Goal: Information Seeking & Learning: Learn about a topic

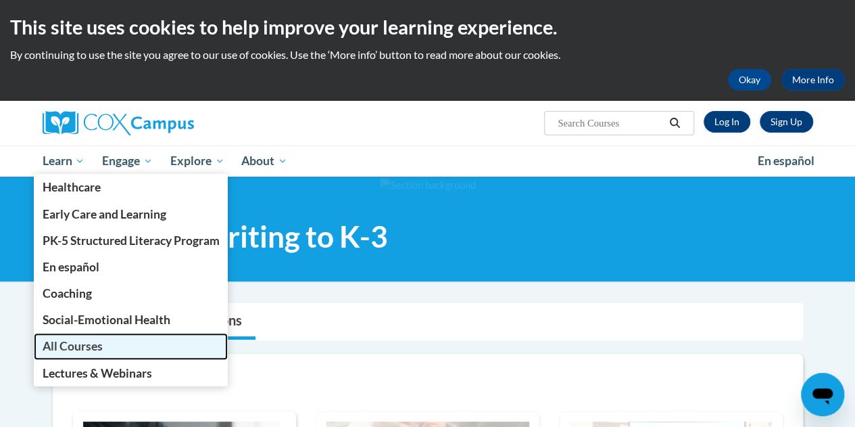
click at [107, 341] on link "All Courses" at bounding box center [131, 346] width 195 height 26
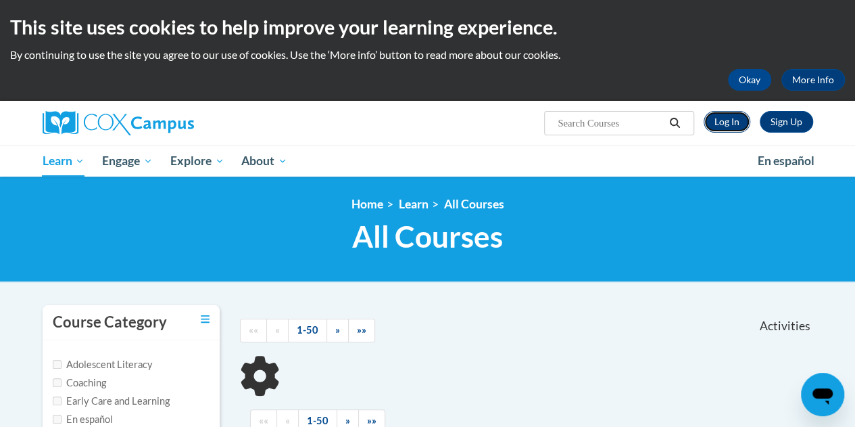
click at [736, 118] on link "Log In" at bounding box center [727, 122] width 47 height 22
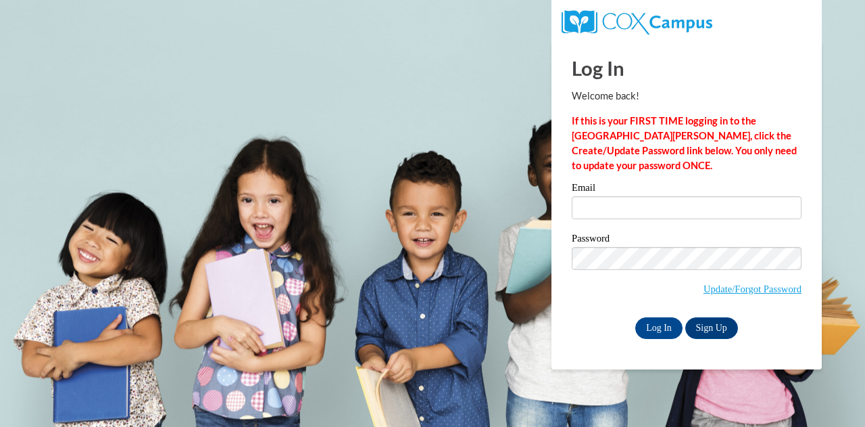
click at [651, 222] on div "Email" at bounding box center [687, 206] width 230 height 47
click at [664, 210] on input "Email" at bounding box center [687, 207] width 230 height 23
type input "rhodeam@wauwatosa.k12.wi.us"
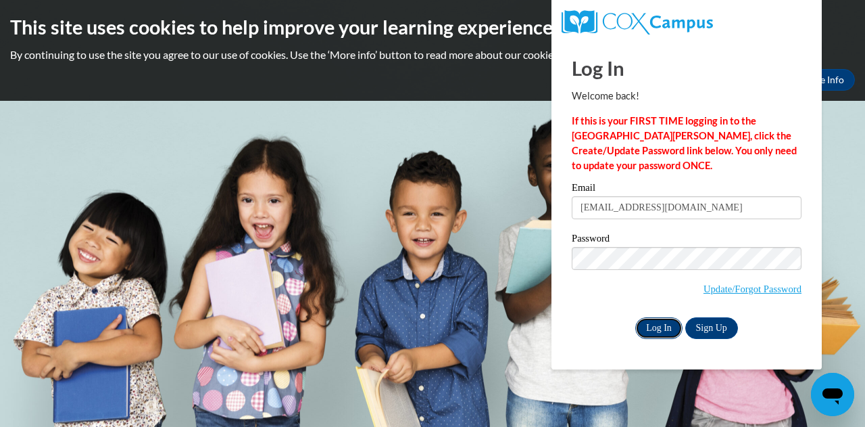
click at [669, 322] on input "Log In" at bounding box center [658, 328] width 47 height 22
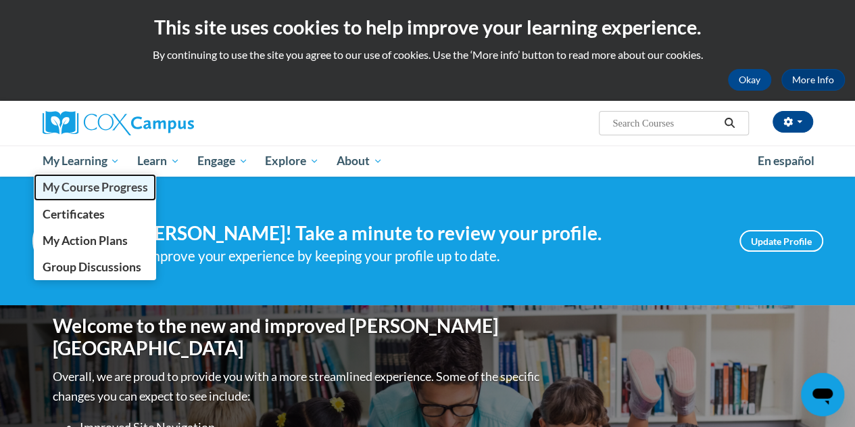
click at [96, 187] on span "My Course Progress" at bounding box center [94, 187] width 105 height 14
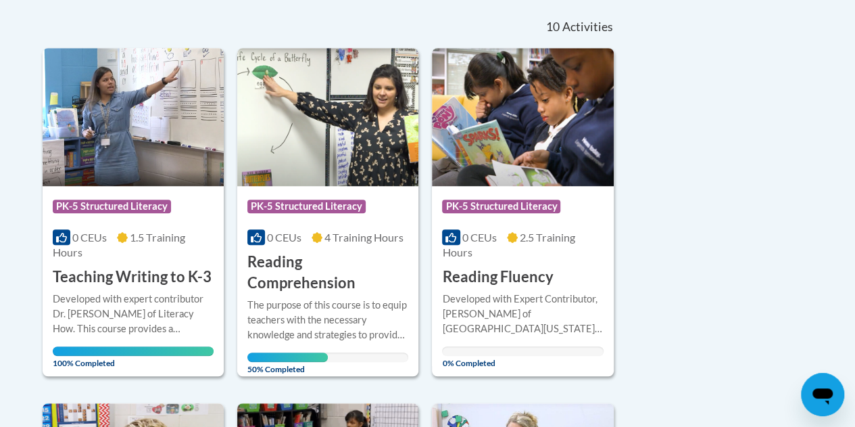
scroll to position [299, 0]
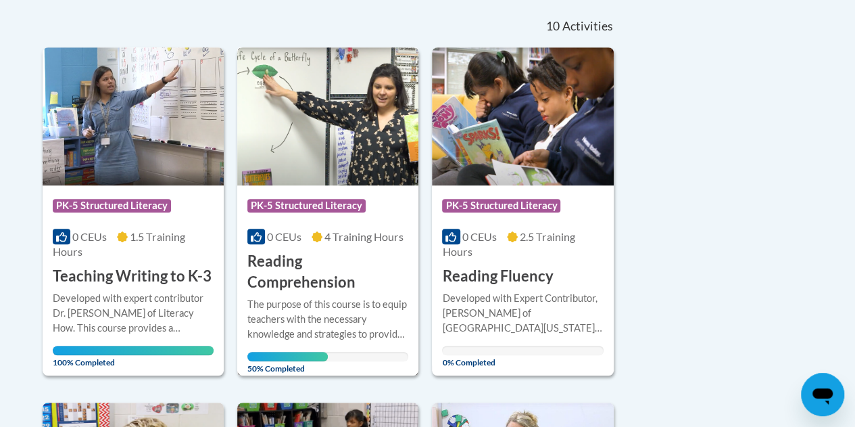
click at [333, 243] on div "0 CEUs 4 Training Hours" at bounding box center [327, 236] width 161 height 15
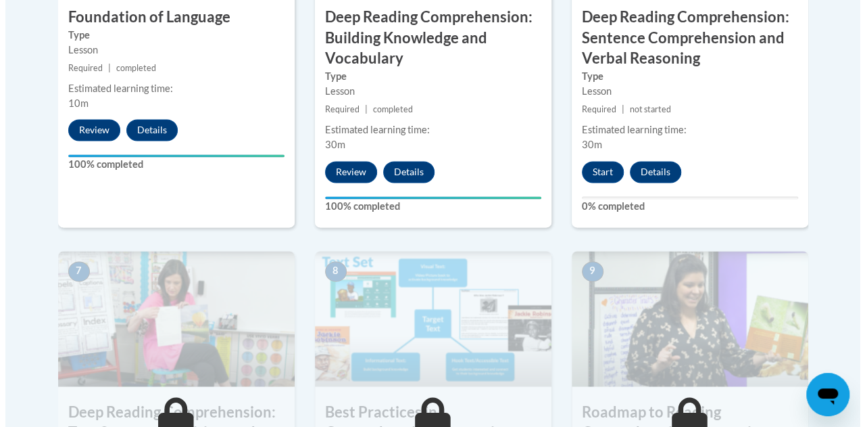
scroll to position [952, 0]
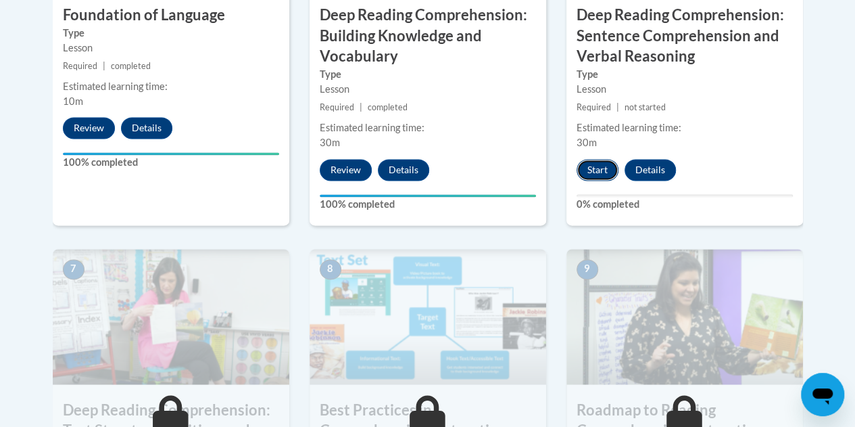
click at [600, 170] on button "Start" at bounding box center [598, 170] width 42 height 22
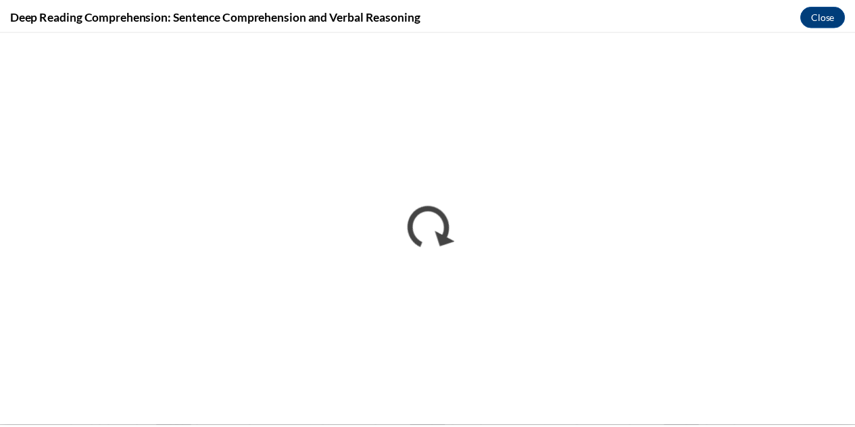
scroll to position [0, 0]
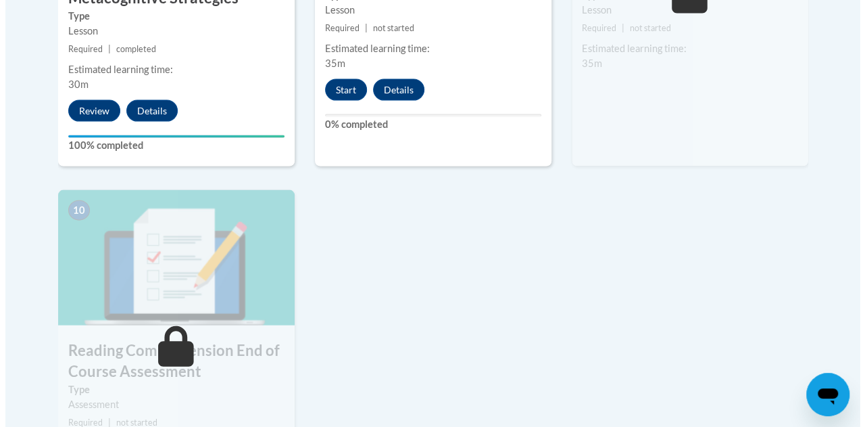
scroll to position [1415, 0]
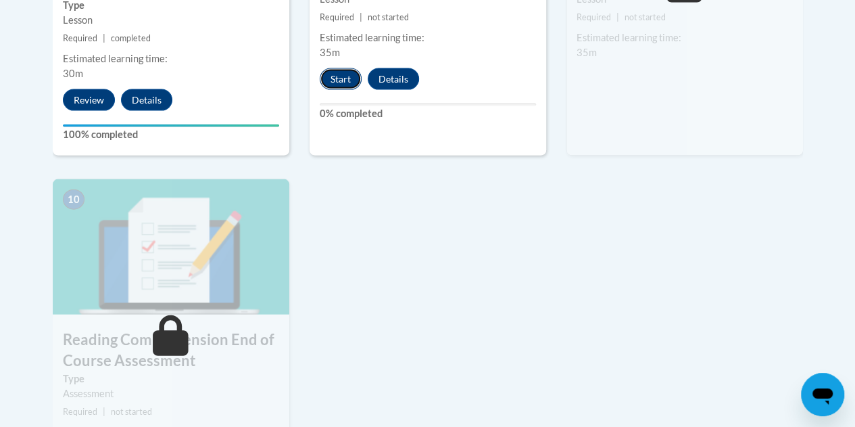
click at [349, 80] on button "Start" at bounding box center [341, 79] width 42 height 22
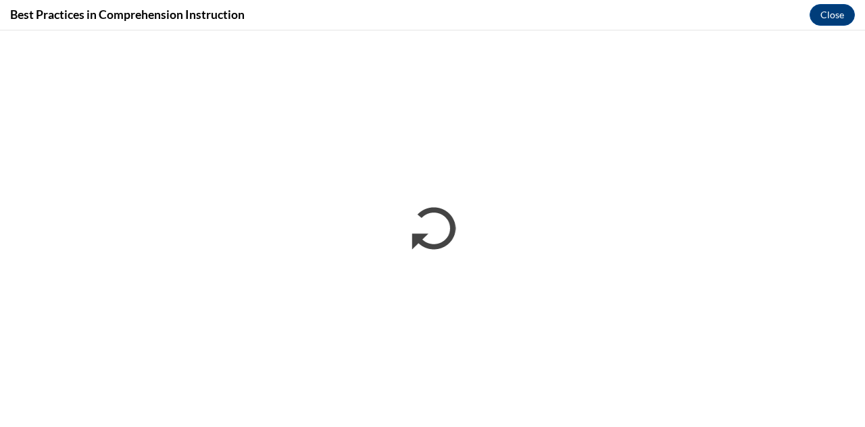
scroll to position [0, 0]
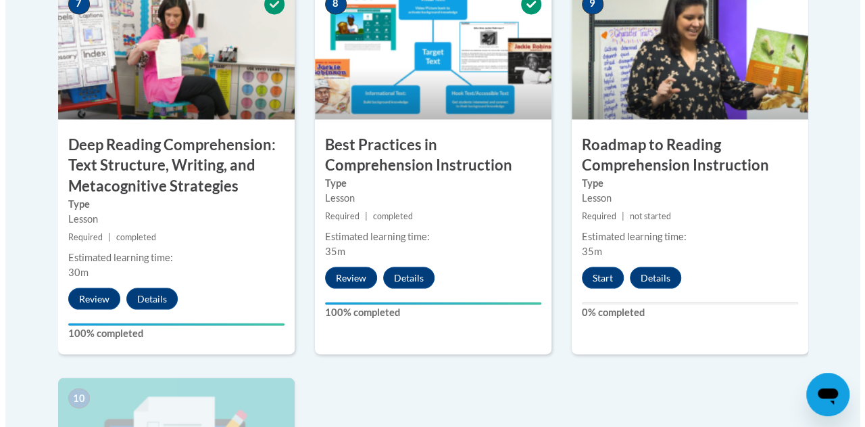
scroll to position [1352, 0]
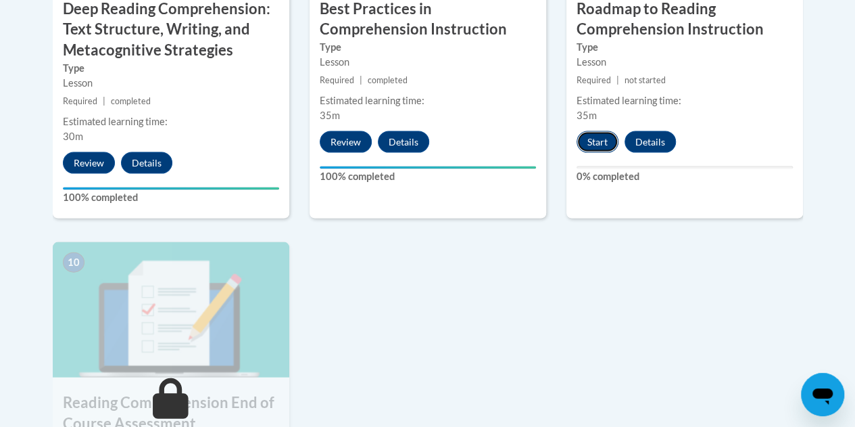
click at [592, 151] on button "Start" at bounding box center [598, 142] width 42 height 22
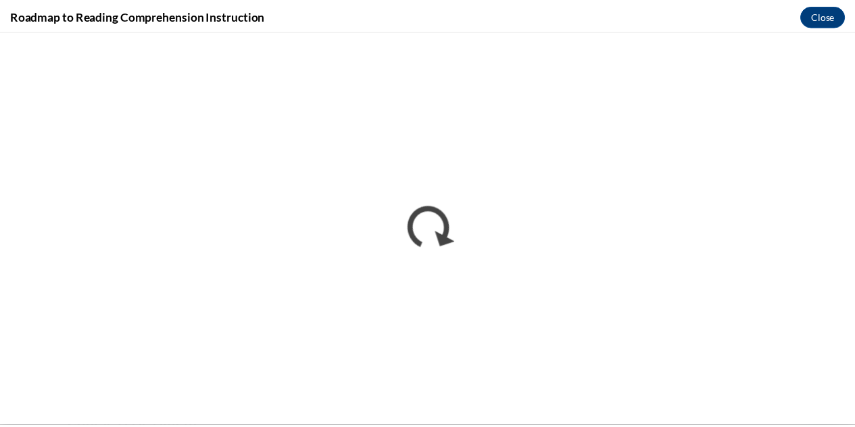
scroll to position [0, 0]
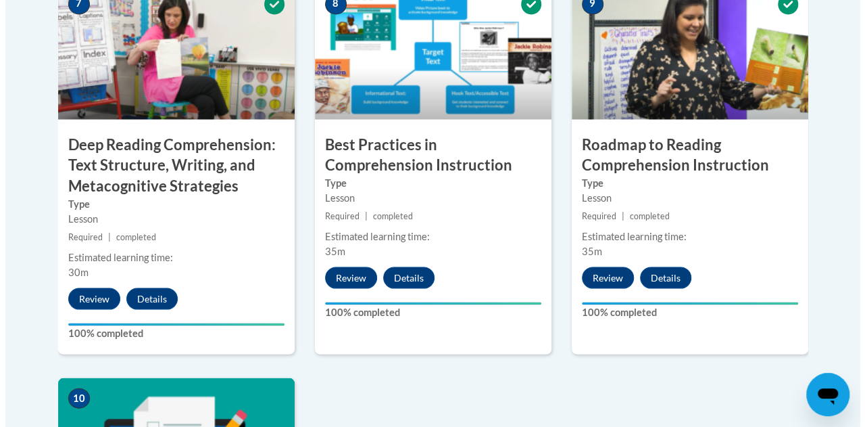
scroll to position [1622, 0]
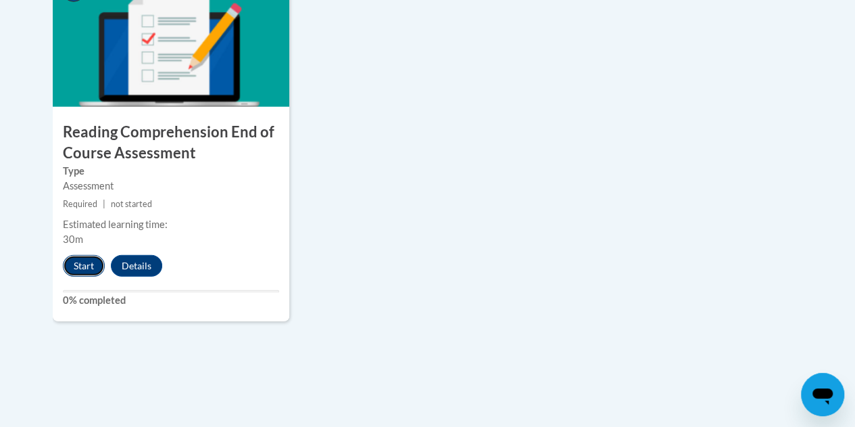
click at [86, 265] on button "Start" at bounding box center [84, 266] width 42 height 22
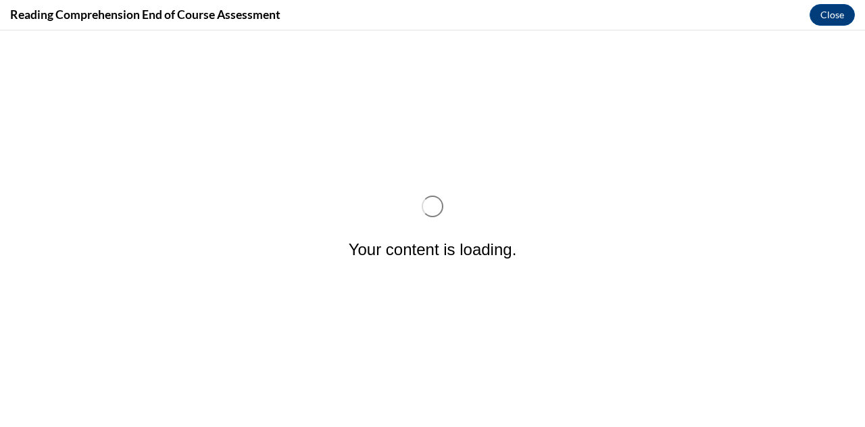
scroll to position [0, 0]
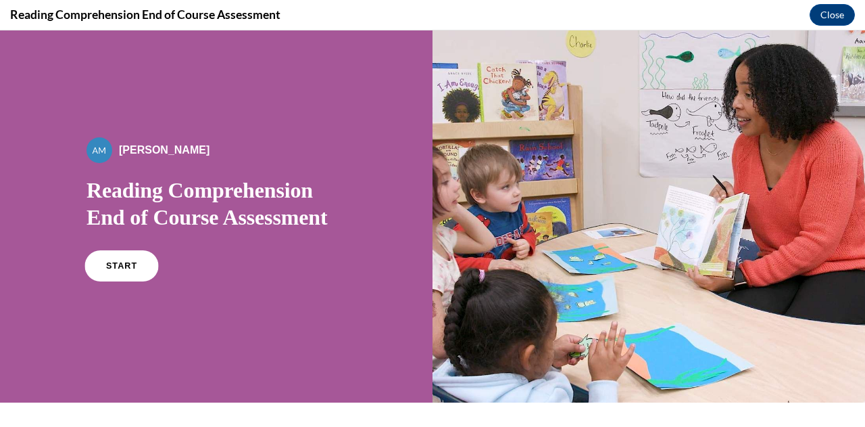
click at [137, 266] on link "START" at bounding box center [122, 265] width 74 height 31
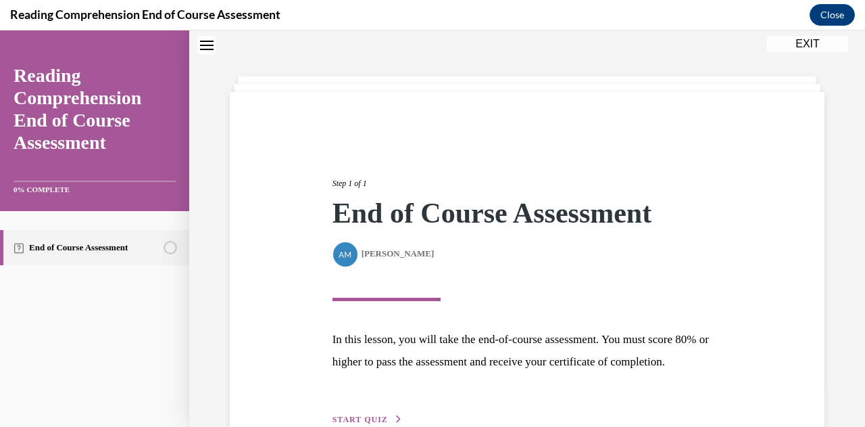
scroll to position [144, 0]
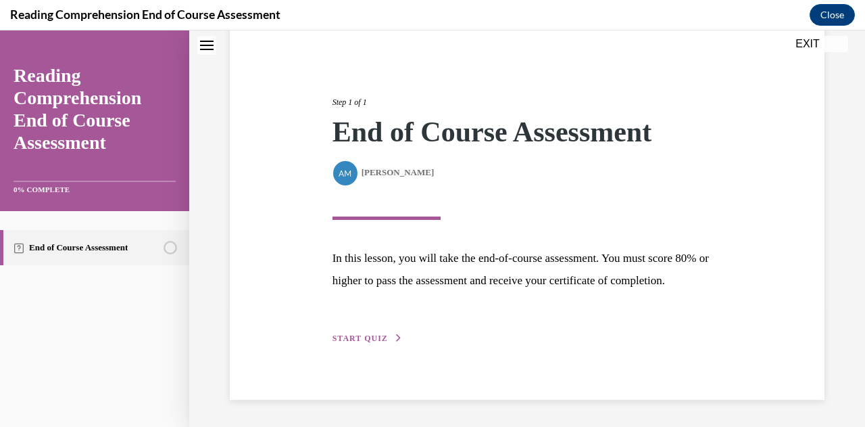
click at [376, 349] on div "Step 1 of 1 End of Course Assessment By Alexander Mackey Alexander Mackey In th…" at bounding box center [527, 205] width 595 height 389
click at [380, 347] on div "Step 1 of 1 End of Course Assessment By Alexander Mackey Alexander Mackey In th…" at bounding box center [527, 205] width 595 height 389
click at [375, 343] on button "START QUIZ" at bounding box center [368, 338] width 70 height 12
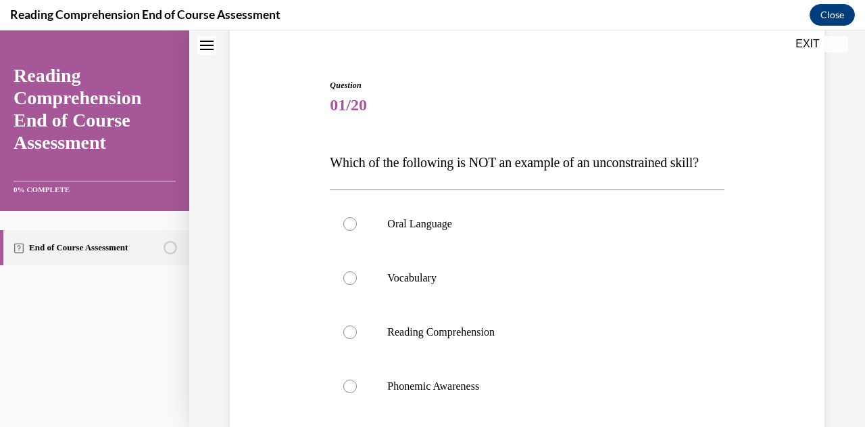
scroll to position [176, 0]
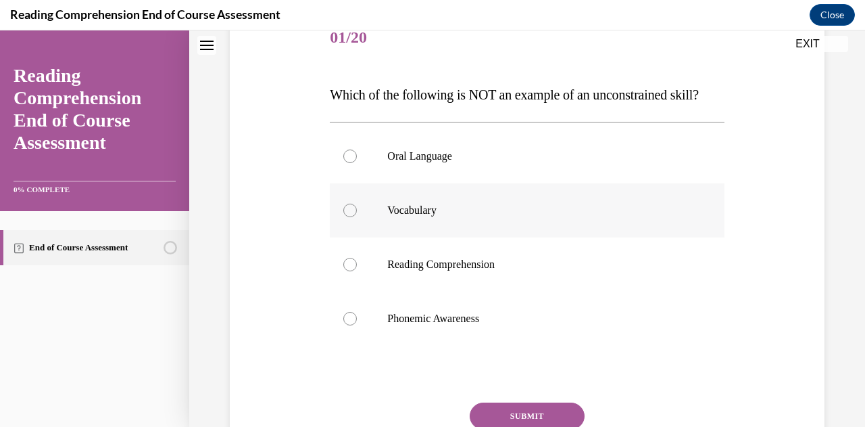
click at [486, 237] on label "Vocabulary" at bounding box center [527, 210] width 394 height 54
click at [357, 217] on input "Vocabulary" at bounding box center [350, 210] width 14 height 14
radio input "true"
click at [486, 237] on label "Vocabulary" at bounding box center [527, 210] width 394 height 54
click at [357, 217] on input "Vocabulary" at bounding box center [350, 210] width 14 height 14
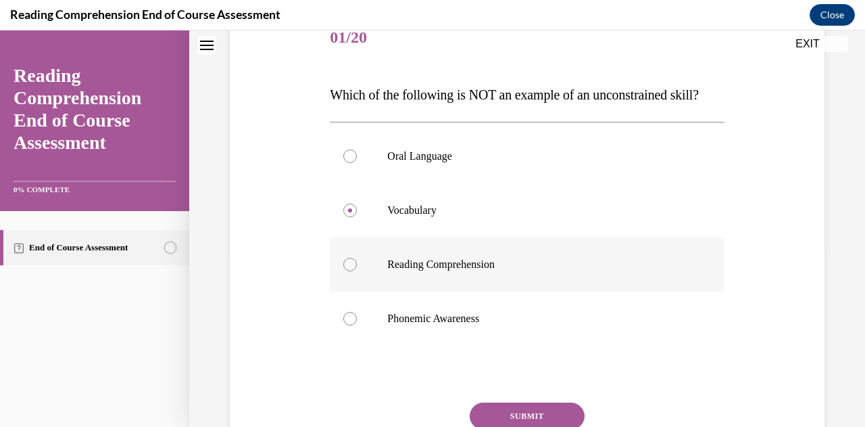
click at [468, 291] on label "Reading Comprehension" at bounding box center [527, 264] width 394 height 54
click at [357, 271] on input "Reading Comprehension" at bounding box center [350, 265] width 14 height 14
radio input "true"
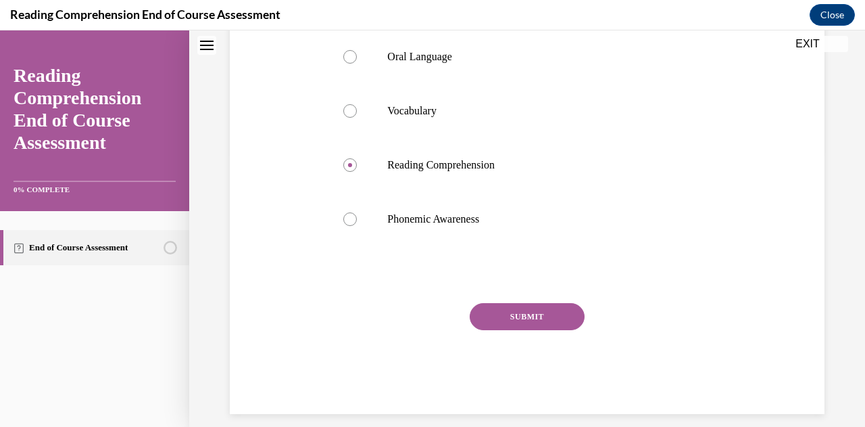
click at [537, 327] on div "Question 01/20 Which of the following is NOT an example of an unconstrained ski…" at bounding box center [527, 163] width 394 height 502
click at [527, 330] on button "SUBMIT" at bounding box center [527, 316] width 115 height 27
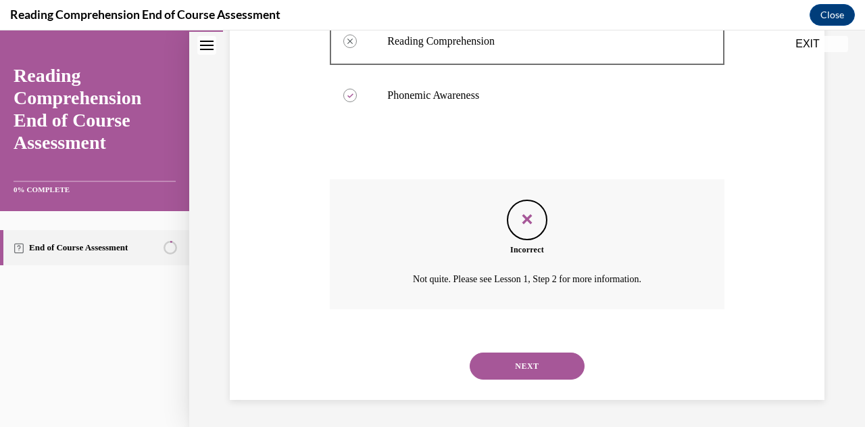
click at [503, 370] on button "NEXT" at bounding box center [527, 365] width 115 height 27
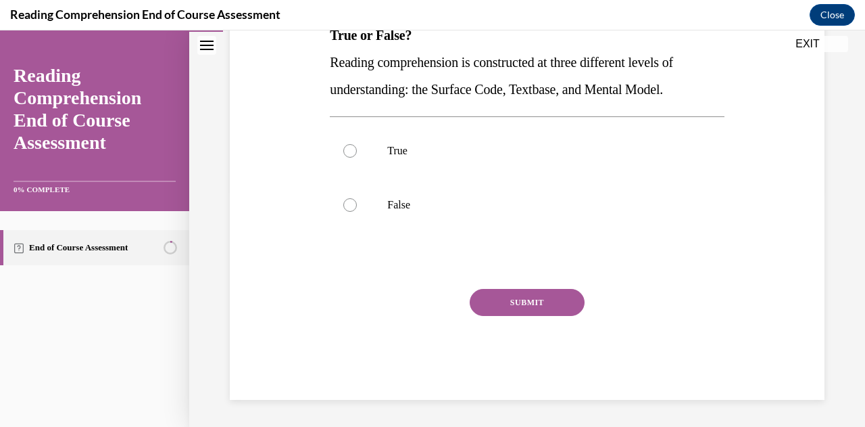
scroll to position [41, 0]
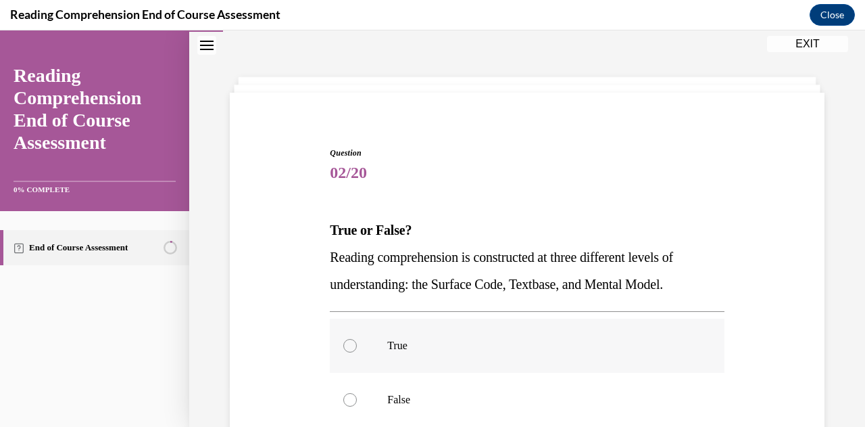
click at [404, 341] on p "True" at bounding box center [538, 346] width 303 height 14
click at [357, 341] on input "True" at bounding box center [350, 346] width 14 height 14
radio input "true"
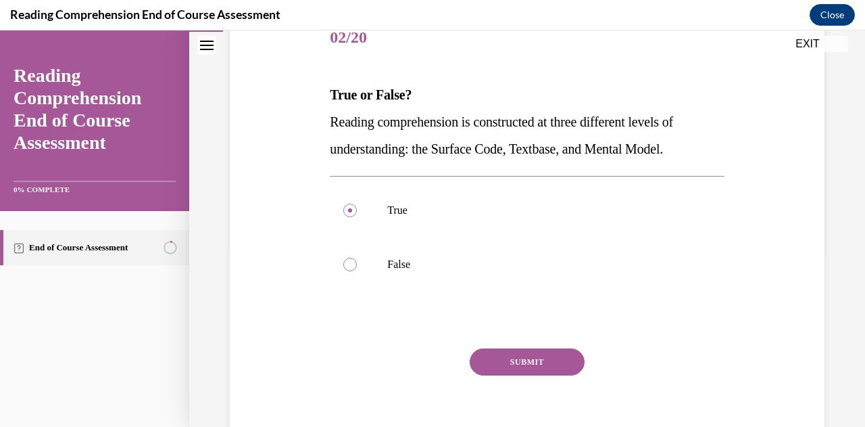
click at [477, 358] on button "SUBMIT" at bounding box center [527, 361] width 115 height 27
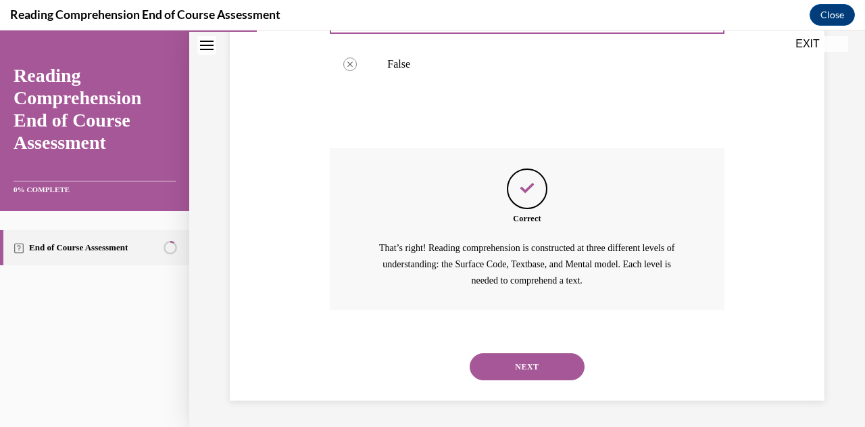
click at [516, 375] on button "NEXT" at bounding box center [527, 366] width 115 height 27
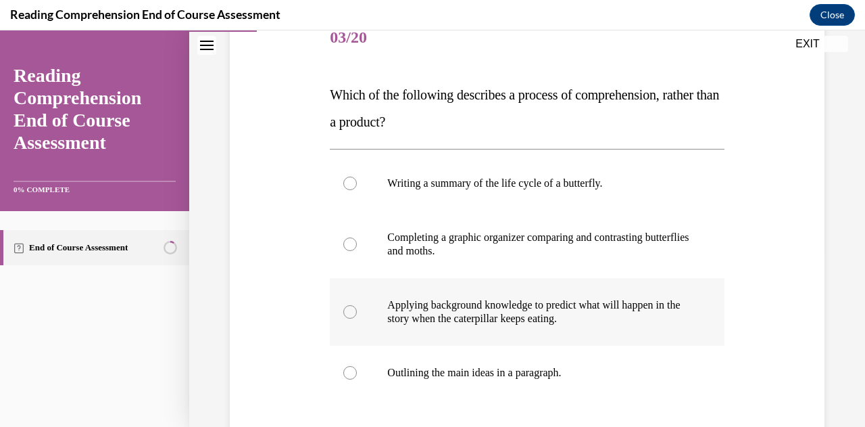
click at [485, 316] on p "Applying background knowledge to predict what will happen in the story when the…" at bounding box center [538, 311] width 303 height 27
click at [357, 316] on input "Applying background knowledge to predict what will happen in the story when the…" at bounding box center [350, 312] width 14 height 14
radio input "true"
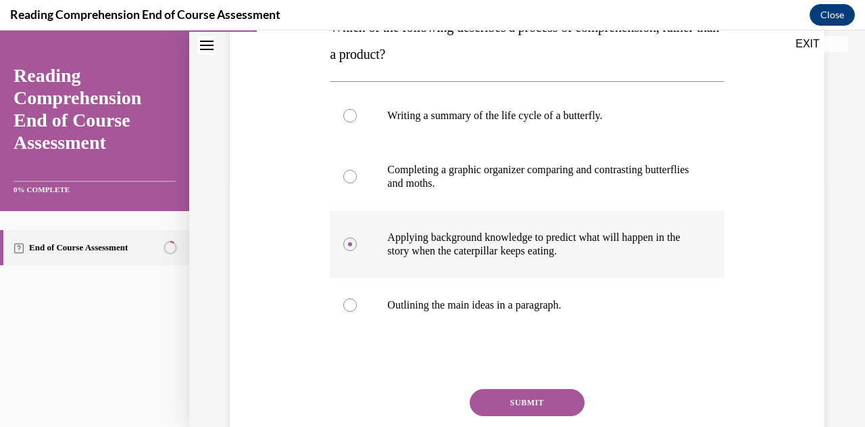
scroll to position [303, 0]
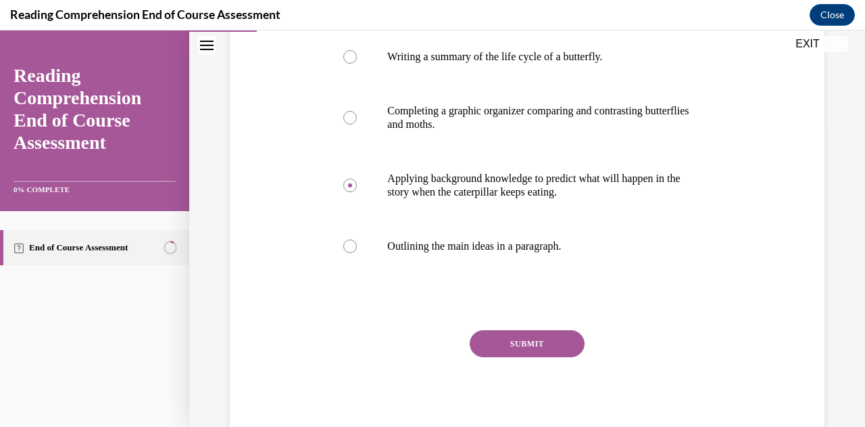
click at [506, 351] on button "SUBMIT" at bounding box center [527, 343] width 115 height 27
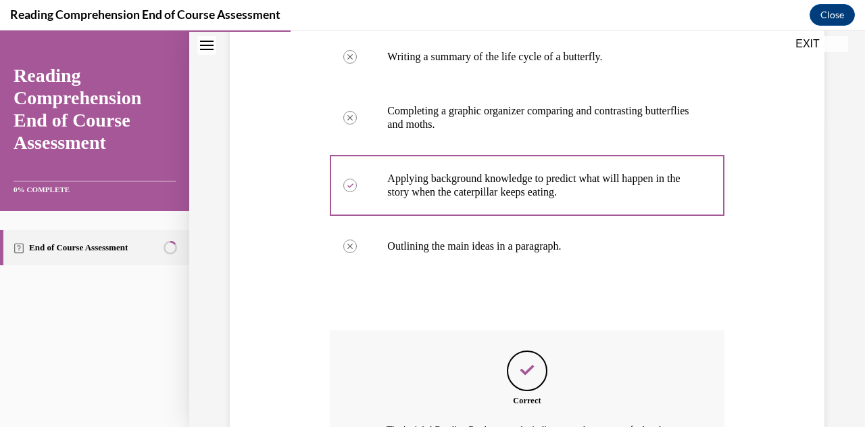
scroll to position [501, 0]
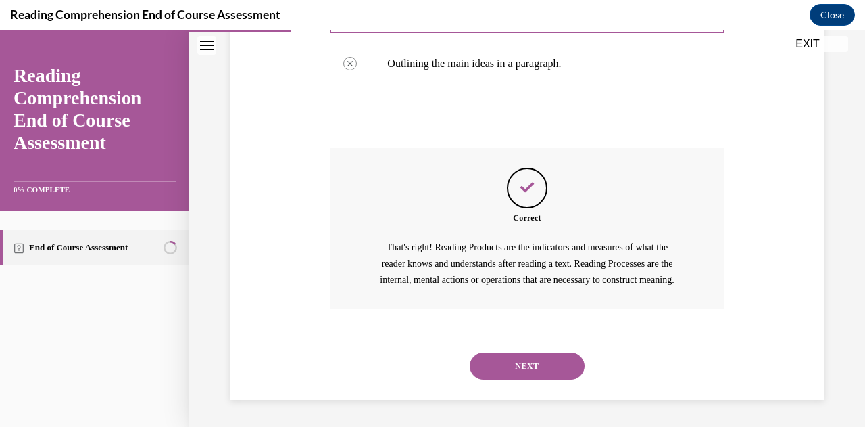
click at [495, 364] on button "NEXT" at bounding box center [527, 365] width 115 height 27
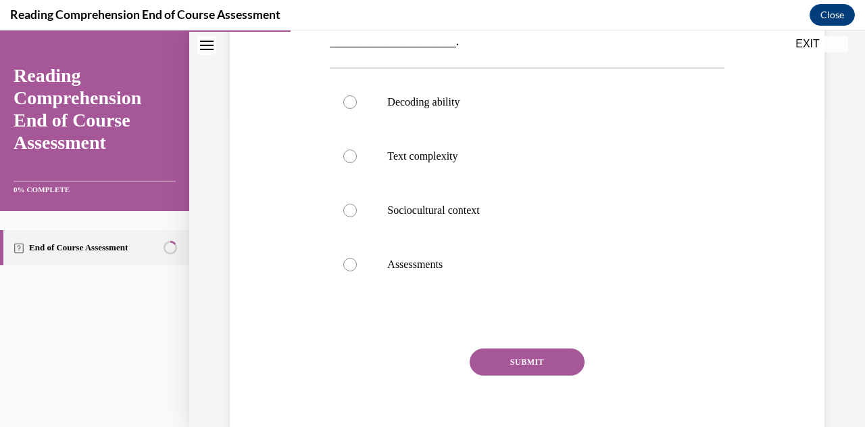
scroll to position [176, 0]
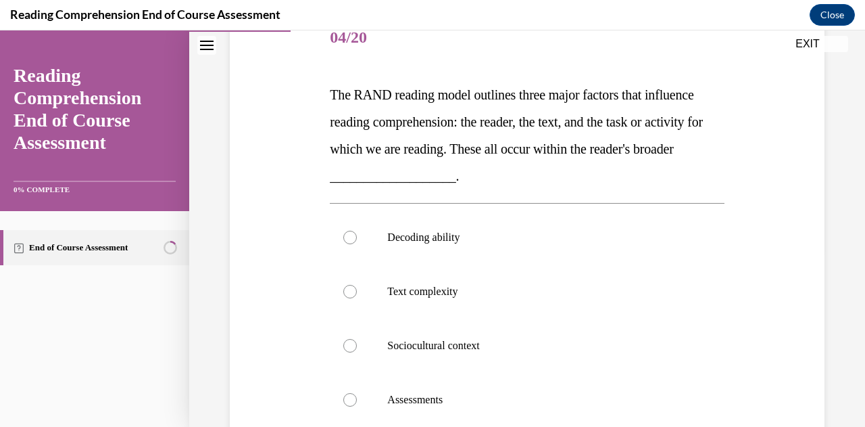
click at [471, 295] on p "Text complexity" at bounding box center [538, 292] width 303 height 14
click at [357, 295] on input "Text complexity" at bounding box center [350, 292] width 14 height 14
radio input "true"
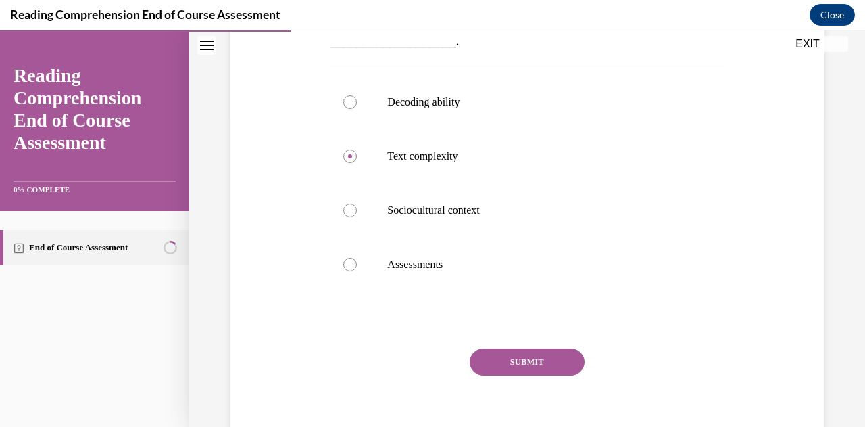
click at [488, 344] on div "Question 04/20 The RAND reading model outlines three major factors that influen…" at bounding box center [527, 167] width 394 height 583
click at [488, 348] on button "SUBMIT" at bounding box center [527, 361] width 115 height 27
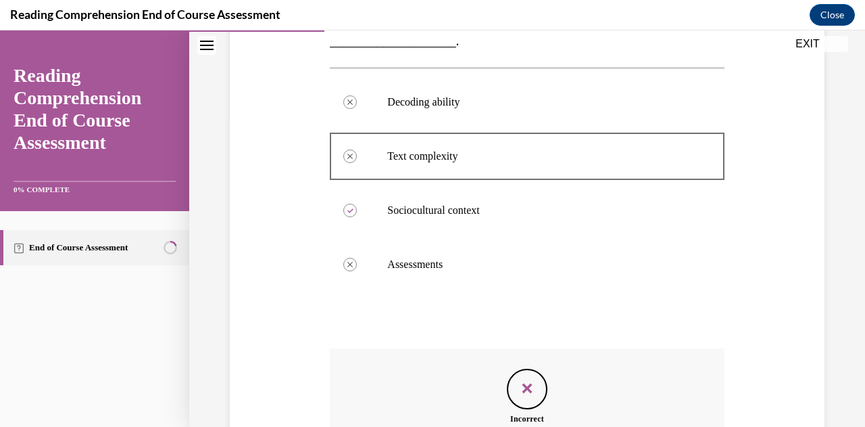
scroll to position [480, 0]
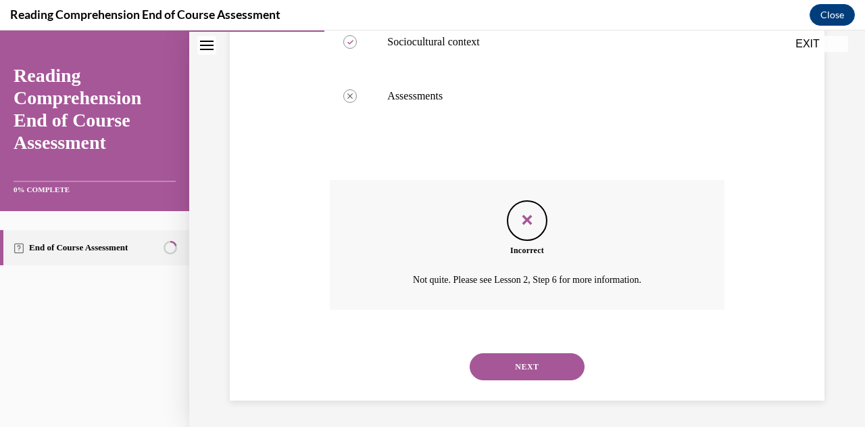
click at [483, 373] on button "NEXT" at bounding box center [527, 366] width 115 height 27
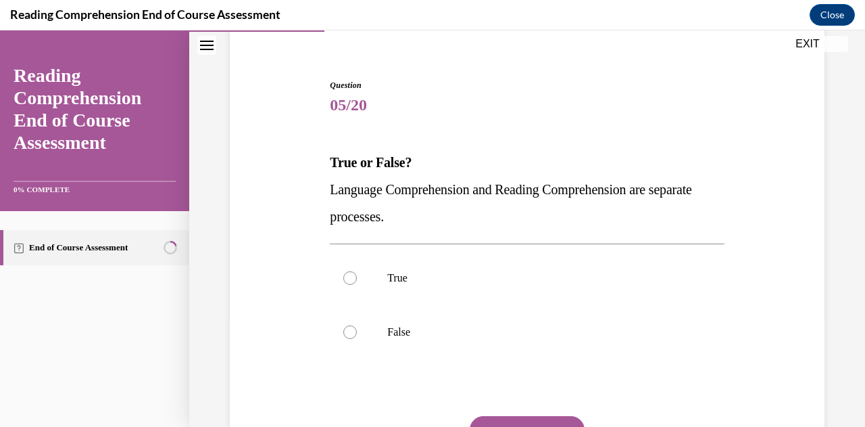
scroll to position [176, 0]
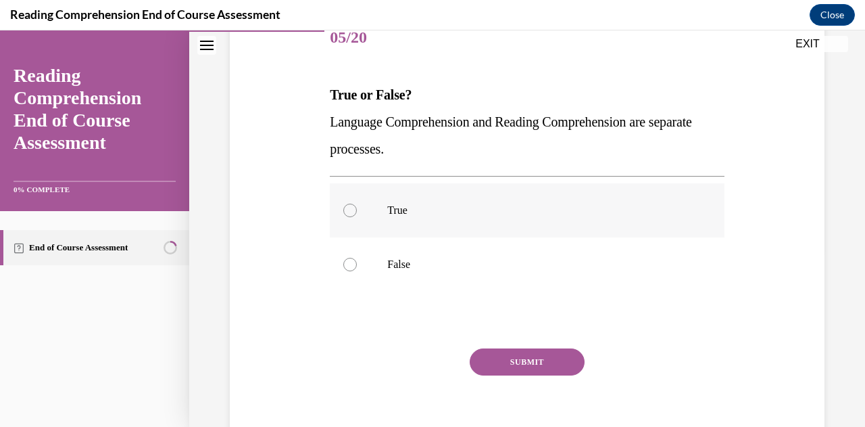
click at [415, 211] on p "True" at bounding box center [538, 210] width 303 height 14
click at [357, 211] on input "True" at bounding box center [350, 210] width 14 height 14
radio input "true"
click at [556, 359] on button "SUBMIT" at bounding box center [527, 361] width 115 height 27
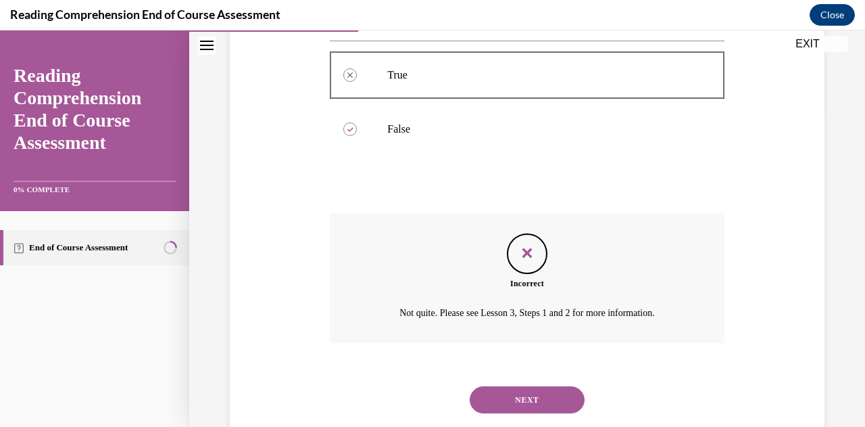
scroll to position [345, 0]
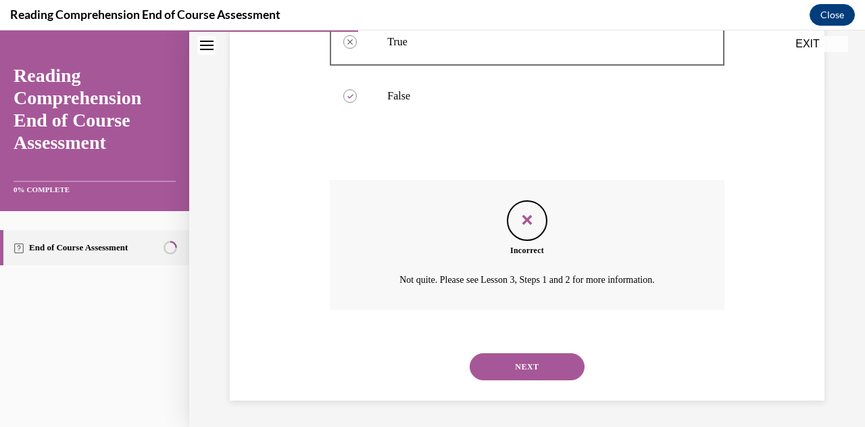
click at [805, 47] on button "EXIT" at bounding box center [807, 44] width 81 height 16
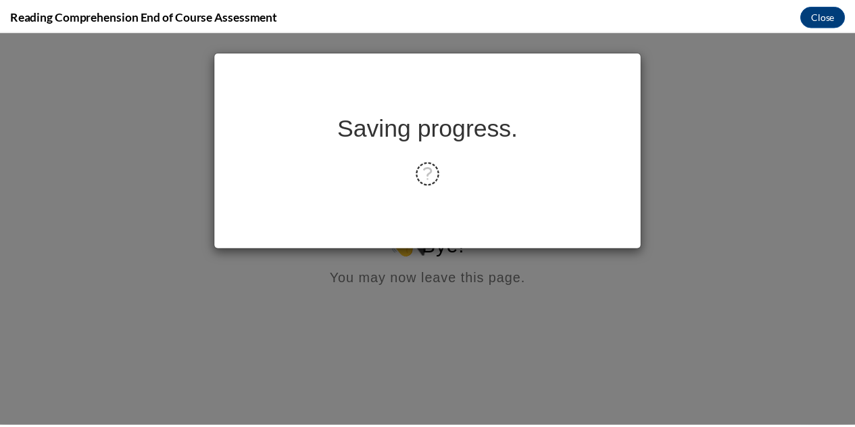
scroll to position [0, 0]
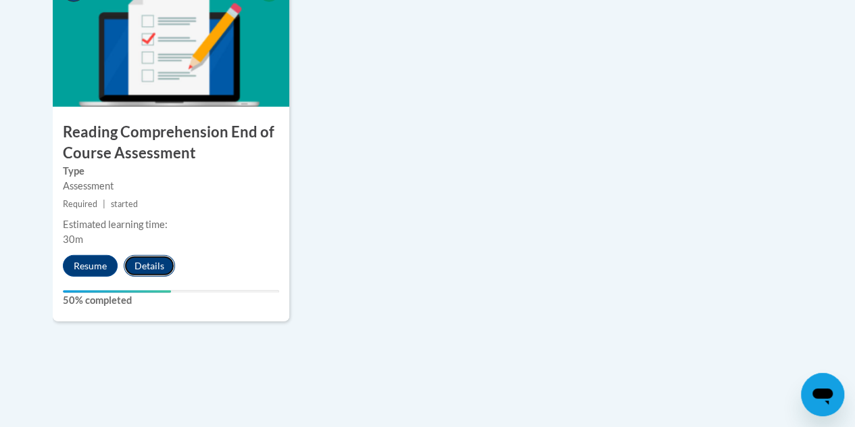
click at [141, 275] on button "Details" at bounding box center [149, 266] width 51 height 22
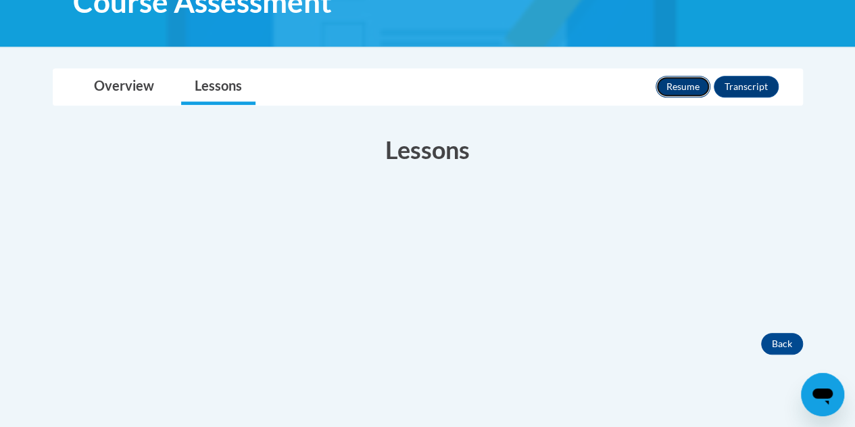
click at [688, 87] on button "Resume" at bounding box center [683, 87] width 55 height 22
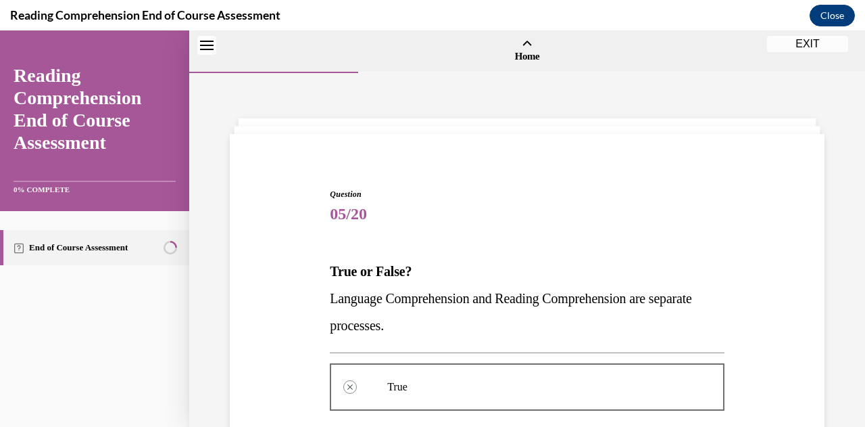
scroll to position [42, 0]
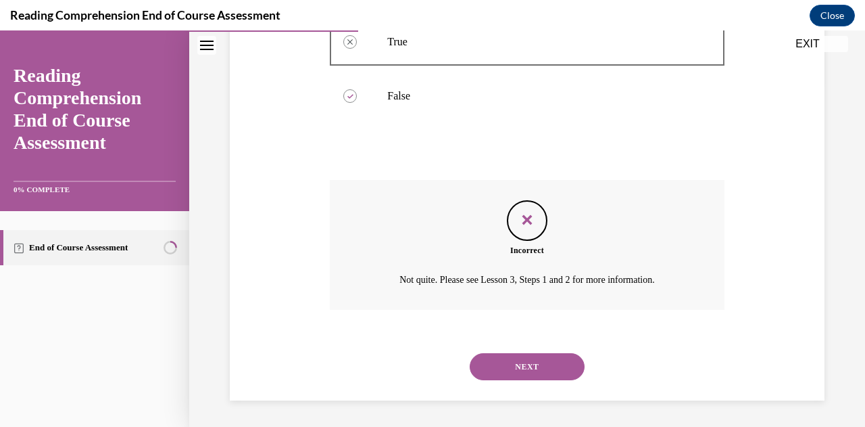
click at [506, 366] on button "NEXT" at bounding box center [527, 366] width 115 height 27
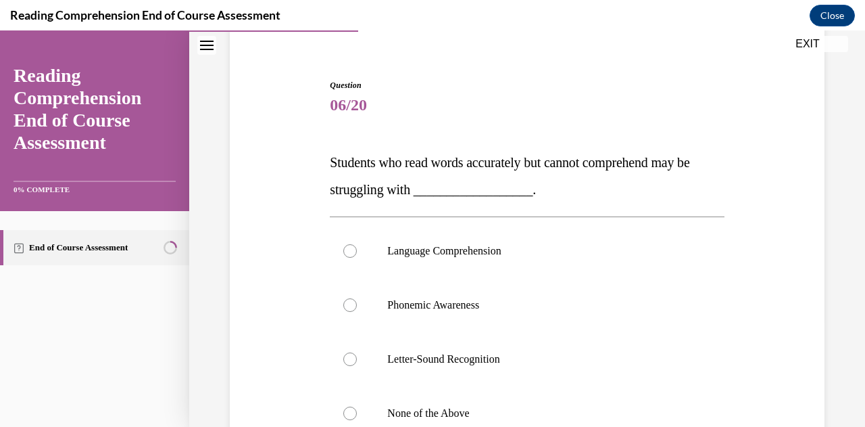
scroll to position [176, 0]
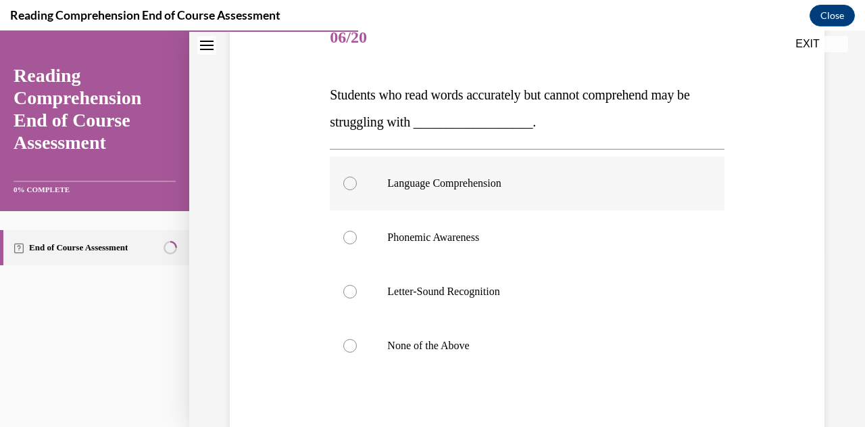
click at [452, 182] on p "Language Comprehension" at bounding box center [538, 183] width 303 height 14
click at [357, 182] on input "Language Comprehension" at bounding box center [350, 183] width 14 height 14
radio input "true"
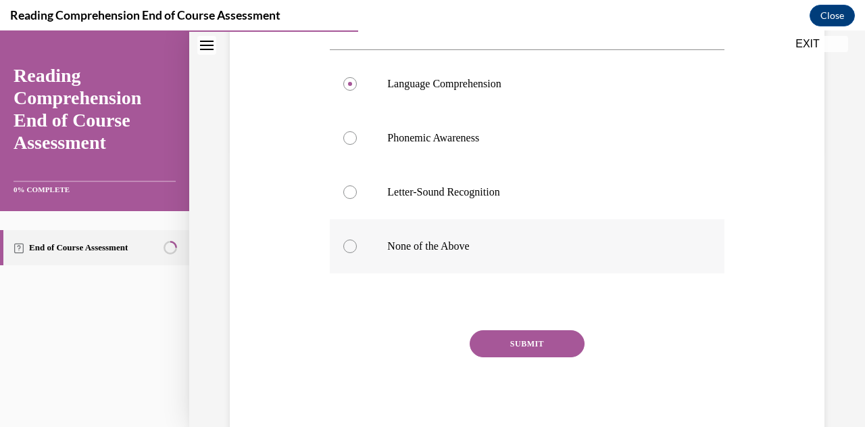
click at [454, 259] on label "None of the Above" at bounding box center [527, 246] width 394 height 54
click at [357, 253] on input "None of the Above" at bounding box center [350, 246] width 14 height 14
radio input "true"
click at [535, 340] on button "SUBMIT" at bounding box center [527, 343] width 115 height 27
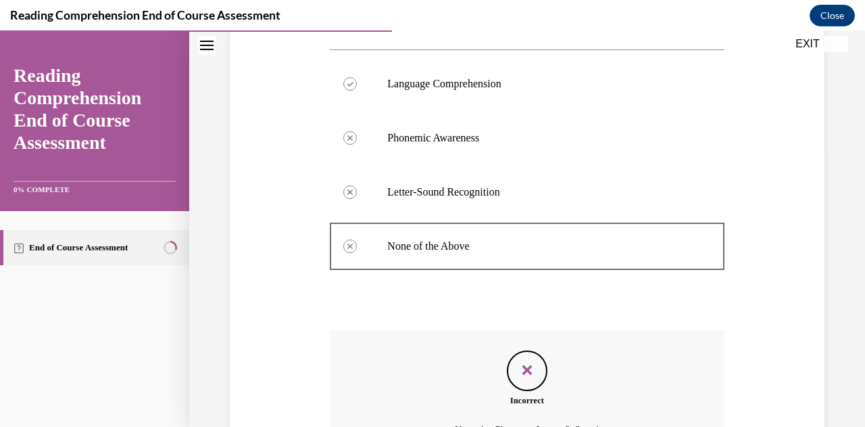
scroll to position [426, 0]
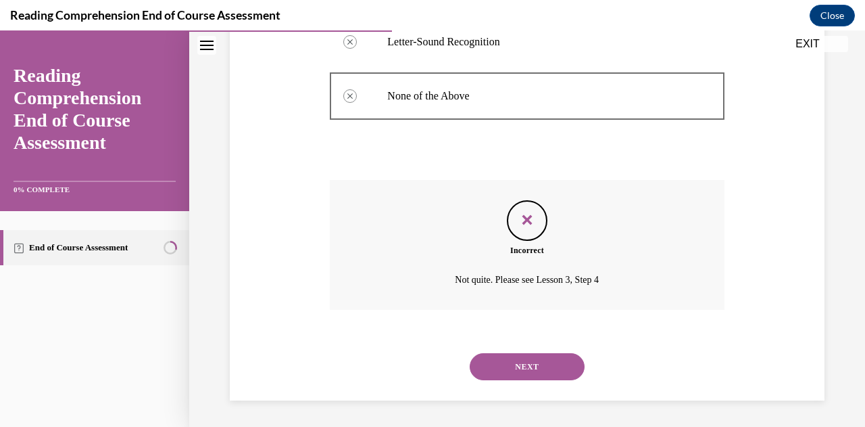
click at [535, 371] on button "NEXT" at bounding box center [527, 366] width 115 height 27
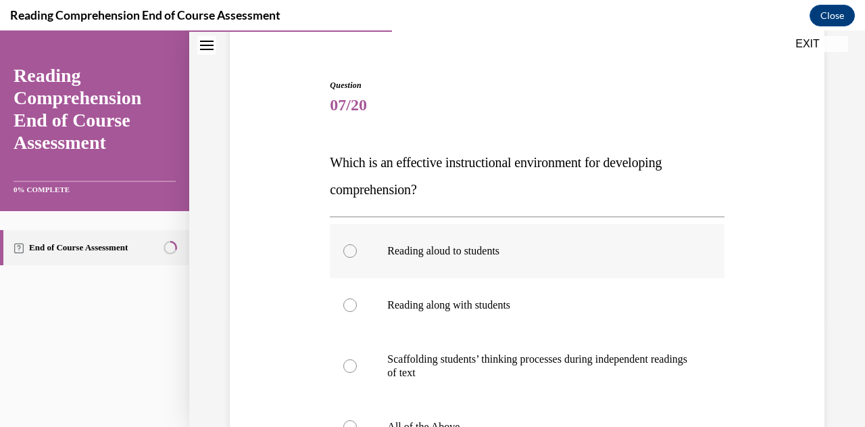
scroll to position [176, 0]
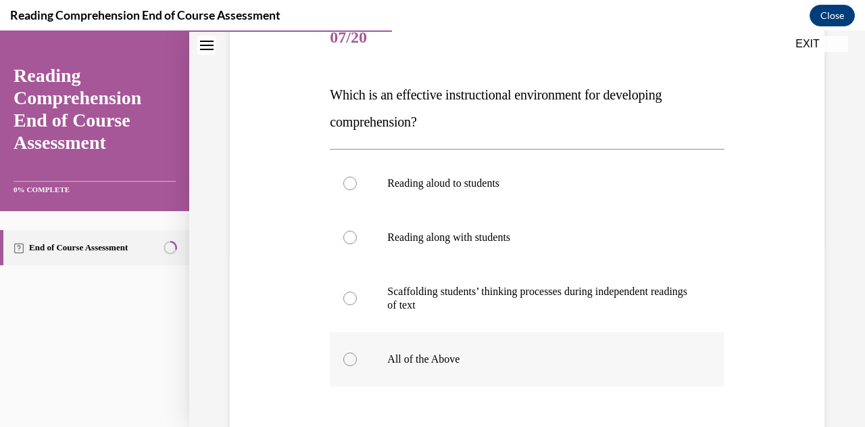
click at [487, 363] on p "All of the Above" at bounding box center [538, 359] width 303 height 14
click at [357, 363] on input "All of the Above" at bounding box center [350, 359] width 14 height 14
radio input "true"
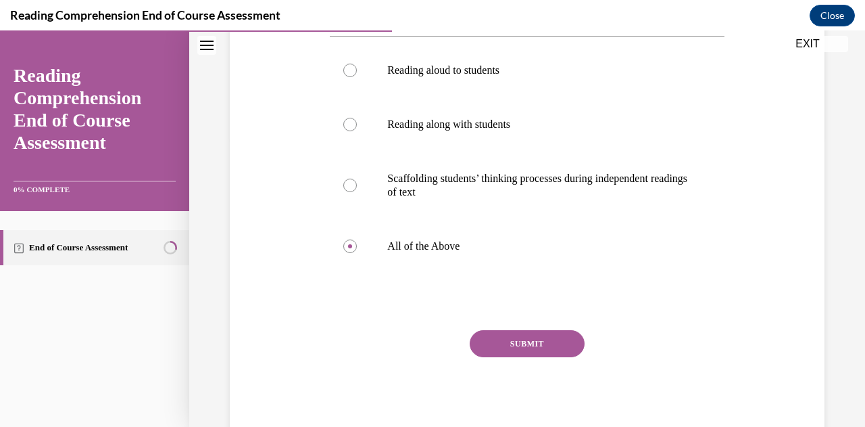
click at [518, 353] on button "SUBMIT" at bounding box center [527, 343] width 115 height 27
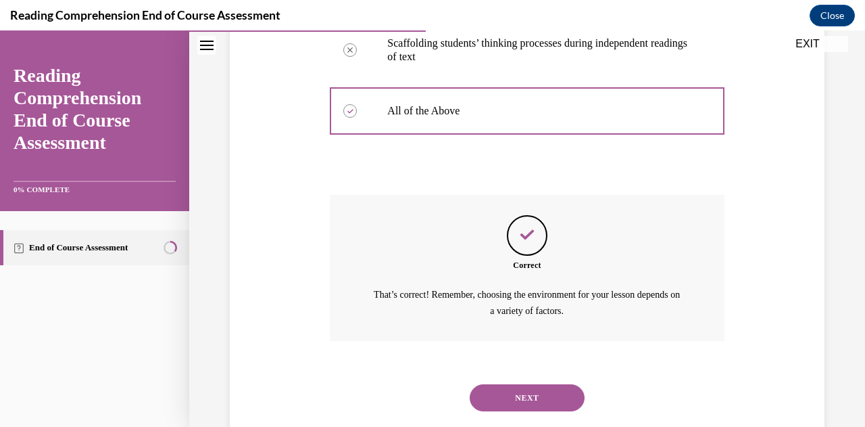
scroll to position [455, 0]
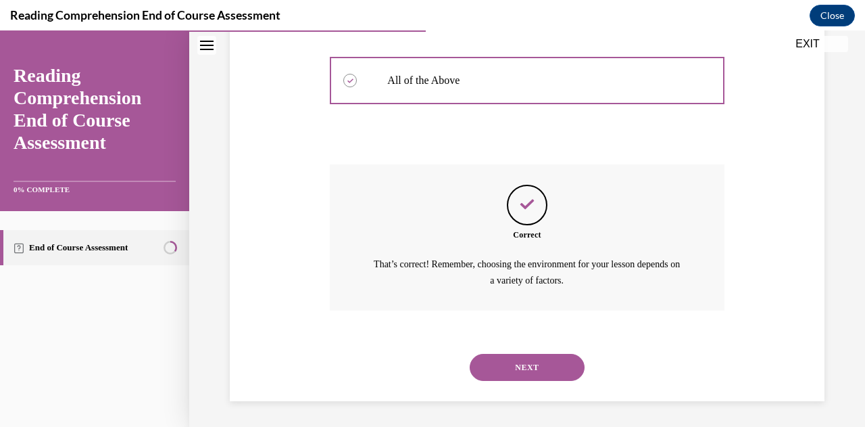
click at [518, 353] on div "NEXT" at bounding box center [527, 367] width 394 height 54
click at [515, 372] on button "NEXT" at bounding box center [527, 367] width 115 height 27
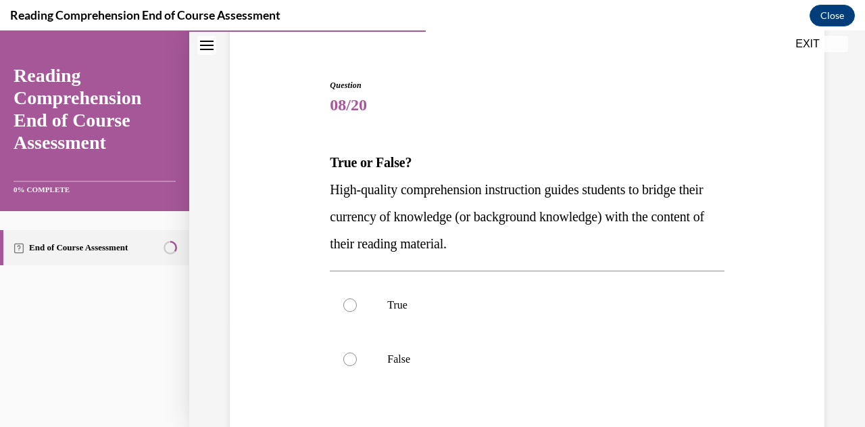
scroll to position [176, 0]
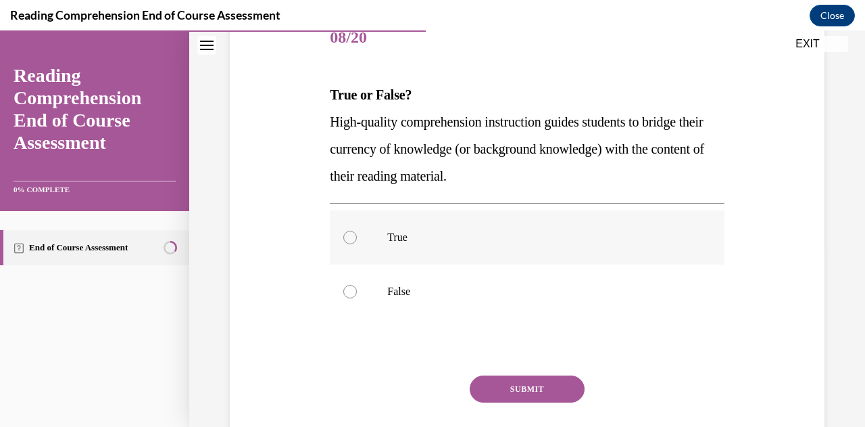
click at [530, 239] on p "True" at bounding box center [538, 238] width 303 height 14
click at [357, 239] on input "True" at bounding box center [350, 238] width 14 height 14
radio input "true"
click at [535, 395] on button "SUBMIT" at bounding box center [527, 388] width 115 height 27
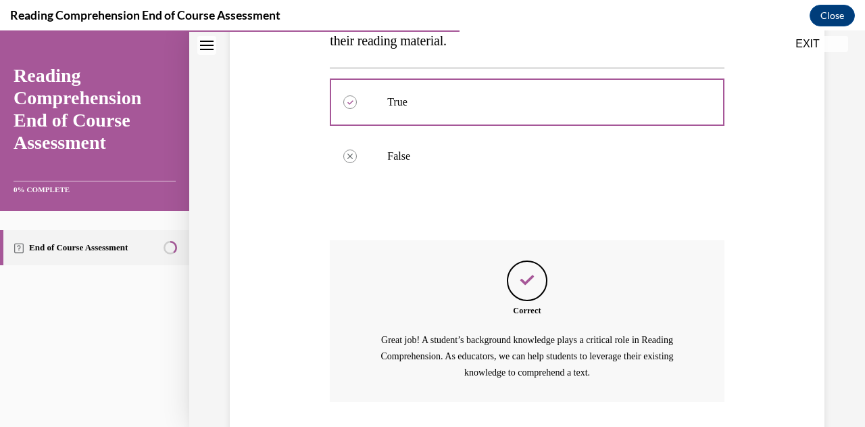
scroll to position [404, 0]
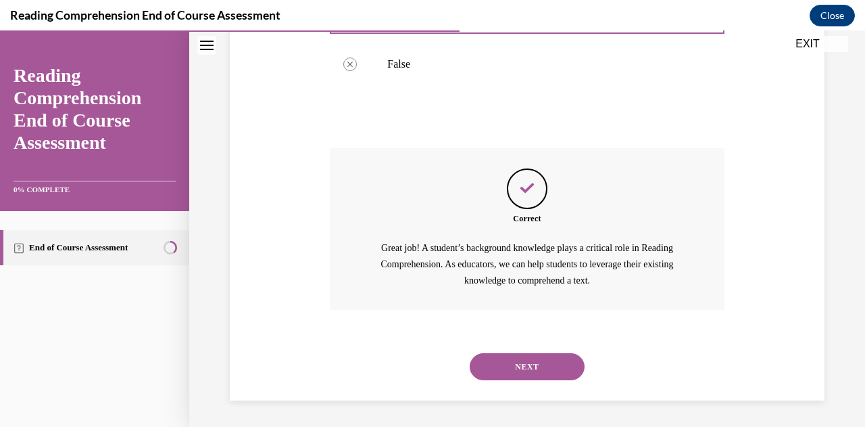
click at [527, 366] on button "NEXT" at bounding box center [527, 366] width 115 height 27
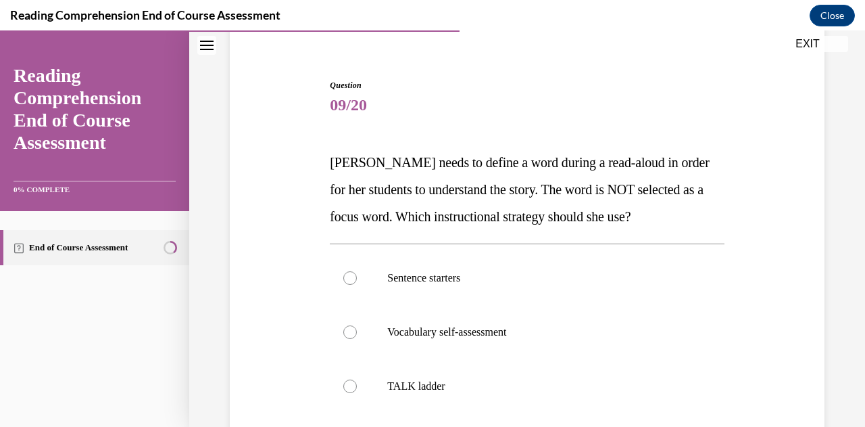
scroll to position [176, 0]
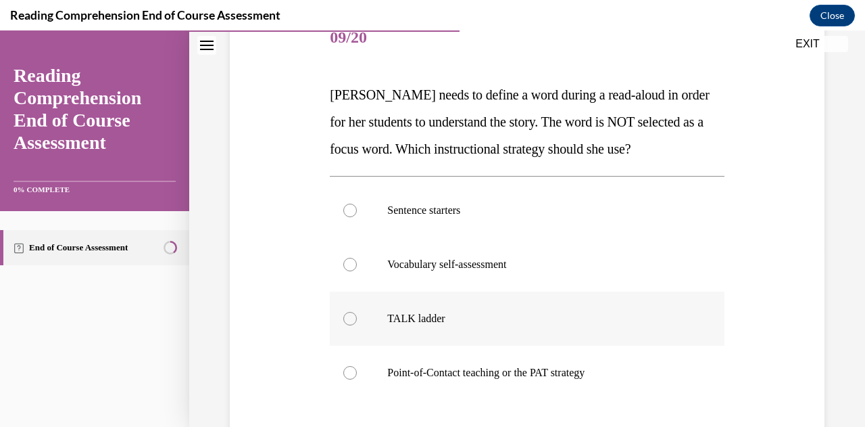
click at [522, 322] on p "TALK ladder" at bounding box center [538, 319] width 303 height 14
click at [357, 322] on input "TALK ladder" at bounding box center [350, 319] width 14 height 14
radio input "true"
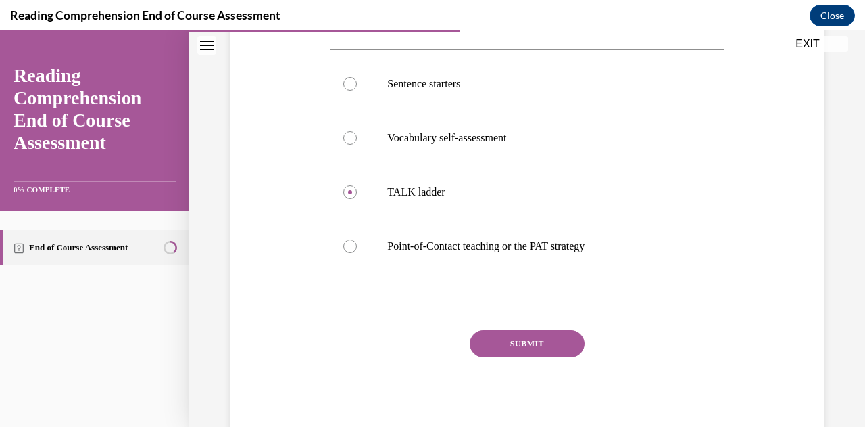
click at [515, 351] on button "SUBMIT" at bounding box center [527, 343] width 115 height 27
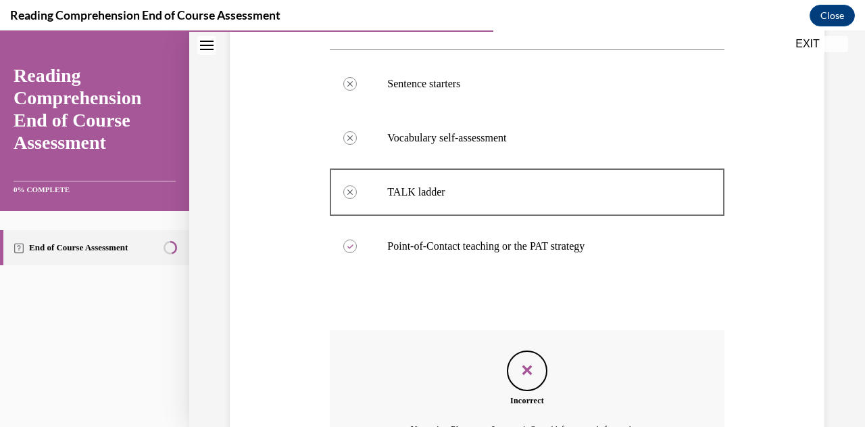
scroll to position [453, 0]
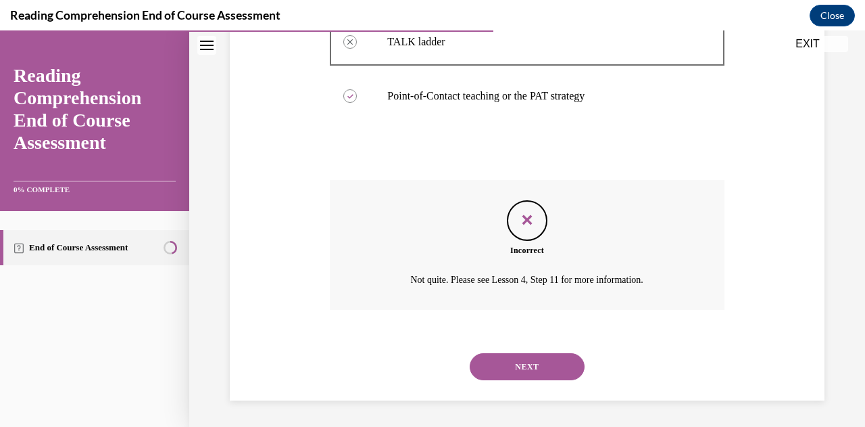
click at [523, 375] on button "NEXT" at bounding box center [527, 366] width 115 height 27
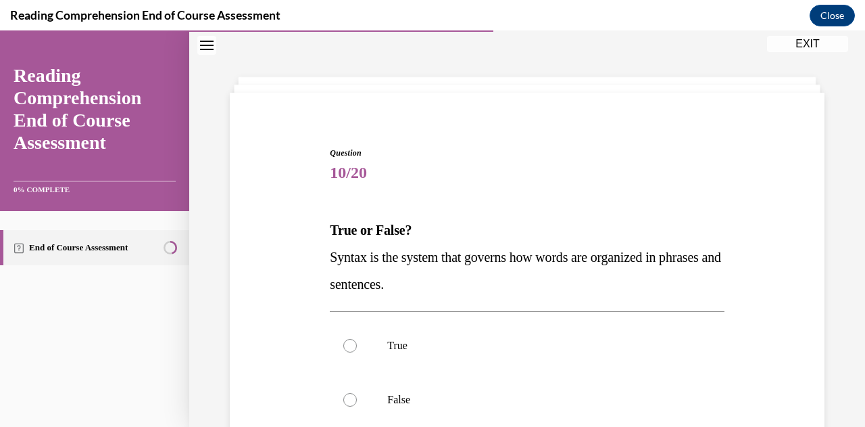
scroll to position [109, 0]
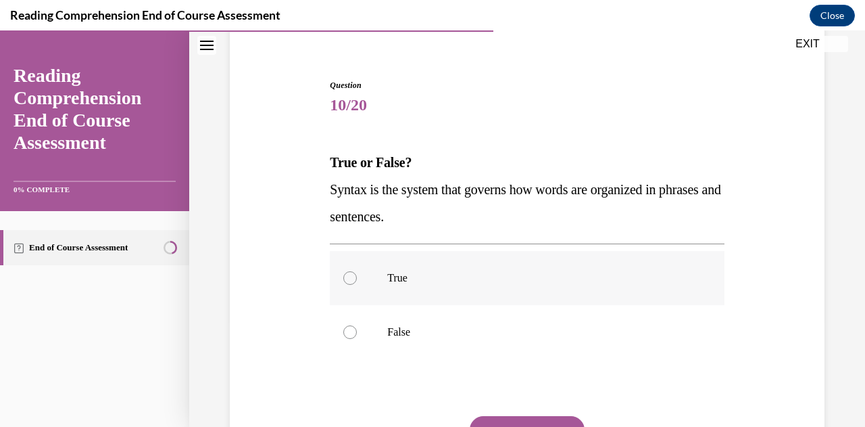
click at [522, 290] on label "True" at bounding box center [527, 278] width 394 height 54
click at [357, 285] on input "True" at bounding box center [350, 278] width 14 height 14
radio input "true"
click at [537, 416] on button "SUBMIT" at bounding box center [527, 429] width 115 height 27
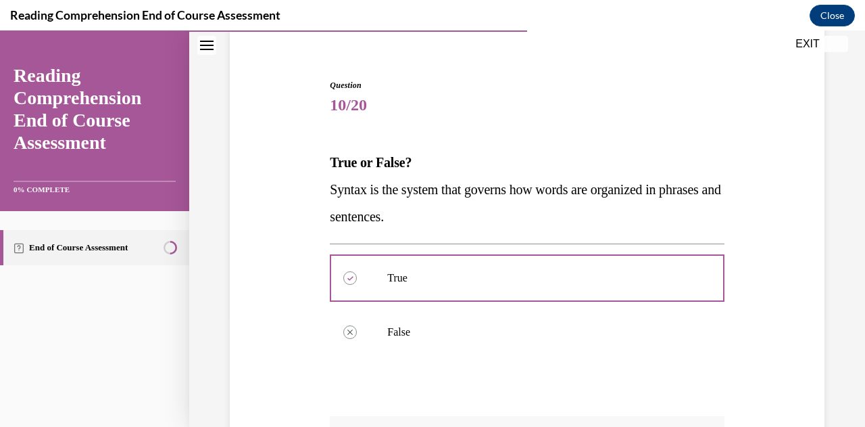
scroll to position [360, 0]
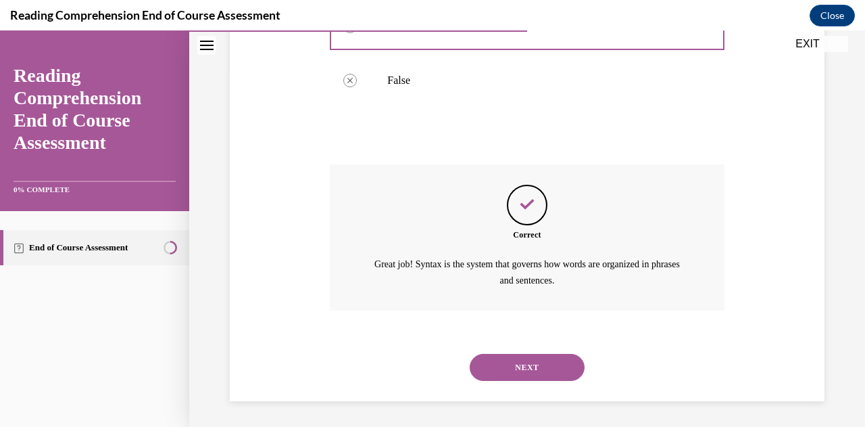
click at [525, 362] on button "NEXT" at bounding box center [527, 367] width 115 height 27
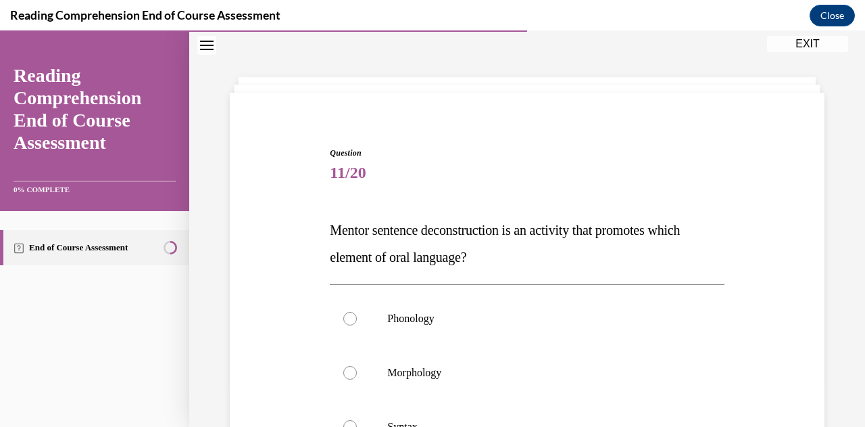
scroll to position [176, 0]
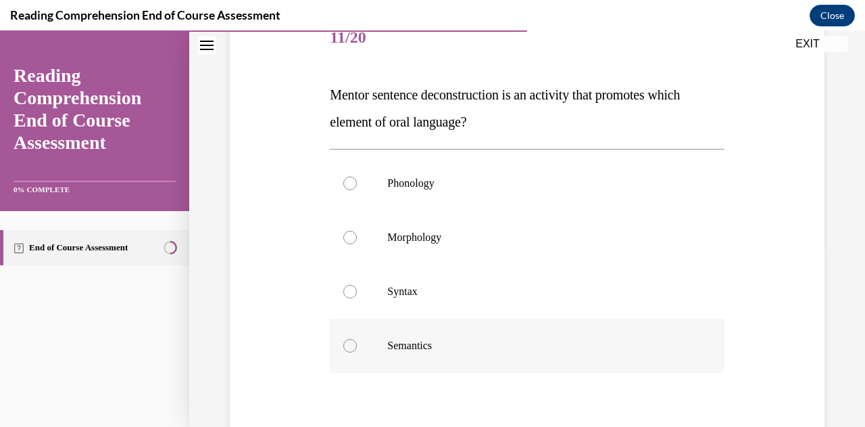
click at [493, 346] on p "Semantics" at bounding box center [538, 346] width 303 height 14
click at [357, 346] on input "Semantics" at bounding box center [350, 346] width 14 height 14
radio input "true"
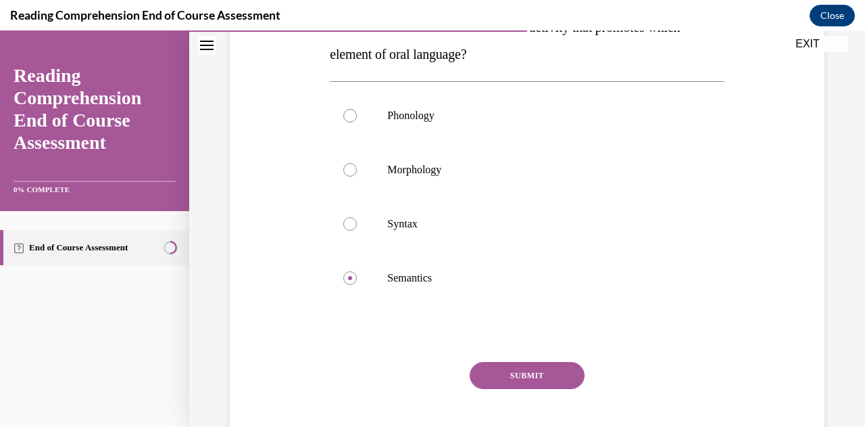
click at [499, 371] on button "SUBMIT" at bounding box center [527, 375] width 115 height 27
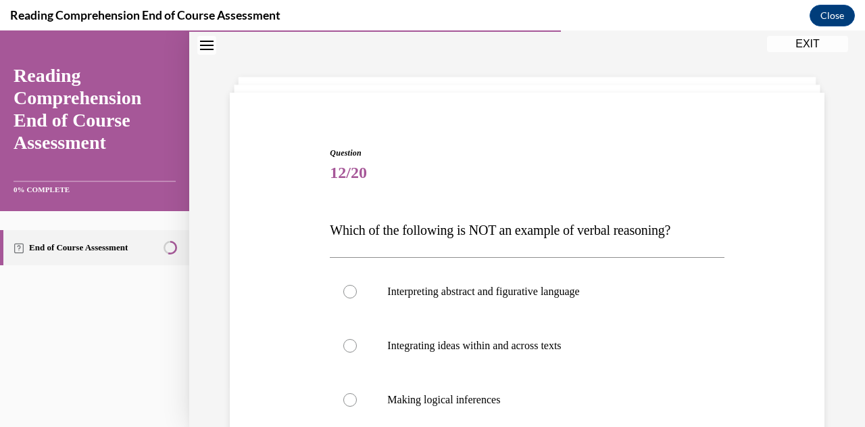
scroll to position [176, 0]
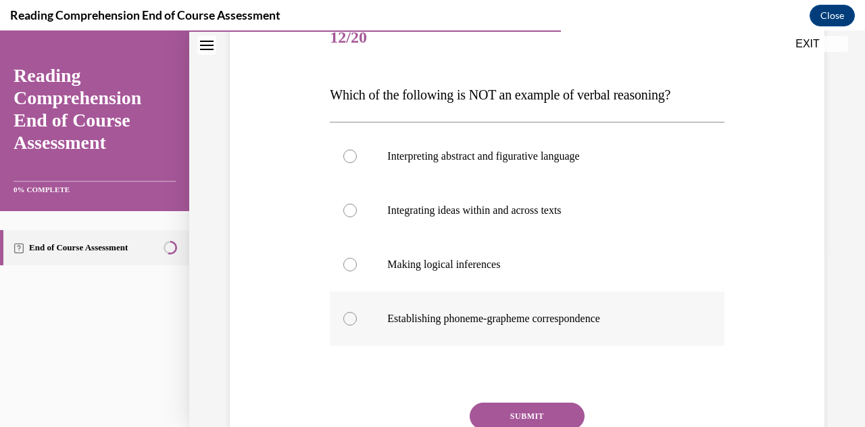
click at [510, 327] on label "Establishing phoneme-grapheme correspondence" at bounding box center [527, 318] width 394 height 54
click at [357, 325] on input "Establishing phoneme-grapheme correspondence" at bounding box center [350, 319] width 14 height 14
radio input "true"
click at [505, 403] on button "SUBMIT" at bounding box center [527, 415] width 115 height 27
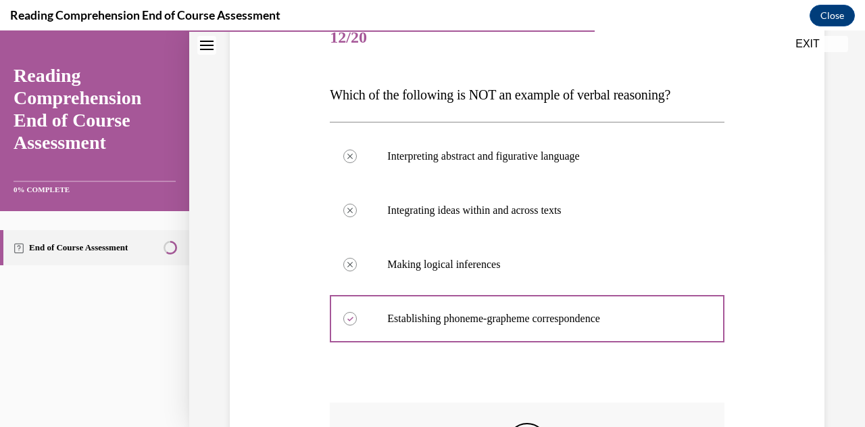
scroll to position [379, 0]
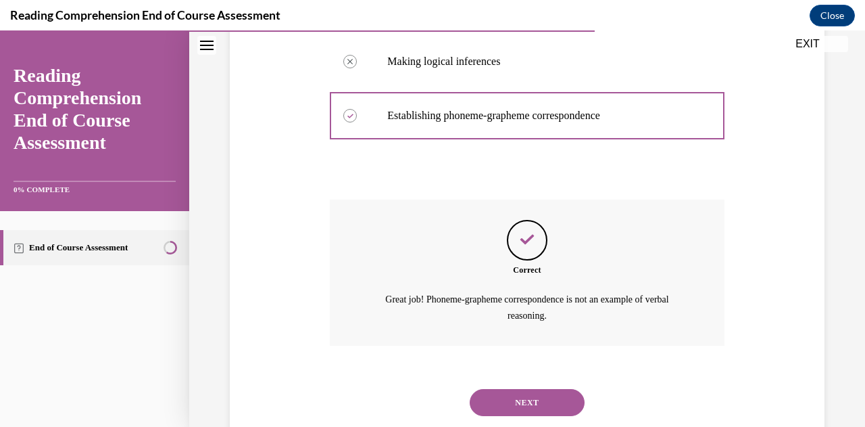
click at [511, 400] on button "NEXT" at bounding box center [527, 402] width 115 height 27
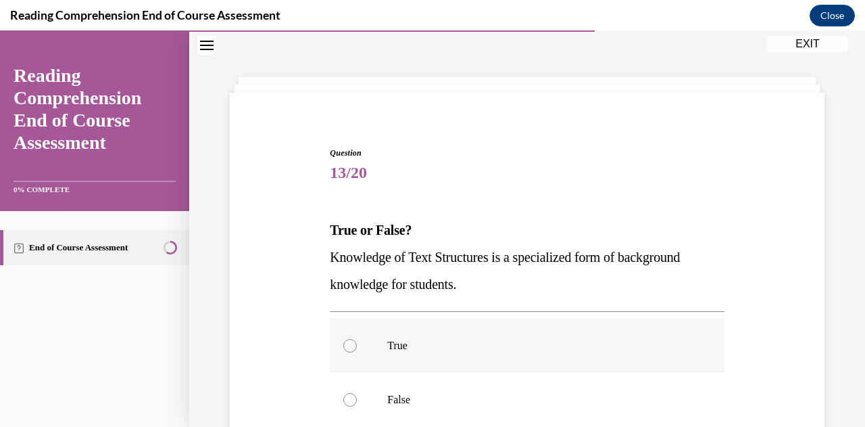
scroll to position [109, 0]
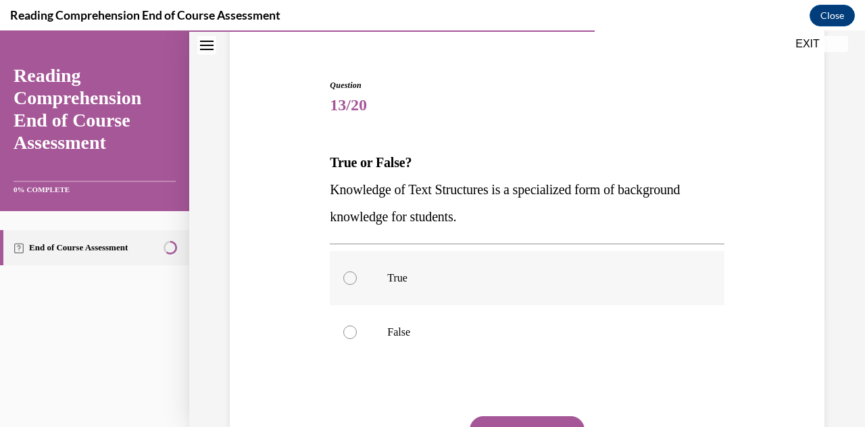
click at [531, 298] on label "True" at bounding box center [527, 278] width 394 height 54
click at [357, 285] on input "True" at bounding box center [350, 278] width 14 height 14
radio input "true"
click at [515, 421] on button "SUBMIT" at bounding box center [527, 429] width 115 height 27
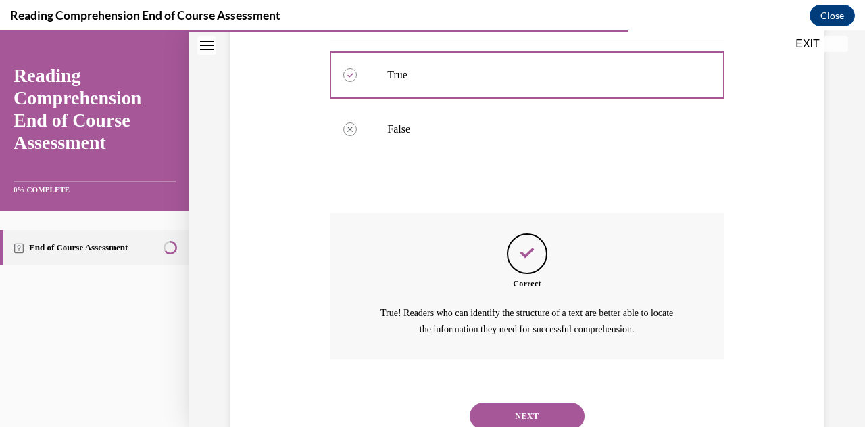
scroll to position [360, 0]
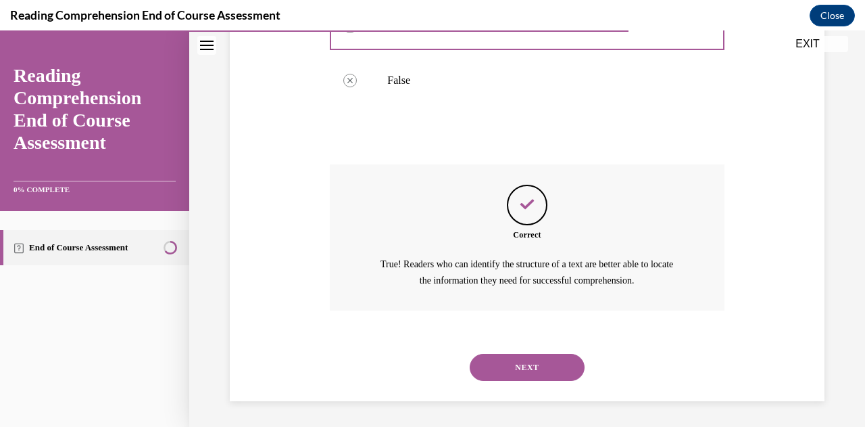
click at [538, 360] on button "NEXT" at bounding box center [527, 367] width 115 height 27
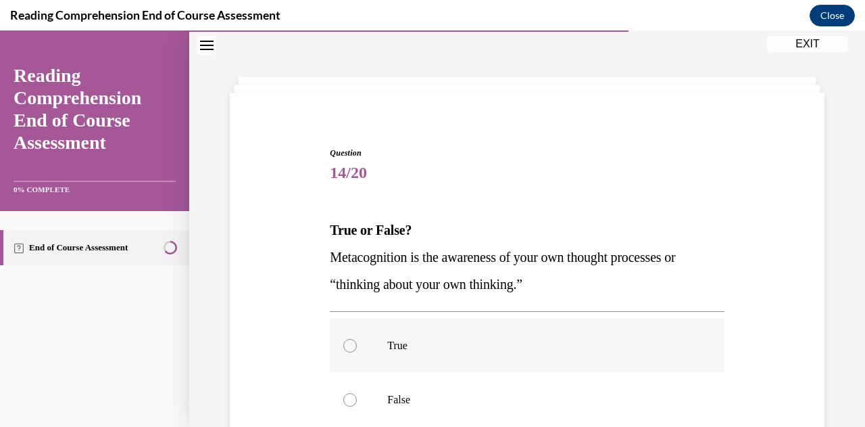
click at [523, 344] on p "True" at bounding box center [538, 346] width 303 height 14
click at [357, 344] on input "True" at bounding box center [350, 346] width 14 height 14
radio input "true"
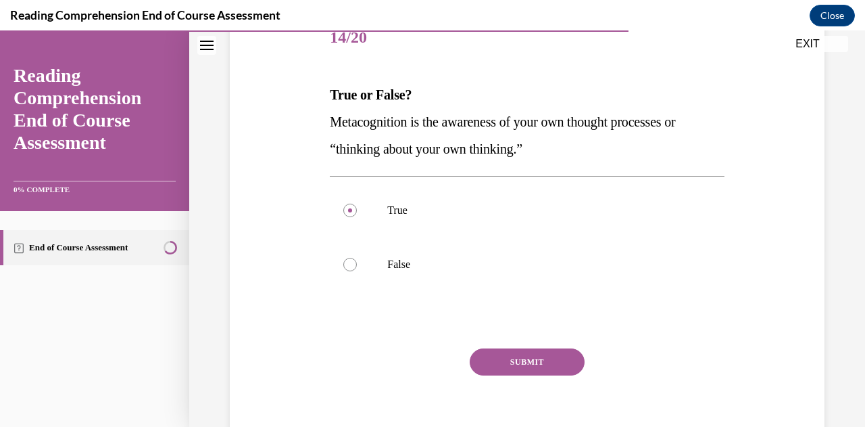
click at [512, 364] on button "SUBMIT" at bounding box center [527, 361] width 115 height 27
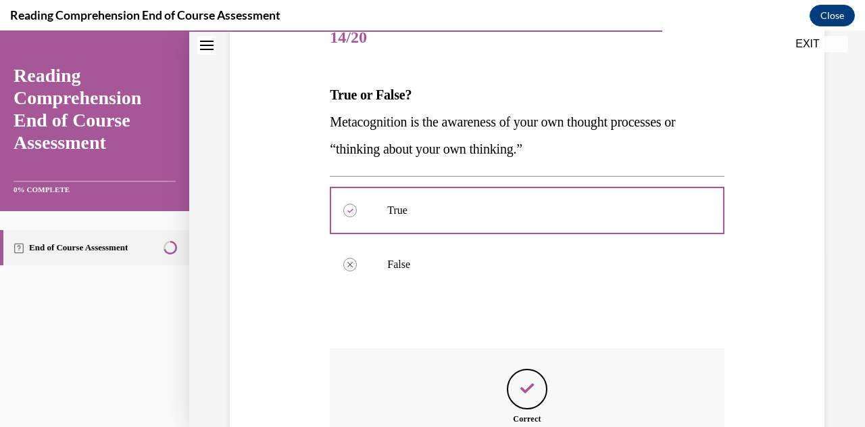
scroll to position [360, 0]
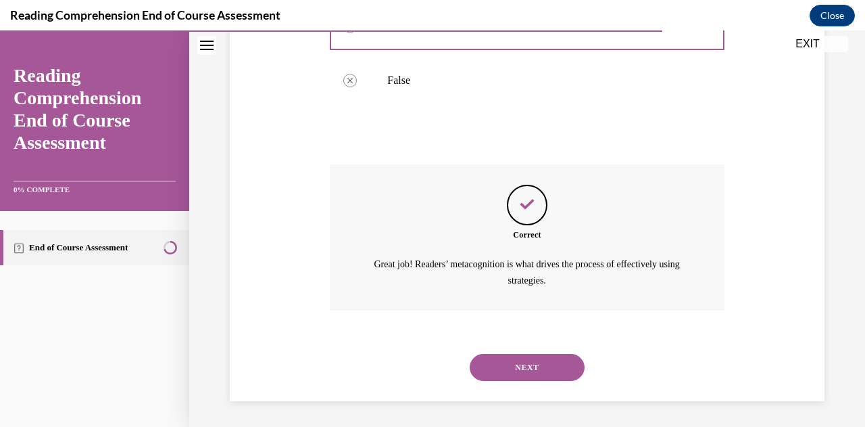
click at [511, 356] on button "NEXT" at bounding box center [527, 367] width 115 height 27
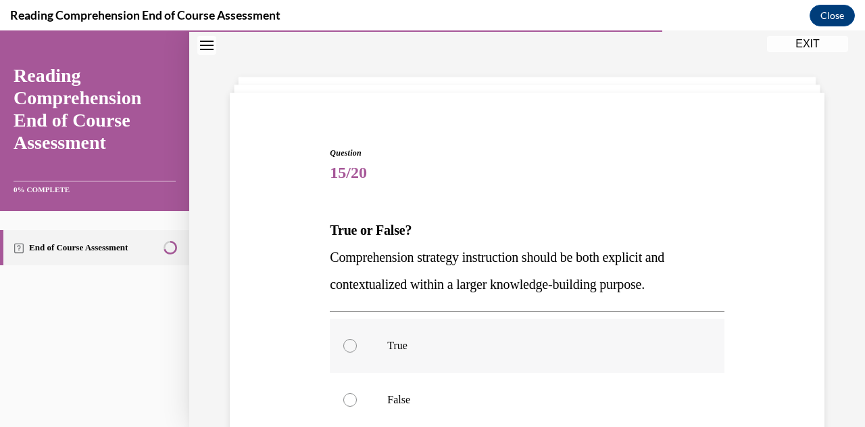
scroll to position [109, 0]
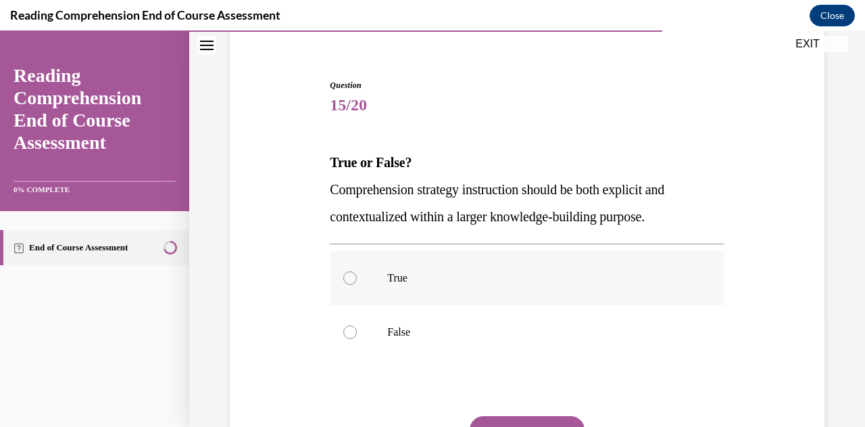
click at [515, 295] on label "True" at bounding box center [527, 278] width 394 height 54
click at [357, 285] on input "True" at bounding box center [350, 278] width 14 height 14
radio input "true"
click at [513, 417] on button "SUBMIT" at bounding box center [527, 429] width 115 height 27
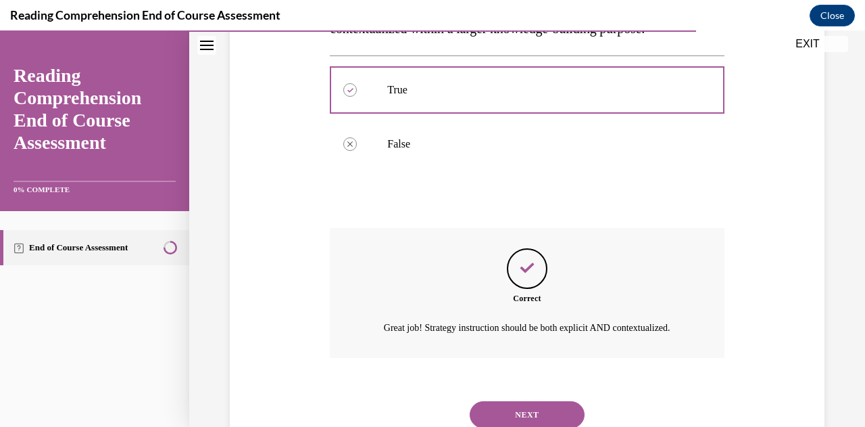
scroll to position [360, 0]
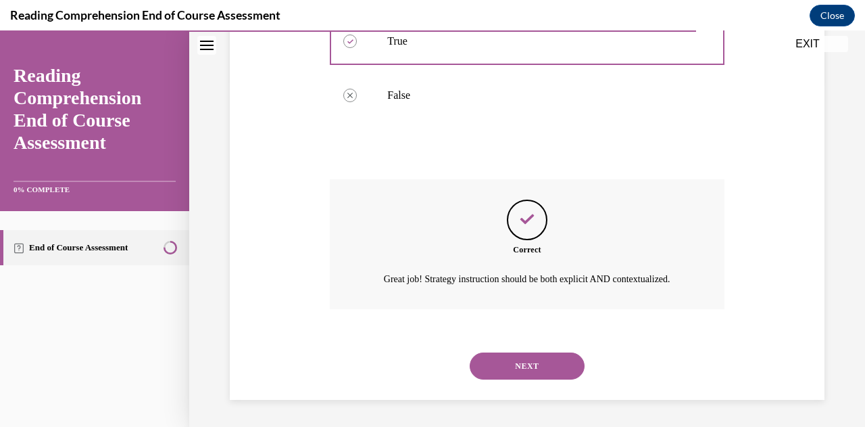
click at [507, 366] on button "NEXT" at bounding box center [527, 365] width 115 height 27
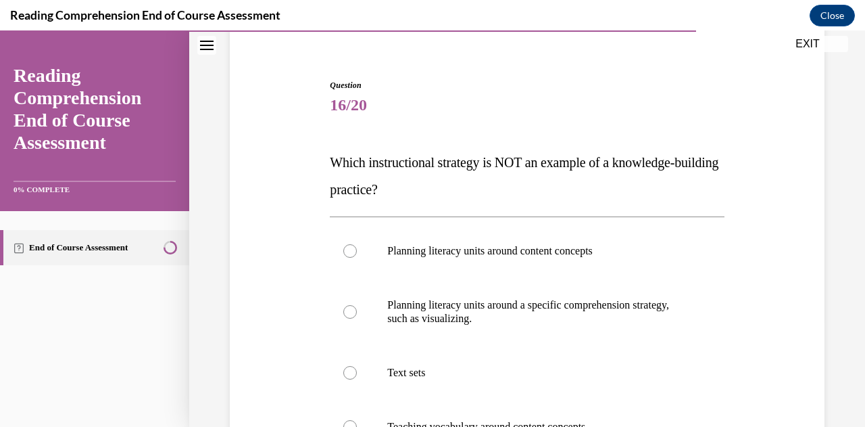
scroll to position [176, 0]
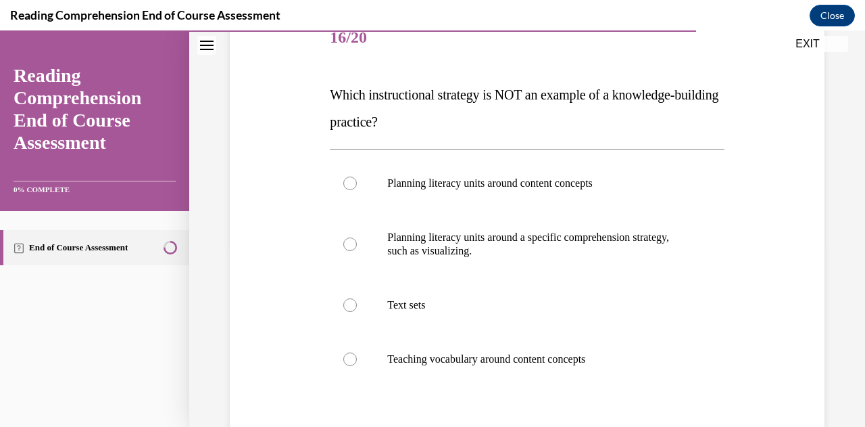
click at [507, 366] on label "Teaching vocabulary around content concepts" at bounding box center [527, 359] width 394 height 54
click at [357, 366] on input "Teaching vocabulary around content concepts" at bounding box center [350, 359] width 14 height 14
radio input "true"
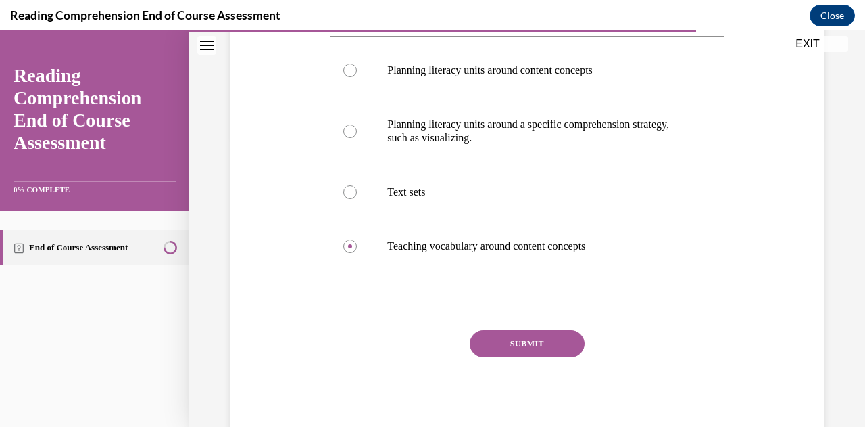
click at [496, 343] on button "SUBMIT" at bounding box center [527, 343] width 115 height 27
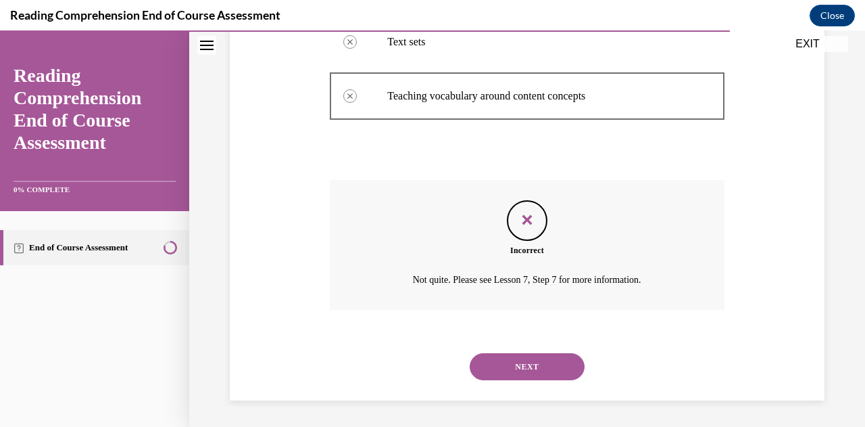
click at [485, 355] on button "NEXT" at bounding box center [527, 366] width 115 height 27
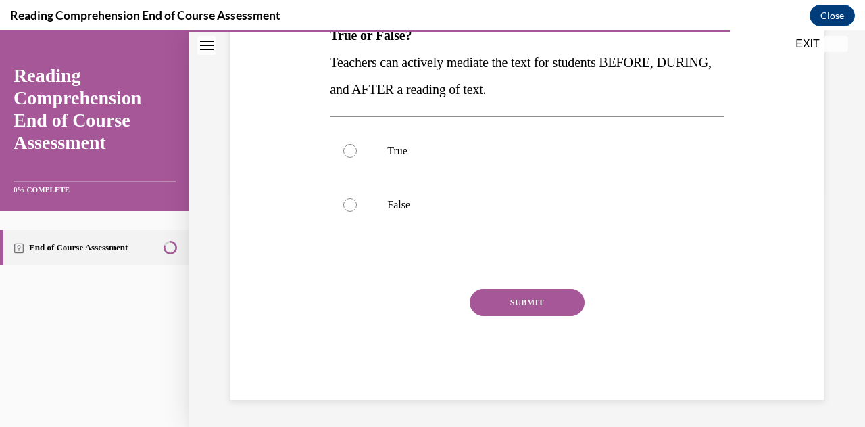
scroll to position [41, 0]
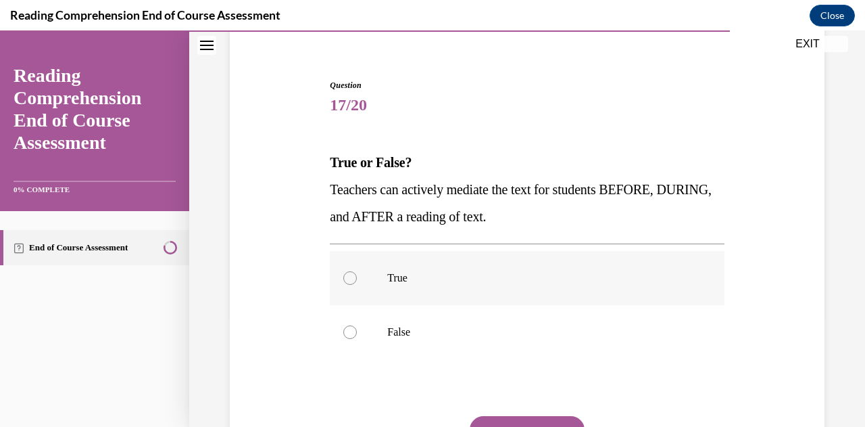
click at [521, 268] on label "True" at bounding box center [527, 278] width 394 height 54
click at [357, 271] on input "True" at bounding box center [350, 278] width 14 height 14
radio input "true"
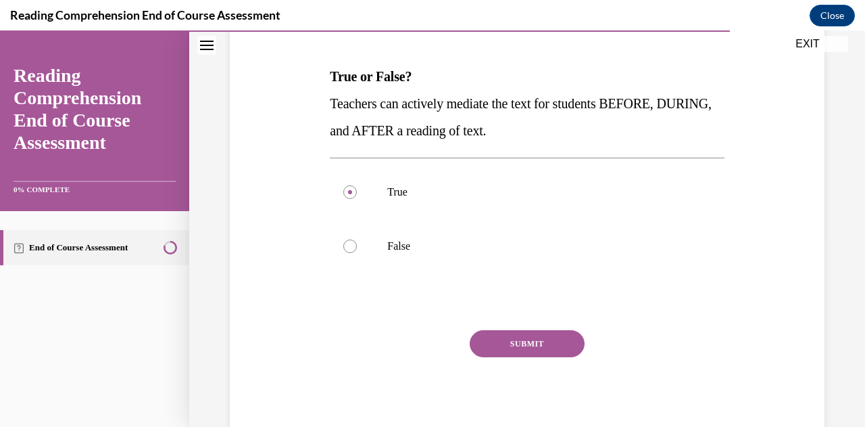
click at [481, 347] on button "SUBMIT" at bounding box center [527, 343] width 115 height 27
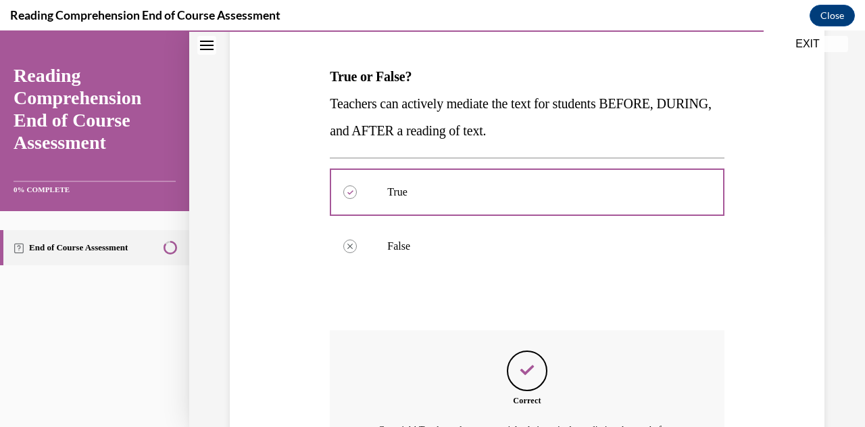
scroll to position [330, 0]
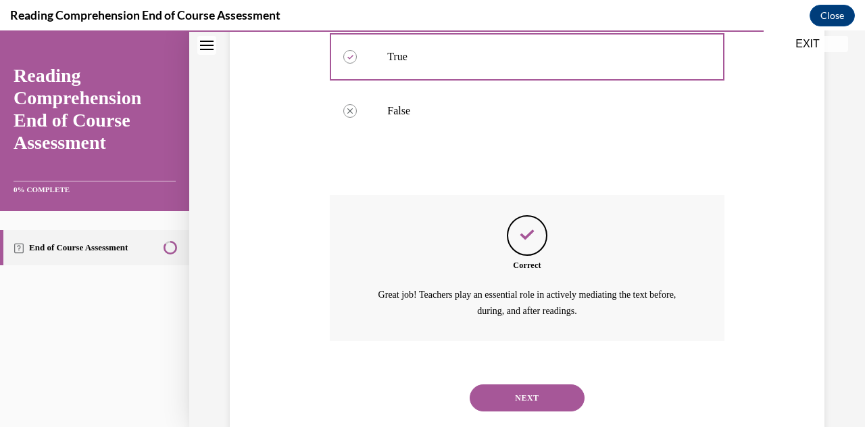
click at [491, 393] on button "NEXT" at bounding box center [527, 397] width 115 height 27
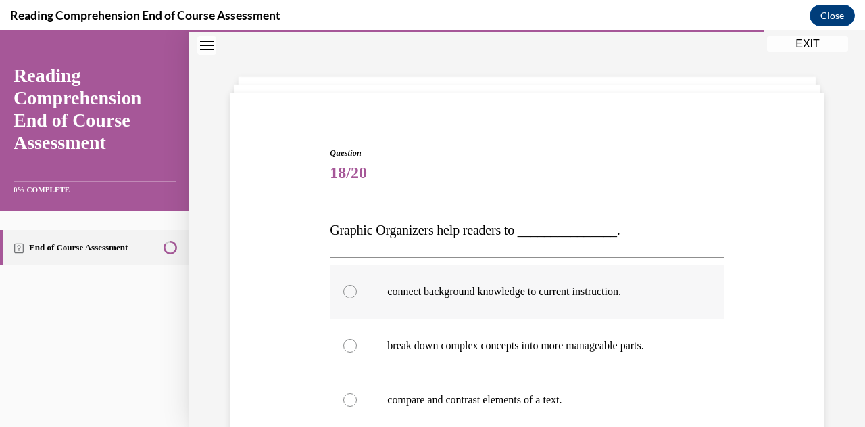
scroll to position [109, 0]
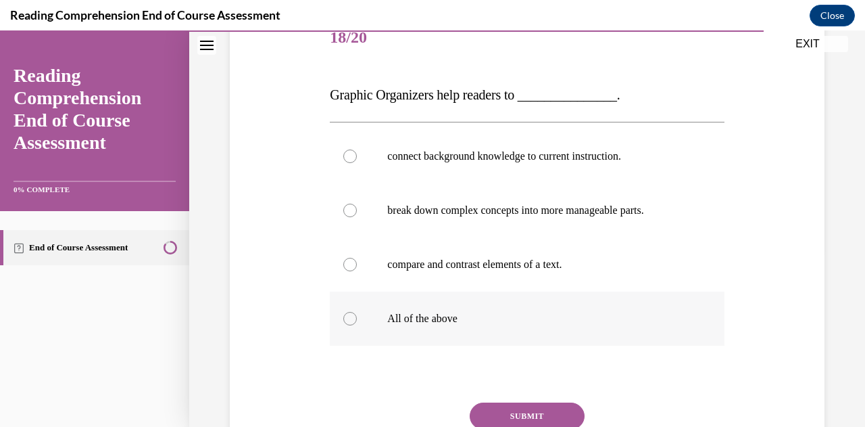
click at [471, 341] on label "All of the above" at bounding box center [527, 318] width 394 height 54
click at [357, 325] on input "All of the above" at bounding box center [350, 319] width 14 height 14
radio input "true"
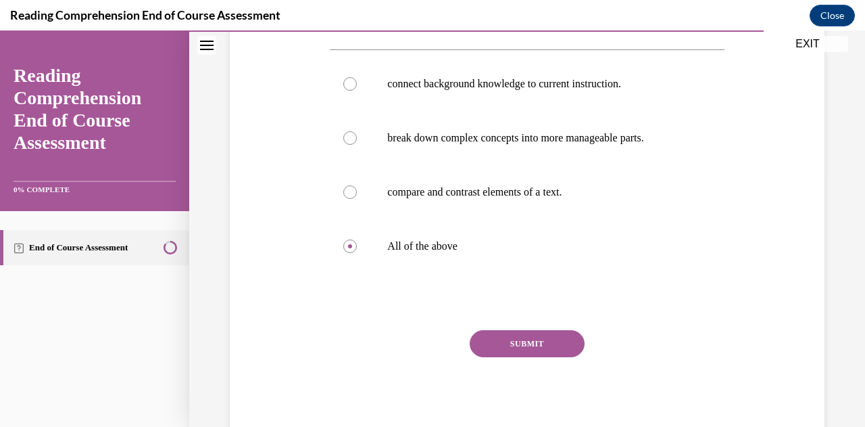
click at [511, 344] on button "SUBMIT" at bounding box center [527, 343] width 115 height 27
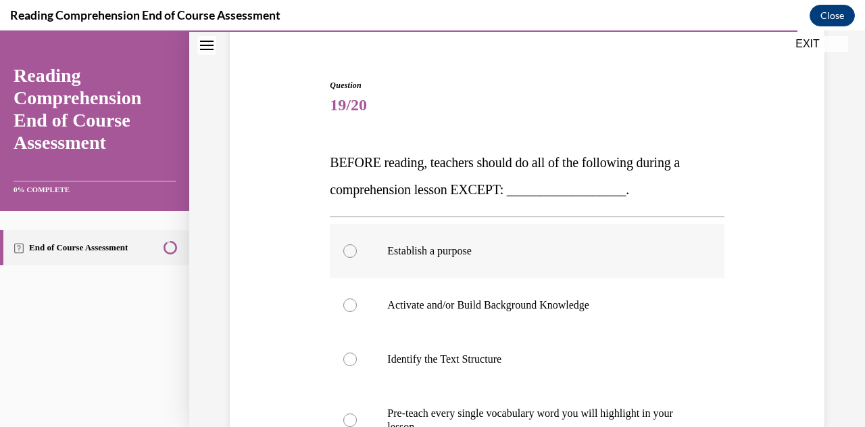
scroll to position [244, 0]
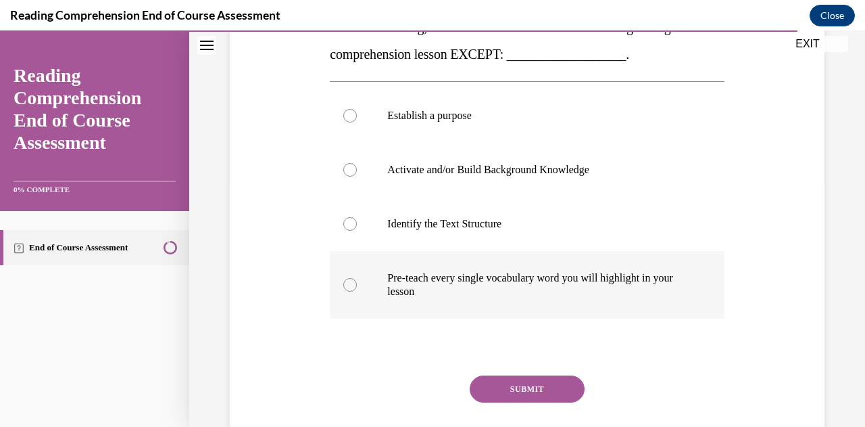
click at [541, 295] on p "Pre-teach every single vocabulary word you will highlight in your lesson" at bounding box center [538, 284] width 303 height 27
click at [357, 291] on input "Pre-teach every single vocabulary word you will highlight in your lesson" at bounding box center [350, 285] width 14 height 14
radio input "true"
click at [544, 386] on button "SUBMIT" at bounding box center [527, 388] width 115 height 27
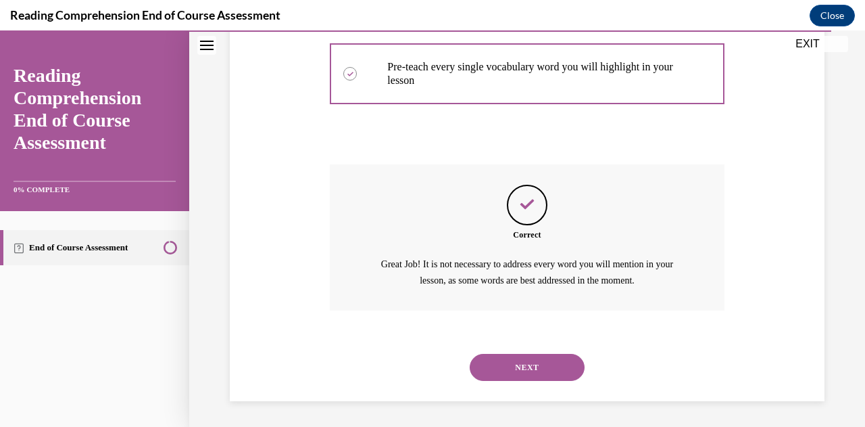
click at [525, 368] on button "NEXT" at bounding box center [527, 367] width 115 height 27
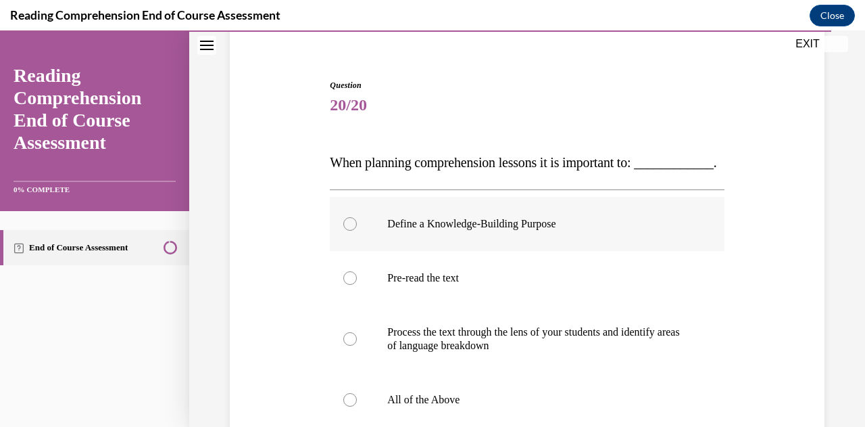
scroll to position [176, 0]
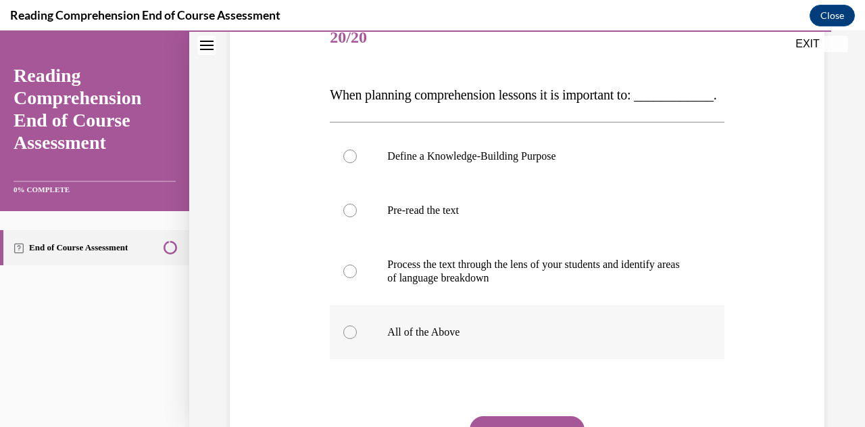
click at [459, 339] on p "All of the Above" at bounding box center [538, 332] width 303 height 14
click at [357, 339] on input "All of the Above" at bounding box center [350, 332] width 14 height 14
radio input "true"
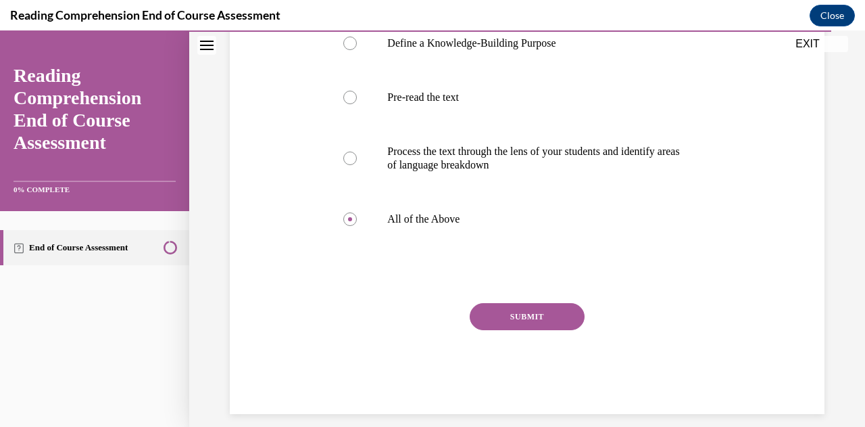
click at [534, 330] on button "SUBMIT" at bounding box center [527, 316] width 115 height 27
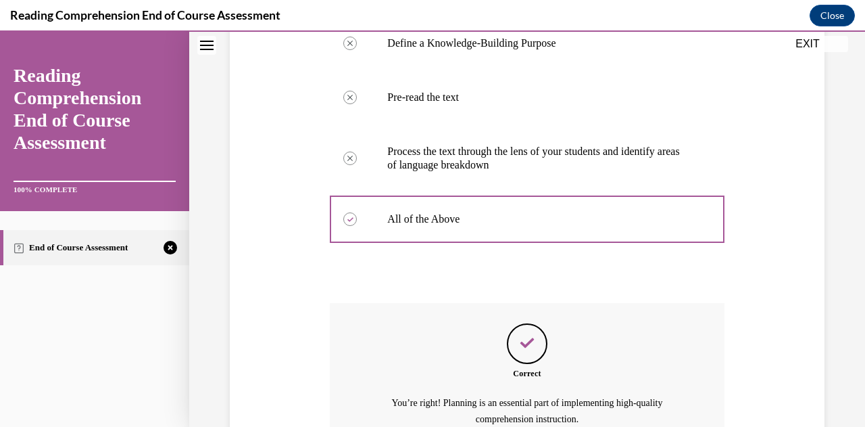
scroll to position [455, 0]
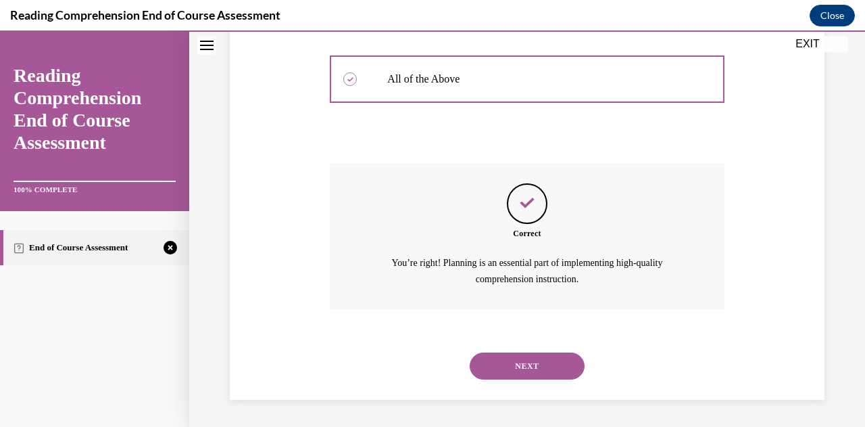
click at [537, 381] on div "NEXT" at bounding box center [527, 366] width 394 height 54
click at [544, 366] on button "NEXT" at bounding box center [527, 365] width 115 height 27
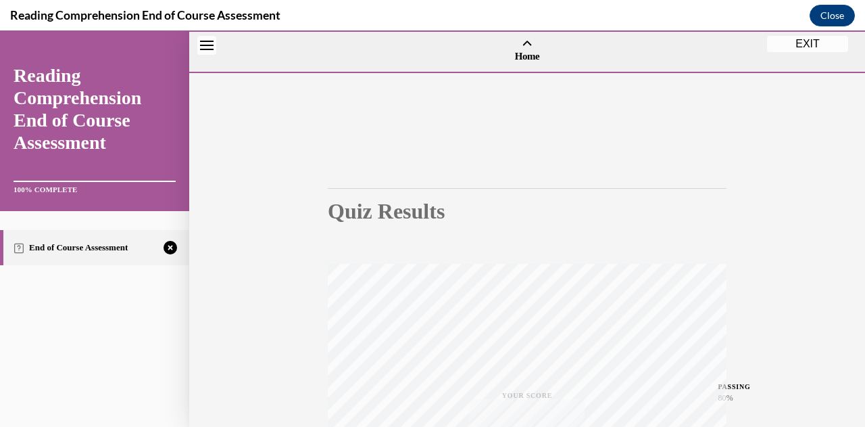
scroll to position [296, 0]
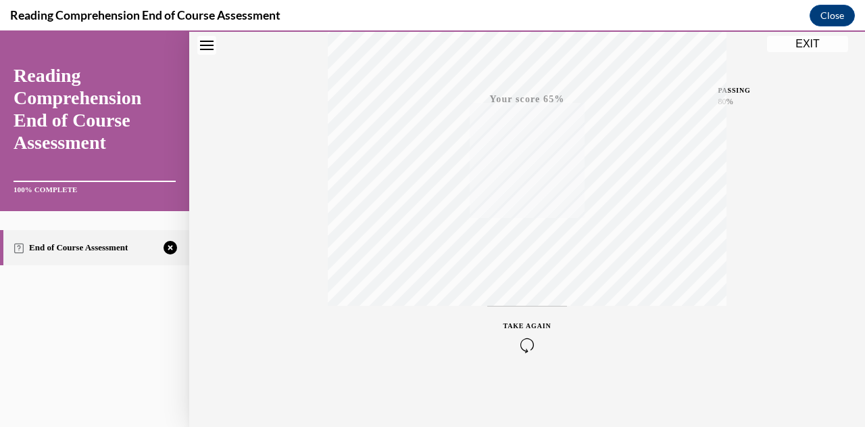
click at [531, 354] on button "TAKE AGAIN" at bounding box center [527, 336] width 80 height 61
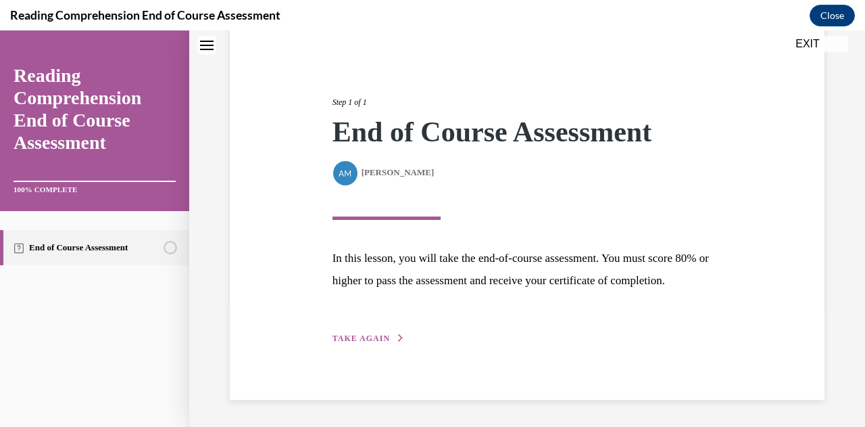
scroll to position [144, 0]
click at [398, 344] on button "TAKE AGAIN" at bounding box center [369, 338] width 72 height 12
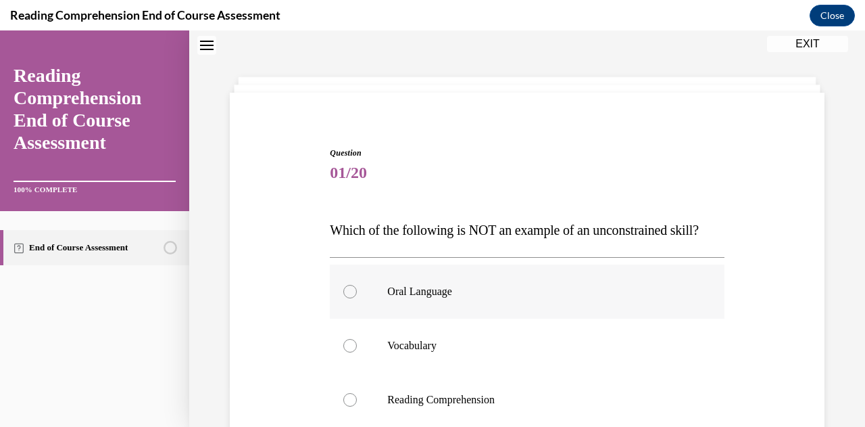
scroll to position [244, 0]
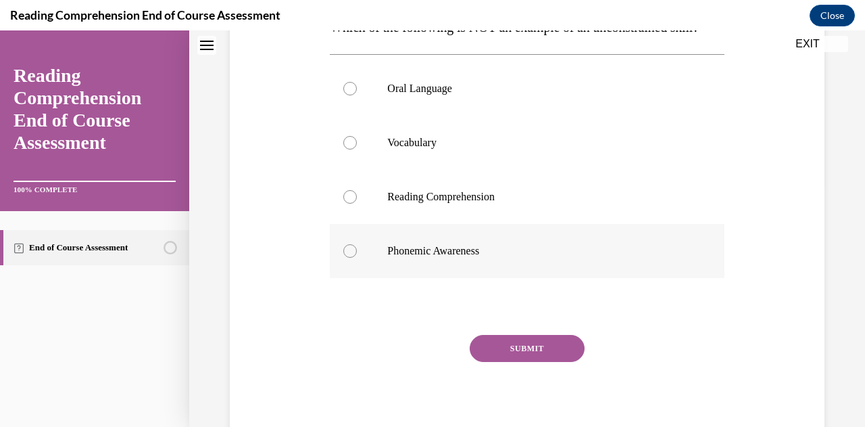
click at [429, 258] on p "Phonemic Awareness" at bounding box center [538, 251] width 303 height 14
click at [357, 258] on input "Phonemic Awareness" at bounding box center [350, 251] width 14 height 14
radio input "true"
click at [498, 362] on button "SUBMIT" at bounding box center [527, 348] width 115 height 27
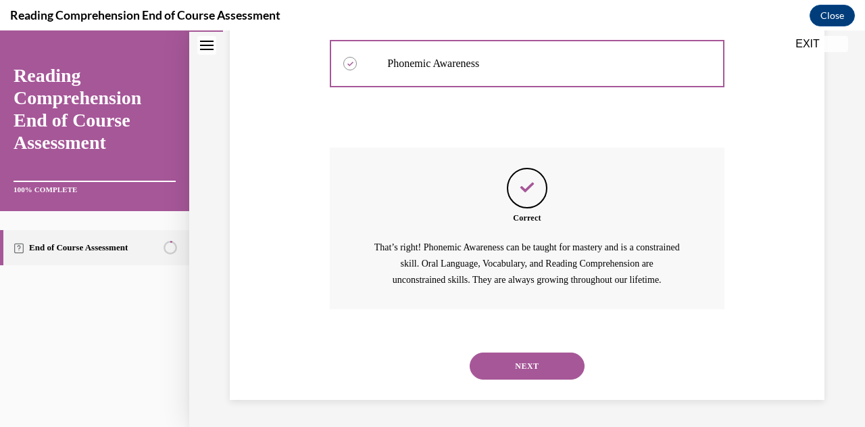
click at [491, 371] on button "NEXT" at bounding box center [527, 365] width 115 height 27
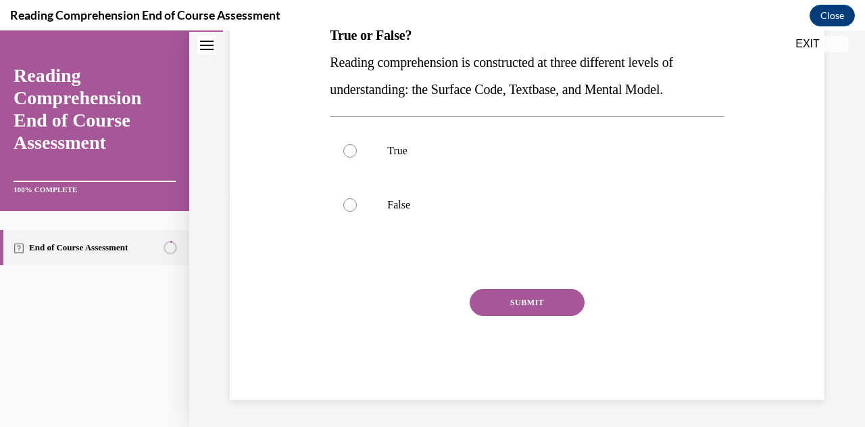
scroll to position [41, 0]
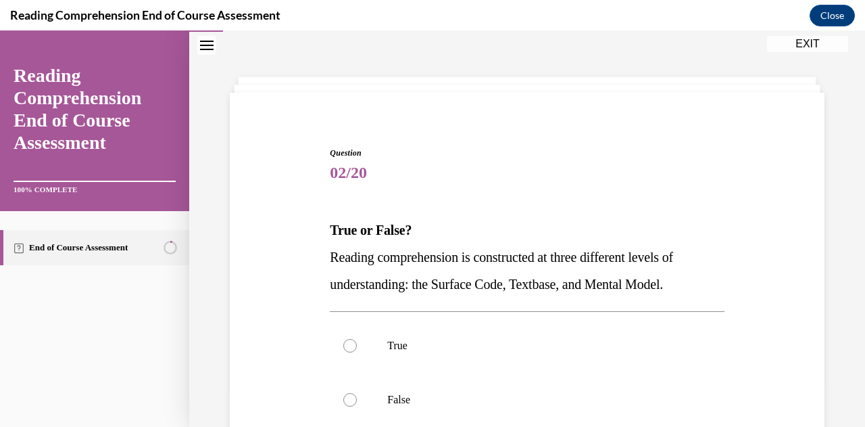
click at [491, 371] on label "True" at bounding box center [527, 345] width 394 height 54
click at [357, 352] on input "True" at bounding box center [350, 346] width 14 height 14
radio input "true"
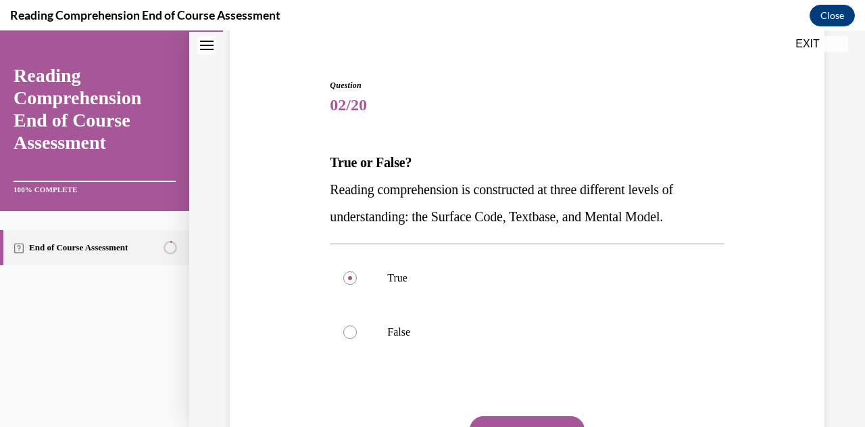
scroll to position [176, 0]
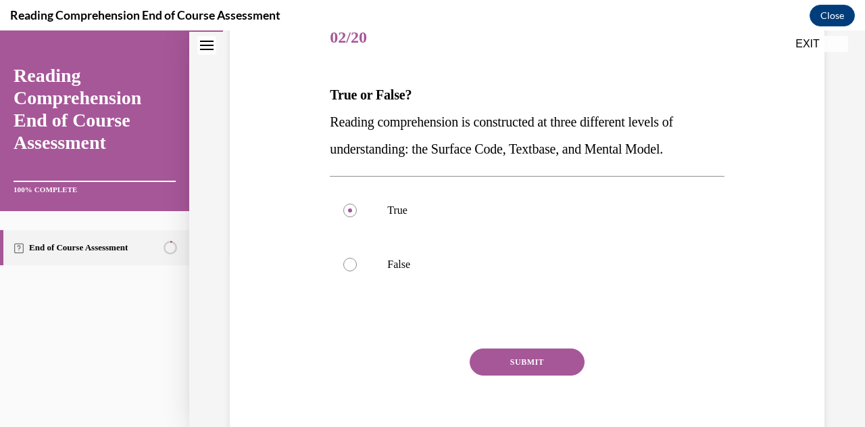
click at [505, 364] on button "SUBMIT" at bounding box center [527, 361] width 115 height 27
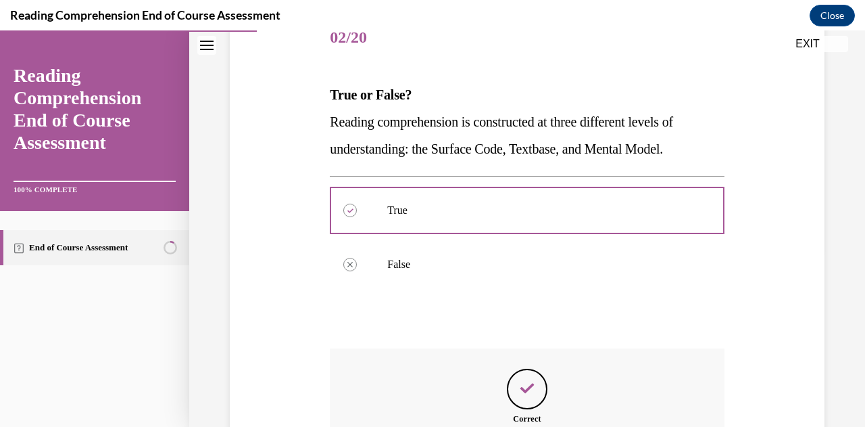
scroll to position [377, 0]
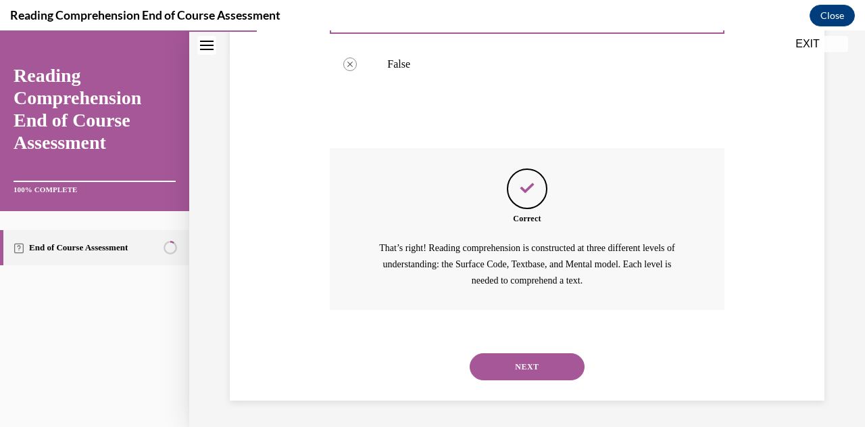
click at [502, 369] on button "NEXT" at bounding box center [527, 366] width 115 height 27
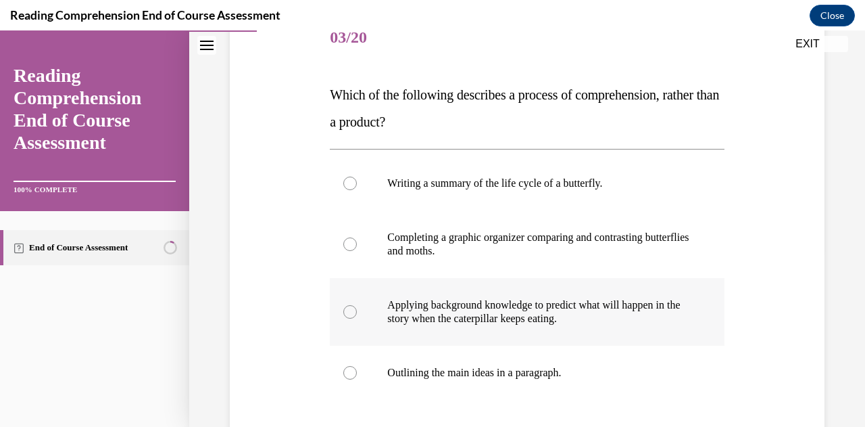
click at [515, 312] on p "Applying background knowledge to predict what will happen in the story when the…" at bounding box center [538, 311] width 303 height 27
click at [357, 312] on input "Applying background knowledge to predict what will happen in the story when the…" at bounding box center [350, 312] width 14 height 14
radio input "true"
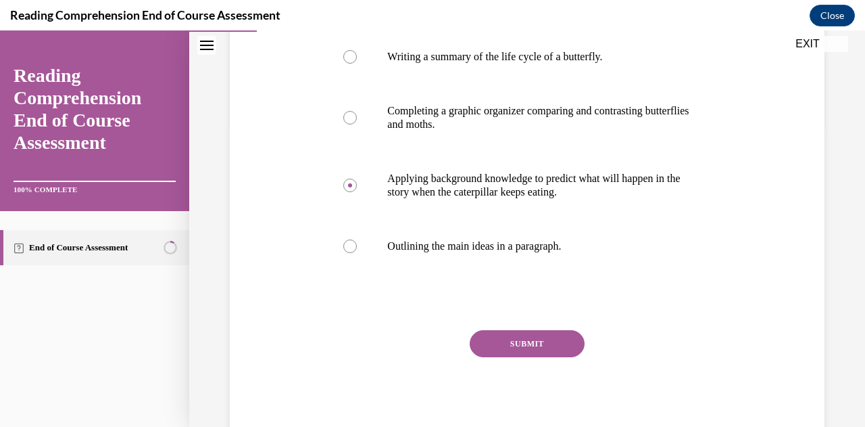
click at [501, 341] on button "SUBMIT" at bounding box center [527, 343] width 115 height 27
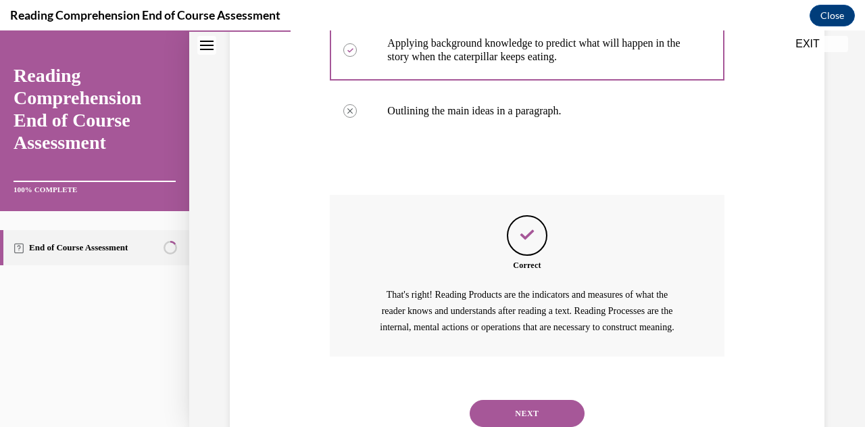
scroll to position [501, 0]
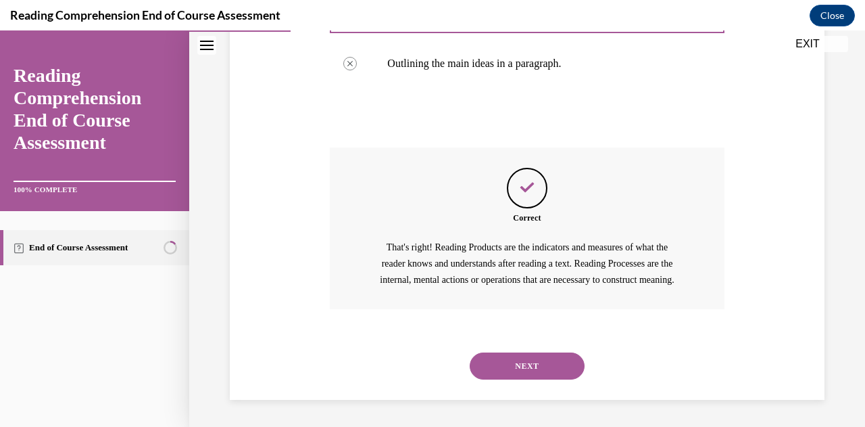
click at [496, 356] on button "NEXT" at bounding box center [527, 365] width 115 height 27
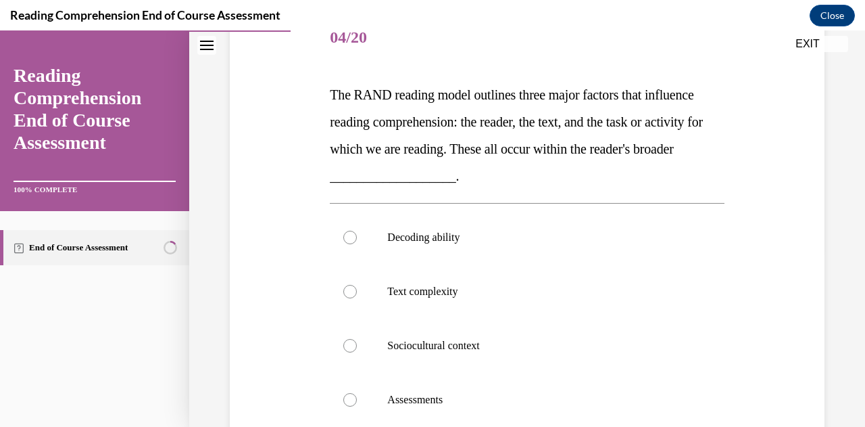
scroll to position [244, 0]
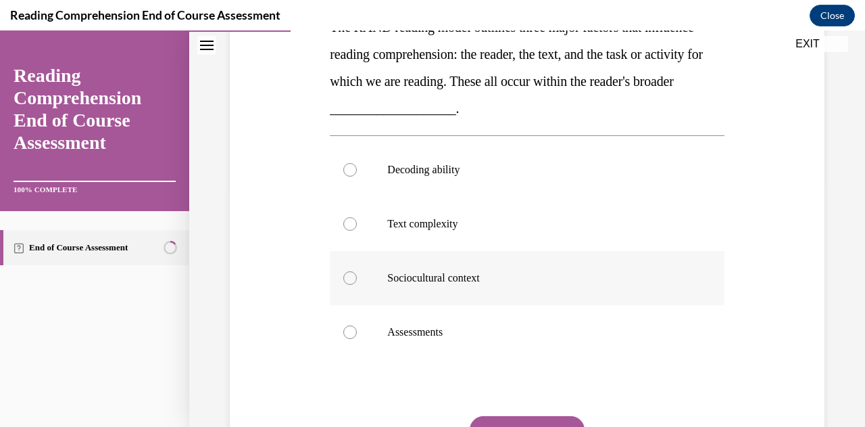
click at [506, 271] on p "Sociocultural context" at bounding box center [538, 278] width 303 height 14
click at [357, 271] on input "Sociocultural context" at bounding box center [350, 278] width 14 height 14
radio input "true"
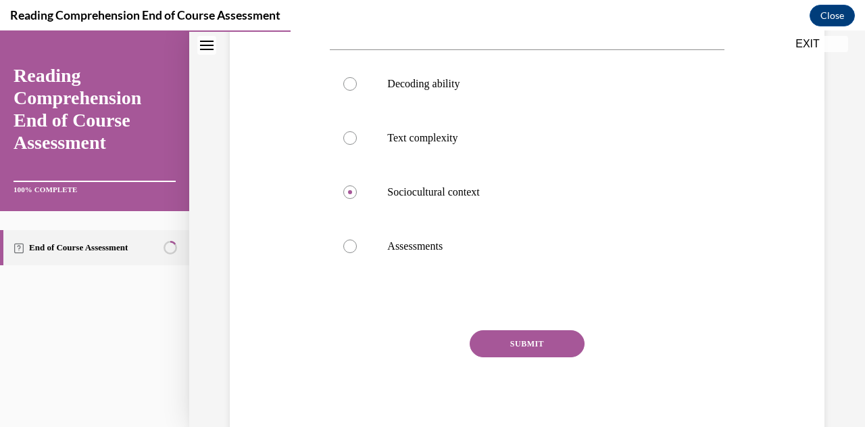
click at [502, 343] on button "SUBMIT" at bounding box center [527, 343] width 115 height 27
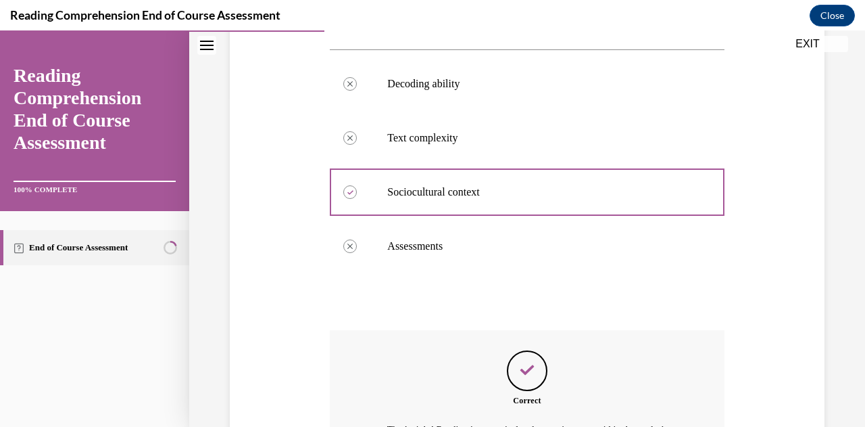
scroll to position [496, 0]
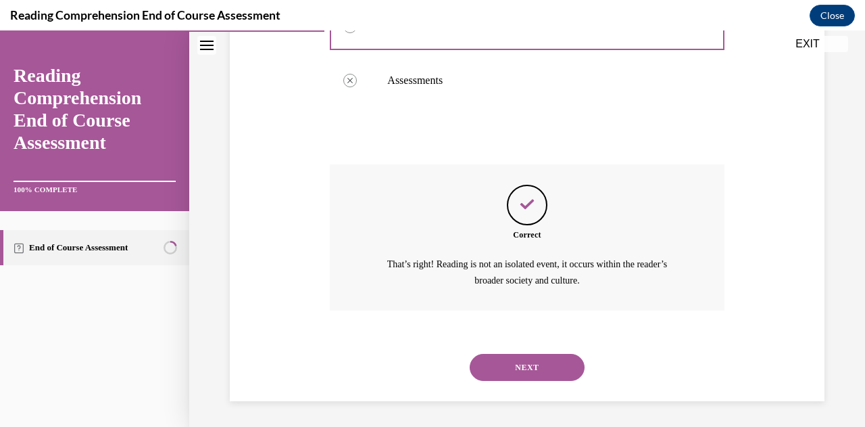
click at [492, 356] on button "NEXT" at bounding box center [527, 367] width 115 height 27
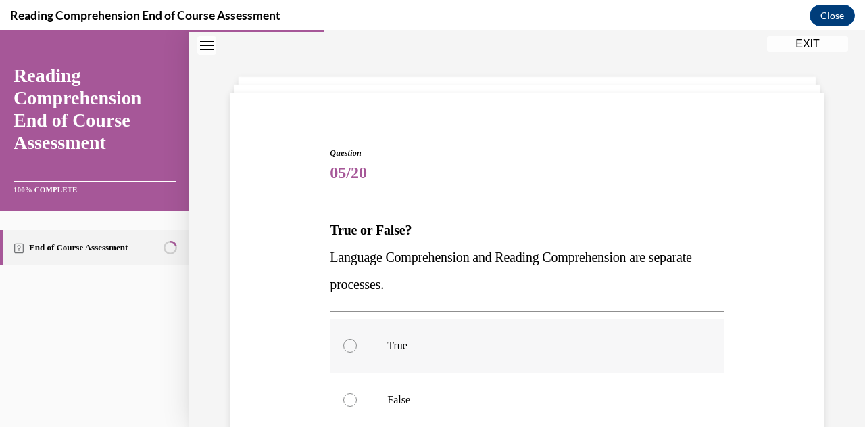
scroll to position [109, 0]
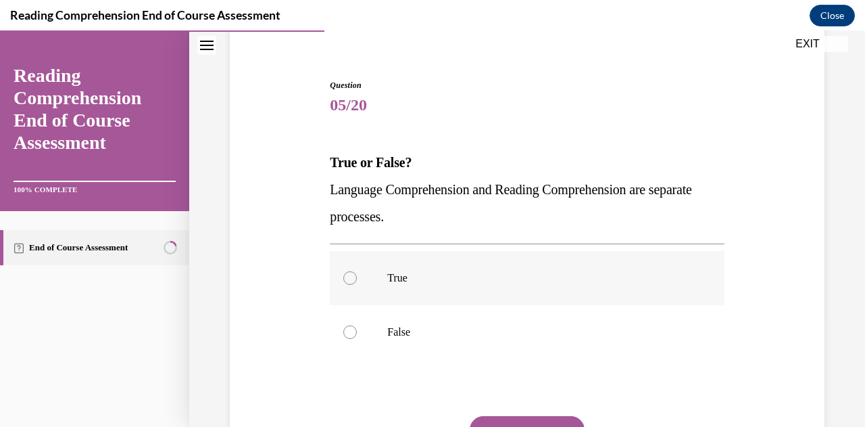
click at [545, 285] on label "True" at bounding box center [527, 278] width 394 height 54
click at [357, 285] on input "True" at bounding box center [350, 278] width 14 height 14
radio input "true"
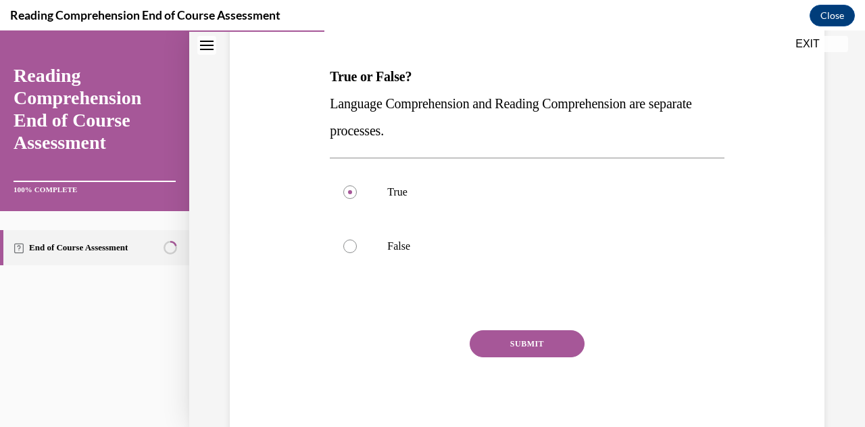
click at [518, 341] on button "SUBMIT" at bounding box center [527, 343] width 115 height 27
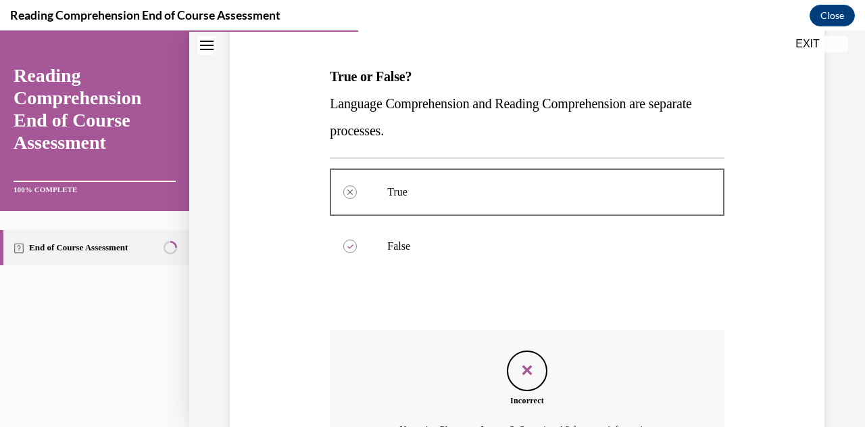
scroll to position [345, 0]
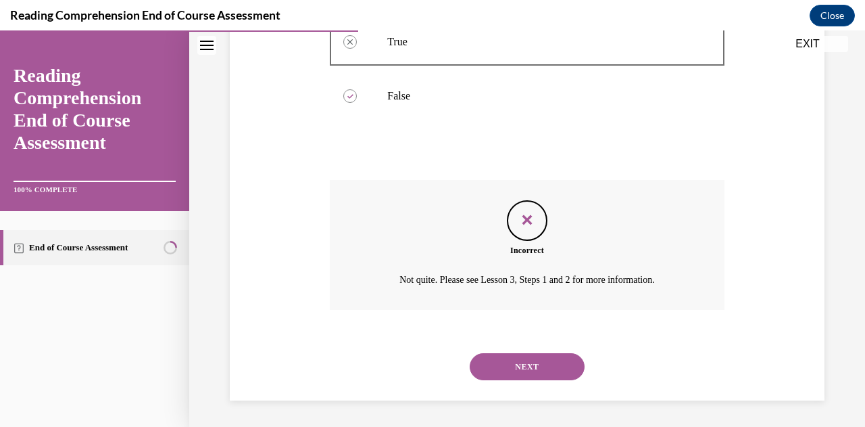
click at [504, 359] on button "NEXT" at bounding box center [527, 366] width 115 height 27
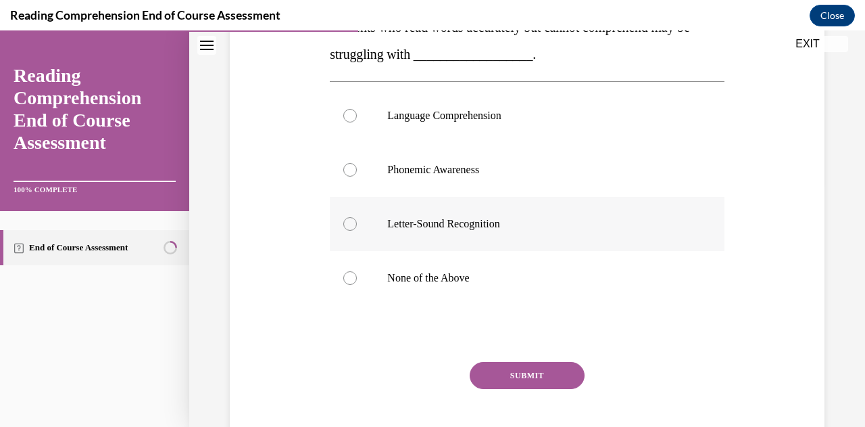
scroll to position [176, 0]
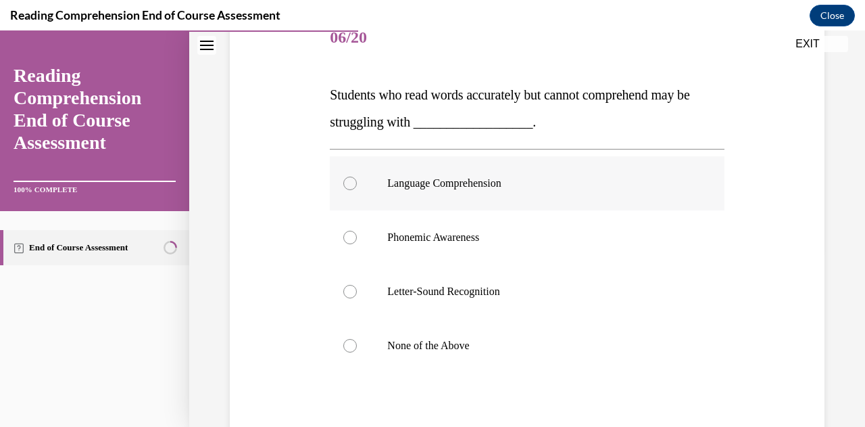
click at [448, 194] on label "Language Comprehension" at bounding box center [527, 183] width 394 height 54
click at [357, 190] on input "Language Comprehension" at bounding box center [350, 183] width 14 height 14
radio input "true"
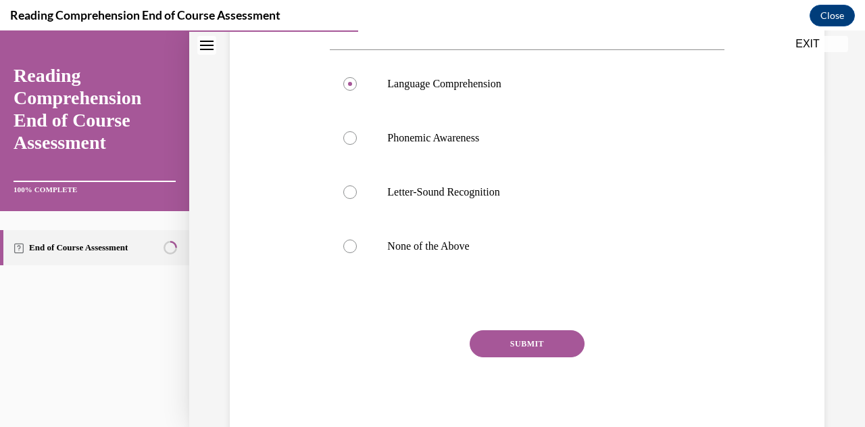
click at [484, 322] on div "Question 06/20 Students who read words accurately but cannot comprehend may be …" at bounding box center [527, 176] width 394 height 529
click at [480, 333] on button "SUBMIT" at bounding box center [527, 343] width 115 height 27
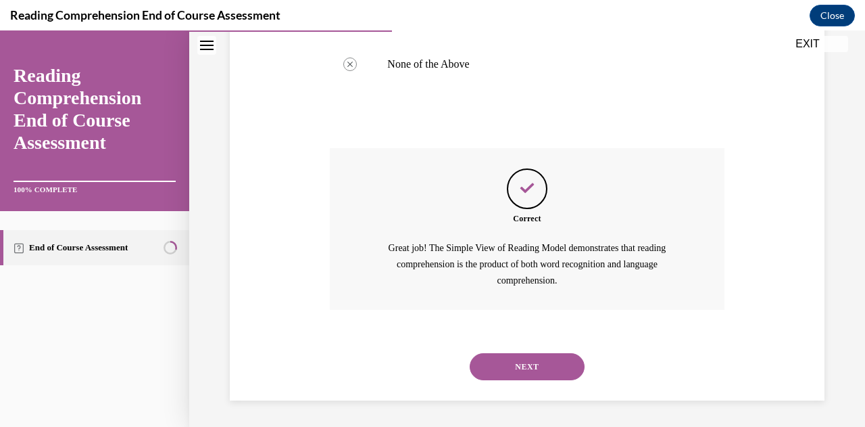
click at [485, 363] on button "NEXT" at bounding box center [527, 366] width 115 height 27
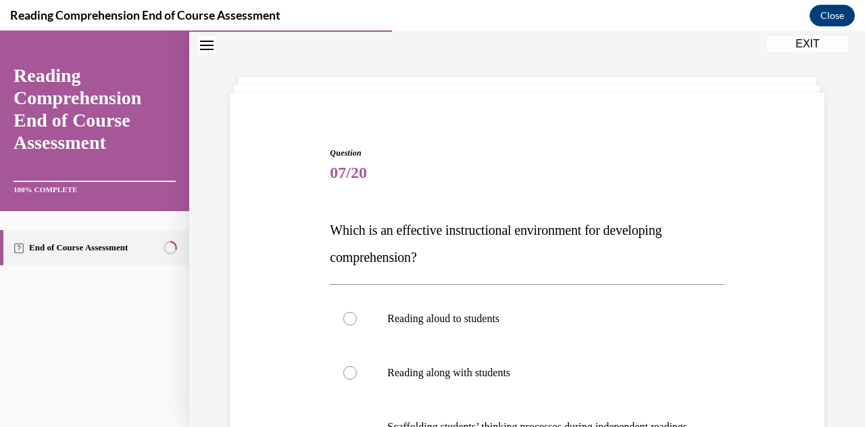
drag, startPoint x: 485, startPoint y: 363, endPoint x: 303, endPoint y: 258, distance: 210.2
click at [303, 258] on div "Question 07/20 Which is an effective instructional environment for developing c…" at bounding box center [527, 397] width 602 height 583
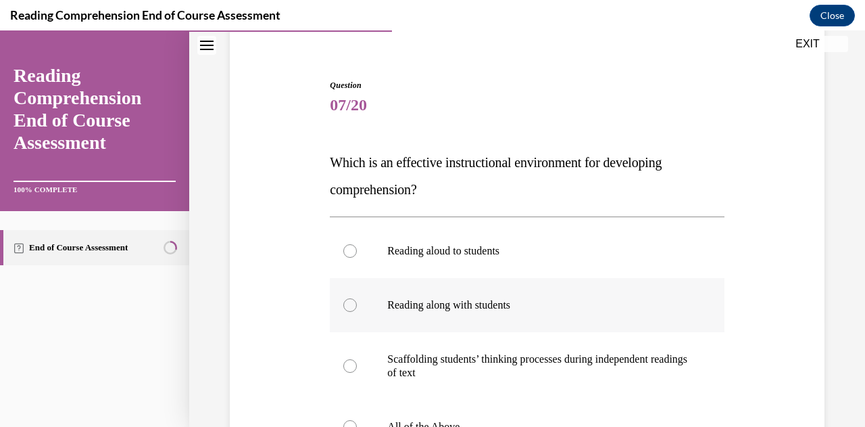
scroll to position [176, 0]
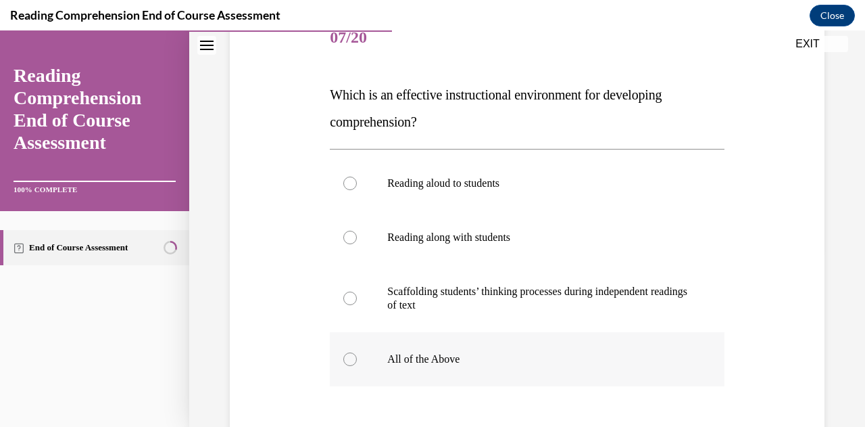
click at [395, 332] on label "All of the Above" at bounding box center [527, 359] width 394 height 54
click at [357, 352] on input "All of the Above" at bounding box center [350, 359] width 14 height 14
radio input "true"
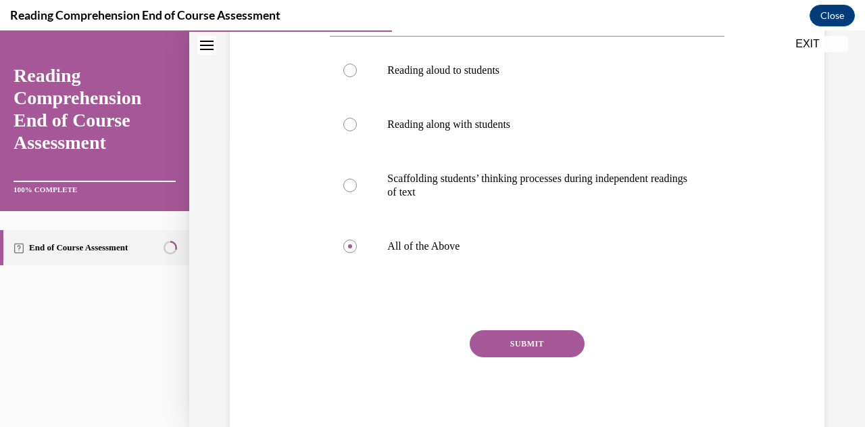
click at [503, 327] on div "Question 07/20 Which is an effective instructional environment for developing c…" at bounding box center [527, 170] width 394 height 542
click at [506, 341] on button "SUBMIT" at bounding box center [527, 343] width 115 height 27
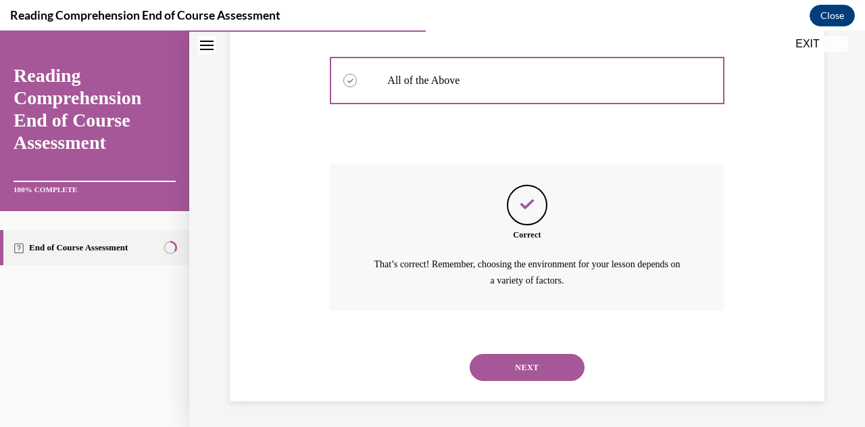
click at [511, 370] on button "NEXT" at bounding box center [527, 367] width 115 height 27
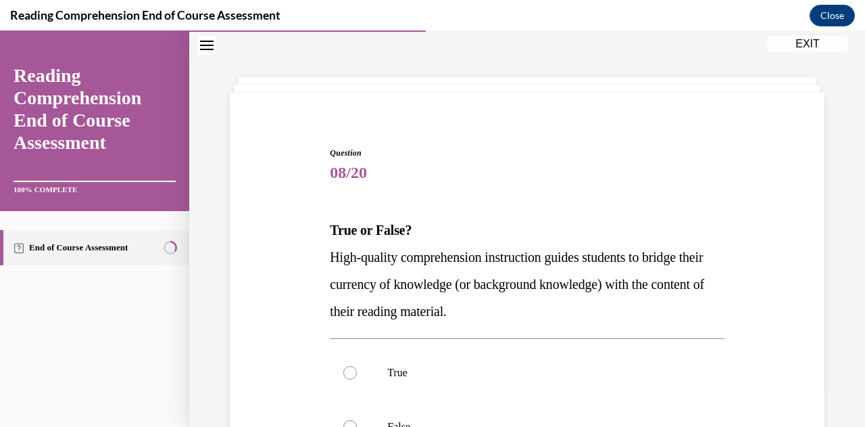
scroll to position [222, 0]
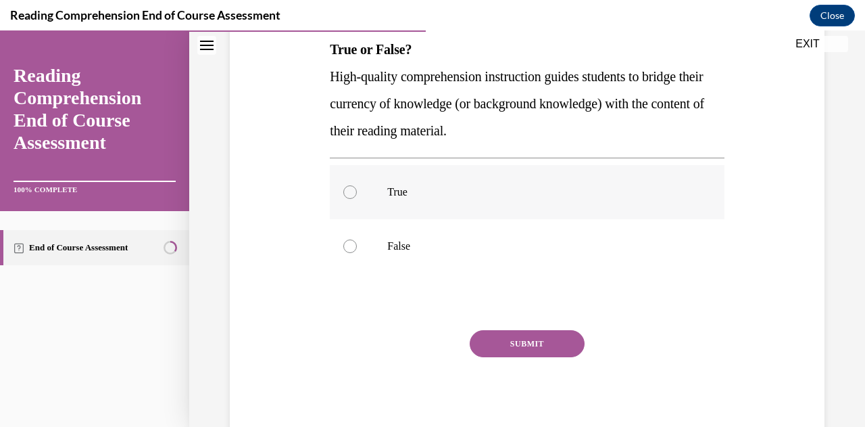
click at [458, 194] on p "True" at bounding box center [538, 192] width 303 height 14
click at [357, 194] on input "True" at bounding box center [350, 192] width 14 height 14
radio input "true"
click at [527, 351] on button "SUBMIT" at bounding box center [527, 343] width 115 height 27
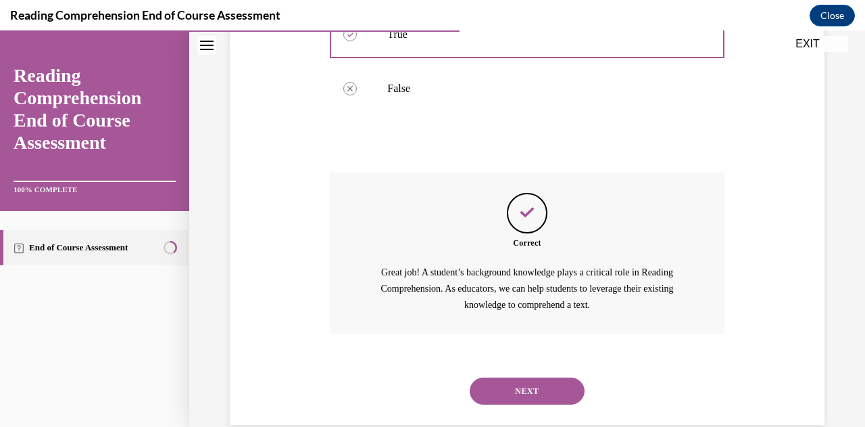
scroll to position [404, 0]
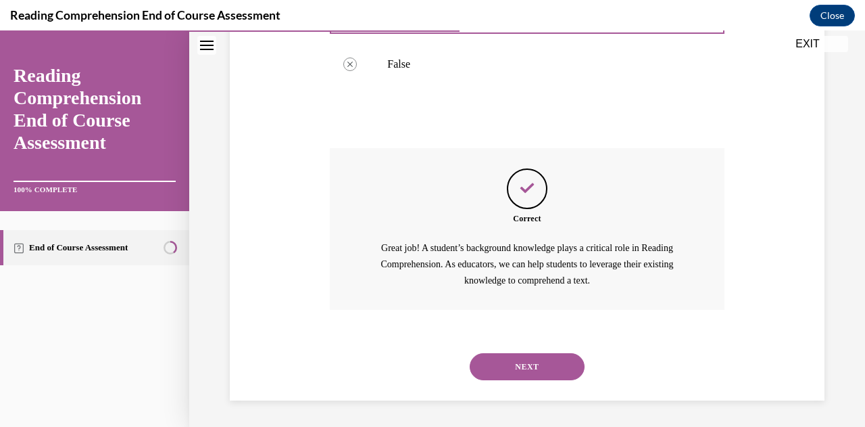
click at [528, 376] on button "NEXT" at bounding box center [527, 366] width 115 height 27
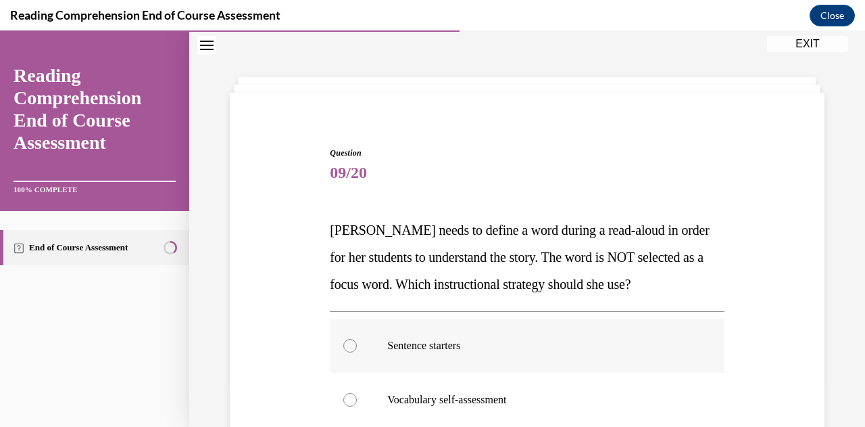
scroll to position [176, 0]
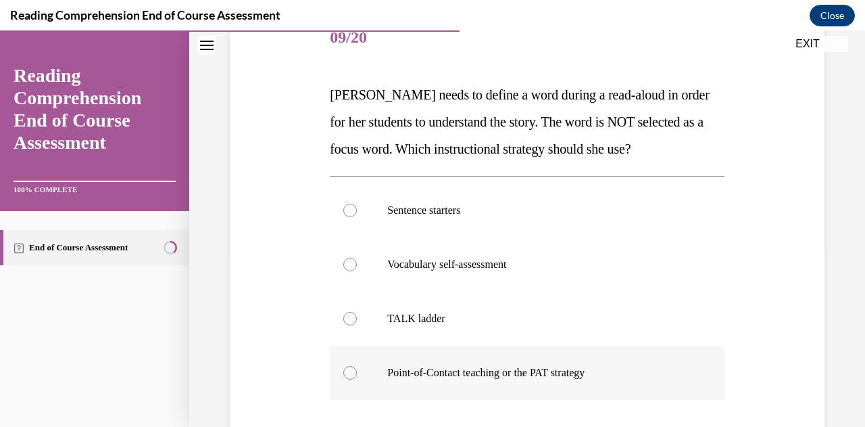
click at [550, 375] on p "Point-of-Contact teaching or the PAT strategy" at bounding box center [538, 373] width 303 height 14
click at [357, 375] on input "Point-of-Contact teaching or the PAT strategy" at bounding box center [350, 373] width 14 height 14
radio input "true"
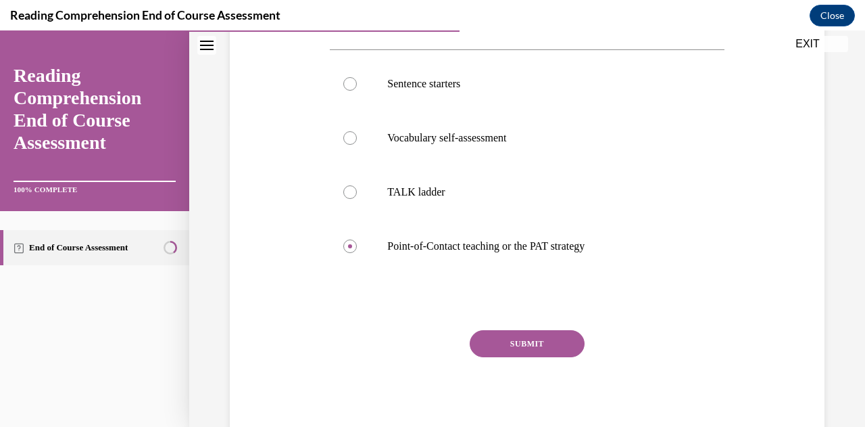
click at [553, 347] on button "SUBMIT" at bounding box center [527, 343] width 115 height 27
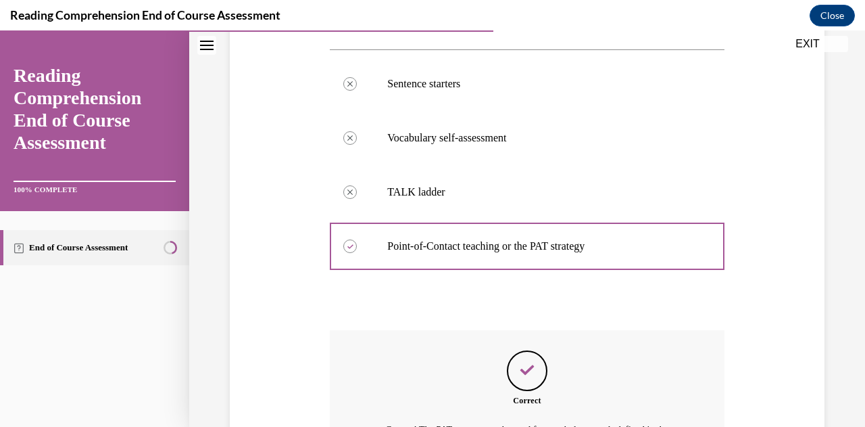
scroll to position [468, 0]
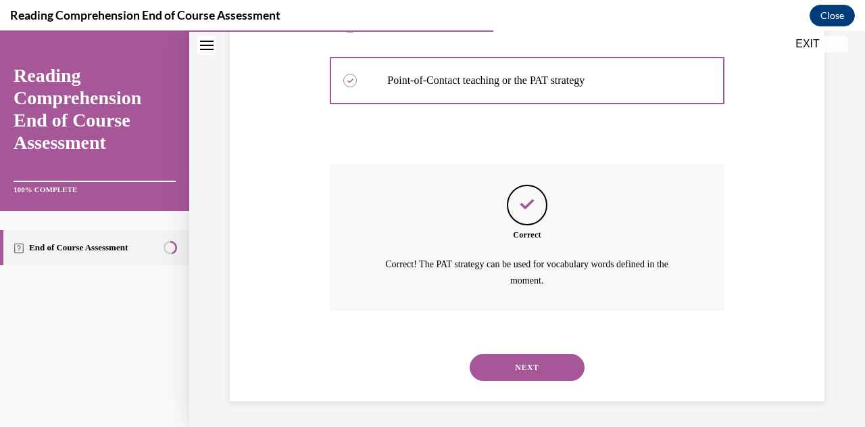
click at [546, 374] on button "NEXT" at bounding box center [527, 367] width 115 height 27
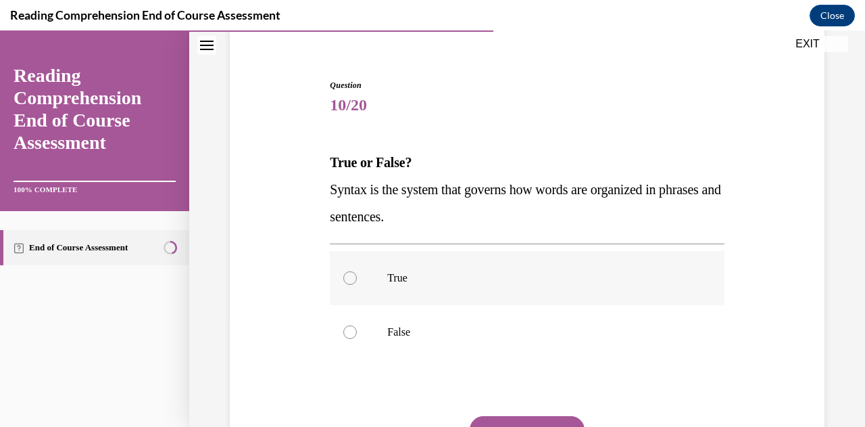
click at [499, 264] on label "True" at bounding box center [527, 278] width 394 height 54
click at [357, 271] on input "True" at bounding box center [350, 278] width 14 height 14
radio input "true"
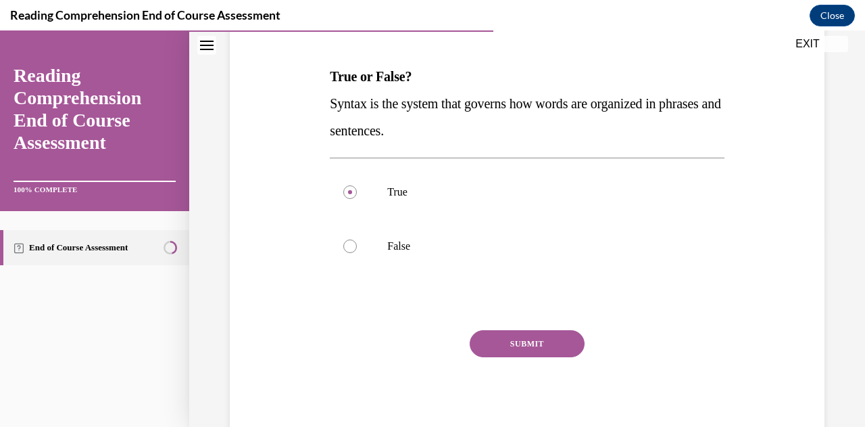
click at [510, 339] on button "SUBMIT" at bounding box center [527, 343] width 115 height 27
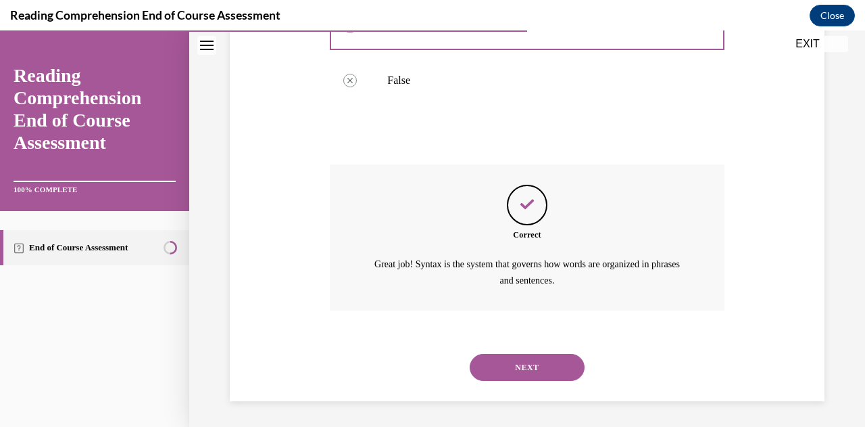
click at [508, 367] on button "NEXT" at bounding box center [527, 367] width 115 height 27
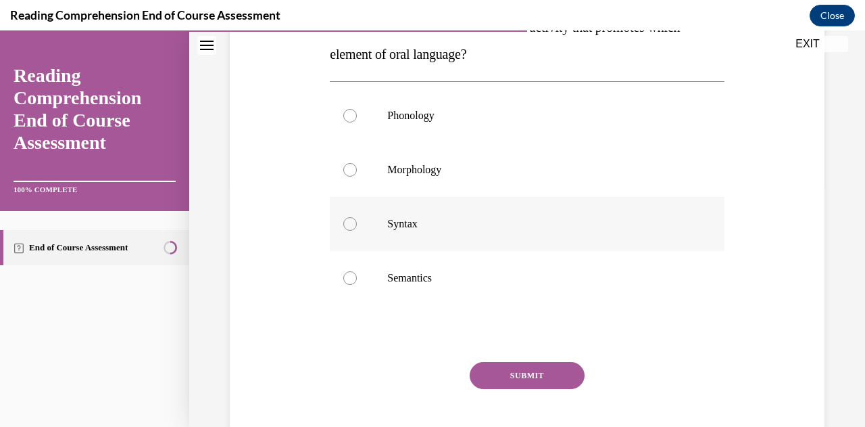
click at [487, 231] on label "Syntax" at bounding box center [527, 224] width 394 height 54
click at [357, 231] on input "Syntax" at bounding box center [350, 224] width 14 height 14
radio input "true"
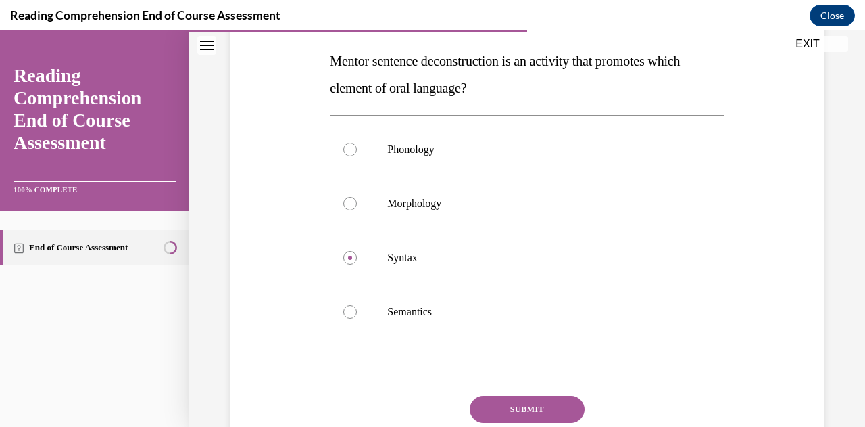
click at [499, 409] on button "SUBMIT" at bounding box center [527, 408] width 115 height 27
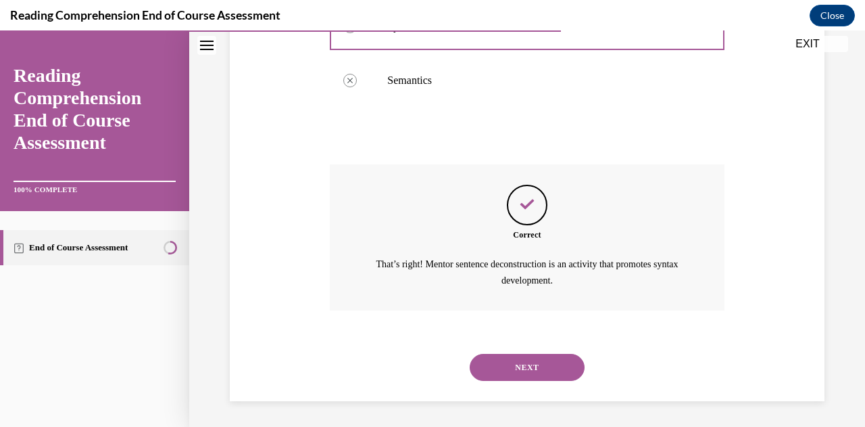
click at [512, 372] on button "NEXT" at bounding box center [527, 367] width 115 height 27
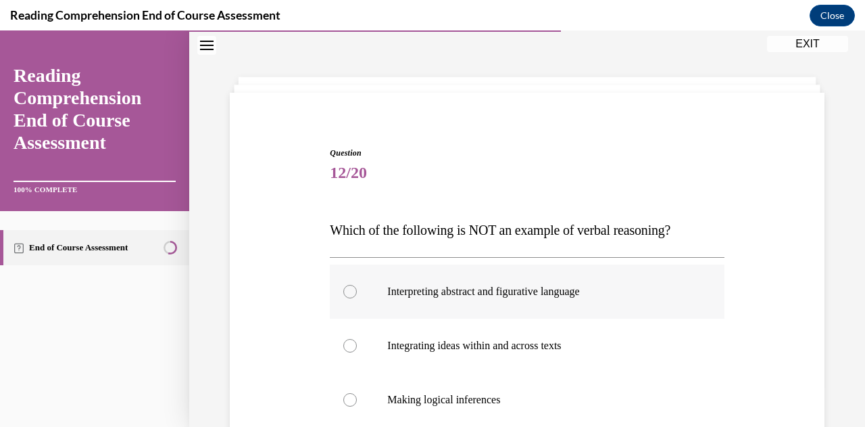
scroll to position [244, 0]
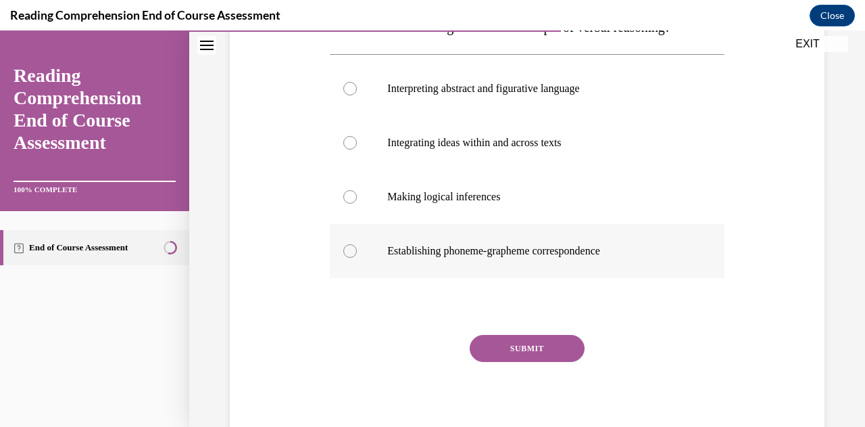
click at [439, 247] on p "Establishing phoneme-grapheme correspondence" at bounding box center [538, 251] width 303 height 14
click at [357, 247] on input "Establishing phoneme-grapheme correspondence" at bounding box center [350, 251] width 14 height 14
radio input "true"
click at [507, 347] on button "SUBMIT" at bounding box center [527, 348] width 115 height 27
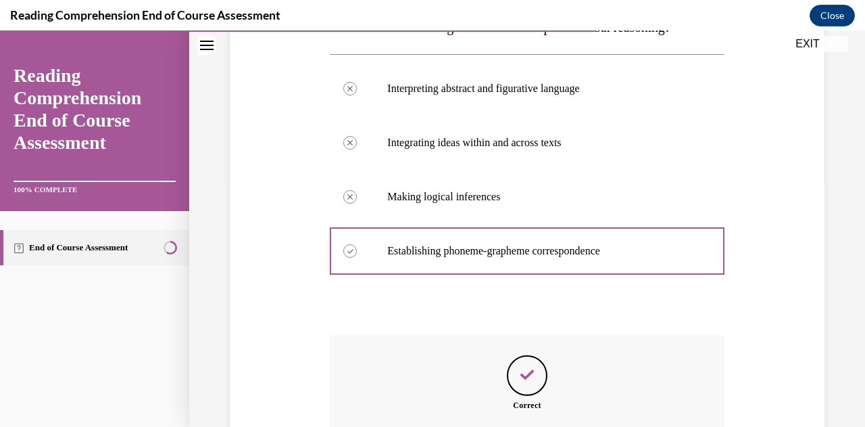
scroll to position [372, 0]
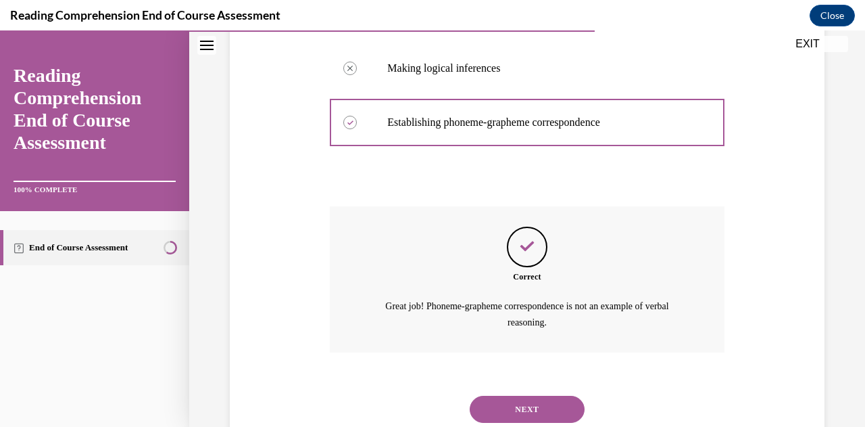
click at [504, 410] on button "NEXT" at bounding box center [527, 408] width 115 height 27
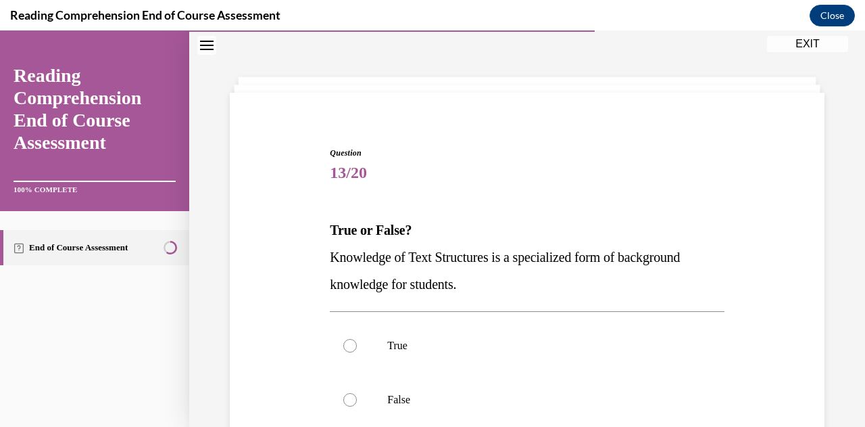
scroll to position [109, 0]
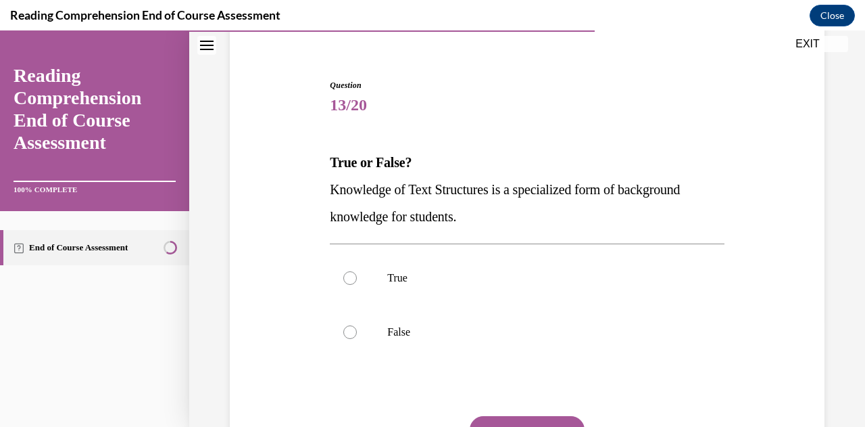
click at [478, 280] on p "True" at bounding box center [538, 278] width 303 height 14
click at [357, 280] on input "True" at bounding box center [350, 278] width 14 height 14
radio input "true"
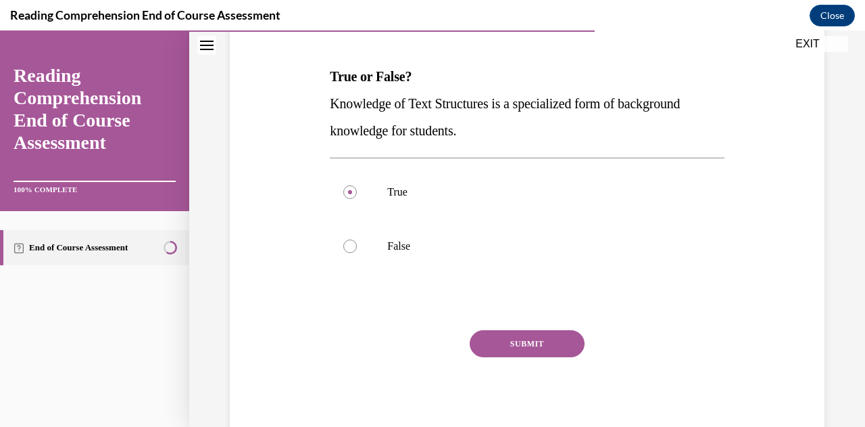
click at [532, 362] on div "SUBMIT NEXT" at bounding box center [527, 385] width 394 height 111
click at [540, 344] on button "SUBMIT" at bounding box center [527, 343] width 115 height 27
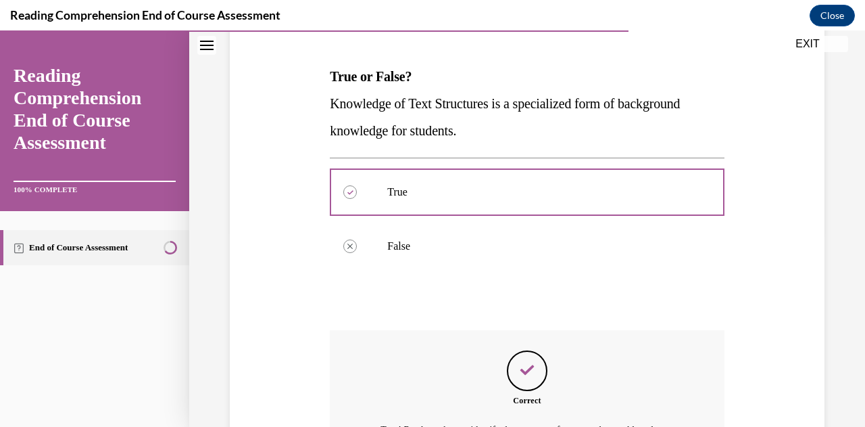
scroll to position [360, 0]
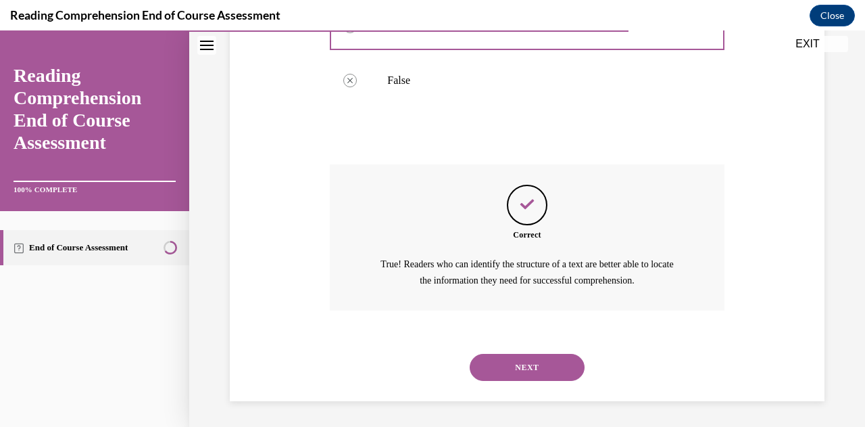
click at [512, 374] on button "NEXT" at bounding box center [527, 367] width 115 height 27
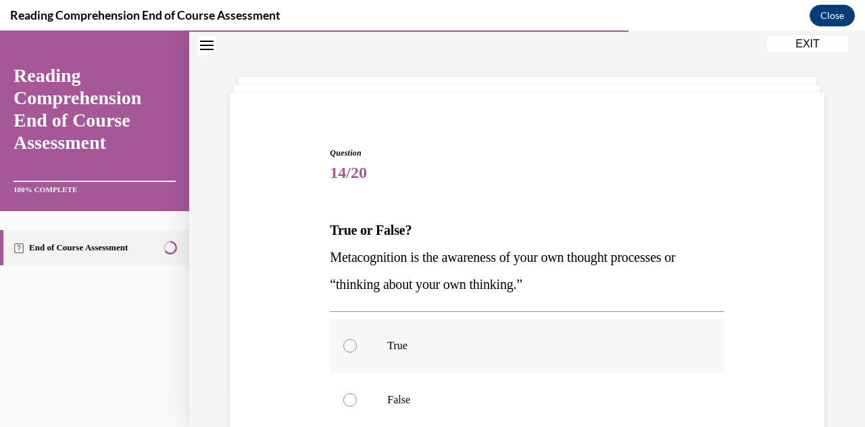
click at [500, 343] on p "True" at bounding box center [538, 346] width 303 height 14
click at [357, 343] on input "True" at bounding box center [350, 346] width 14 height 14
radio input "true"
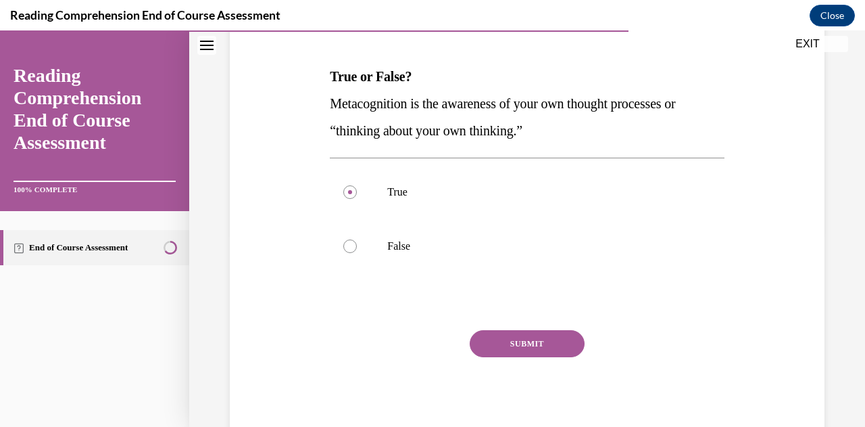
click at [502, 343] on button "SUBMIT" at bounding box center [527, 343] width 115 height 27
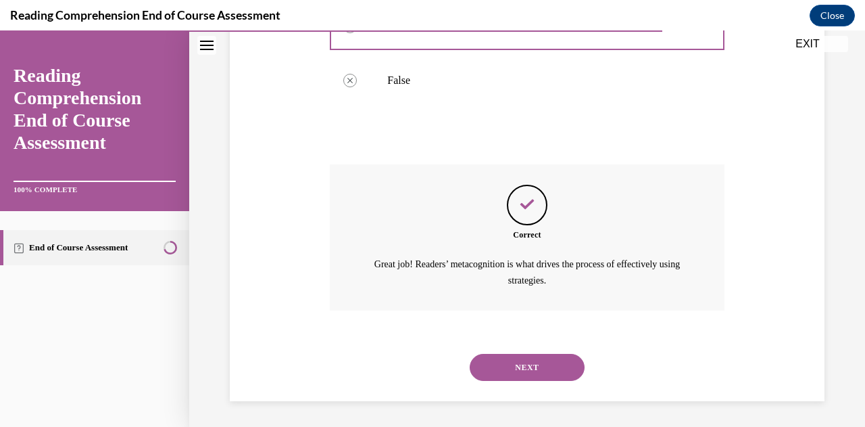
click at [503, 359] on button "NEXT" at bounding box center [527, 367] width 115 height 27
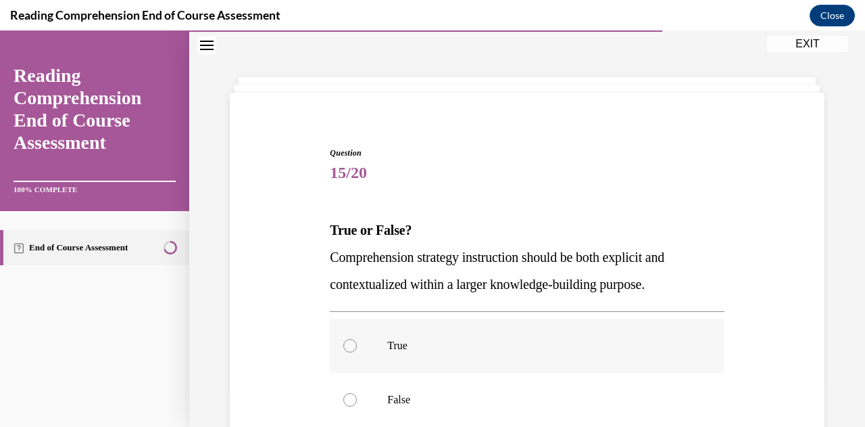
click at [523, 333] on label "True" at bounding box center [527, 345] width 394 height 54
click at [357, 339] on input "True" at bounding box center [350, 346] width 14 height 14
radio input "true"
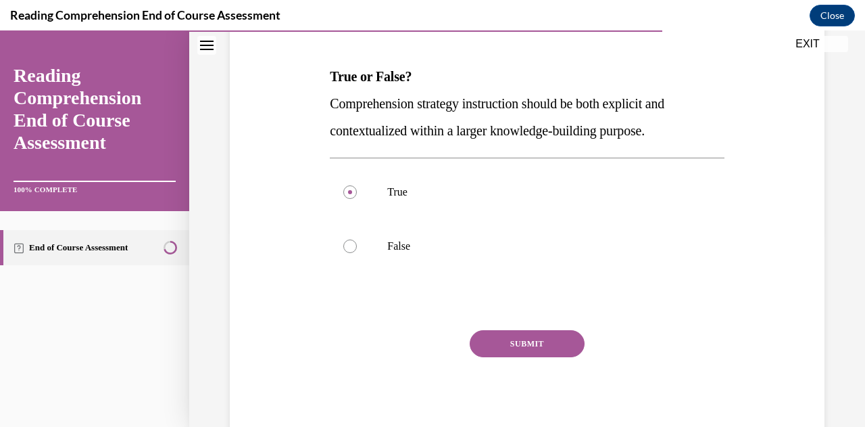
click at [527, 342] on button "SUBMIT" at bounding box center [527, 343] width 115 height 27
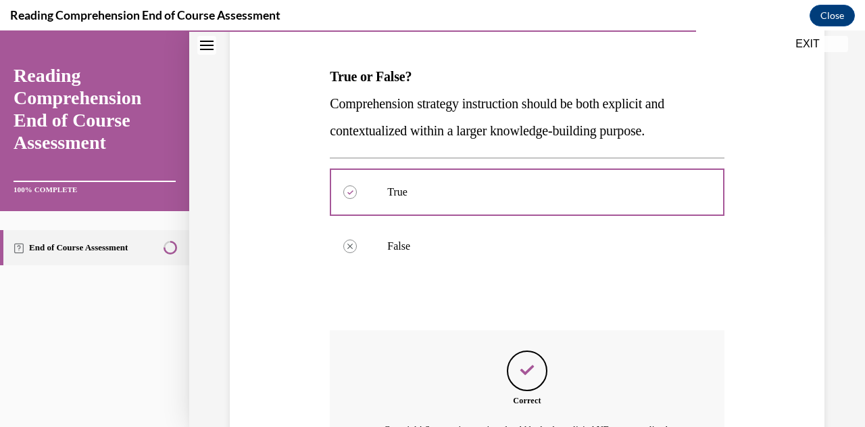
scroll to position [360, 0]
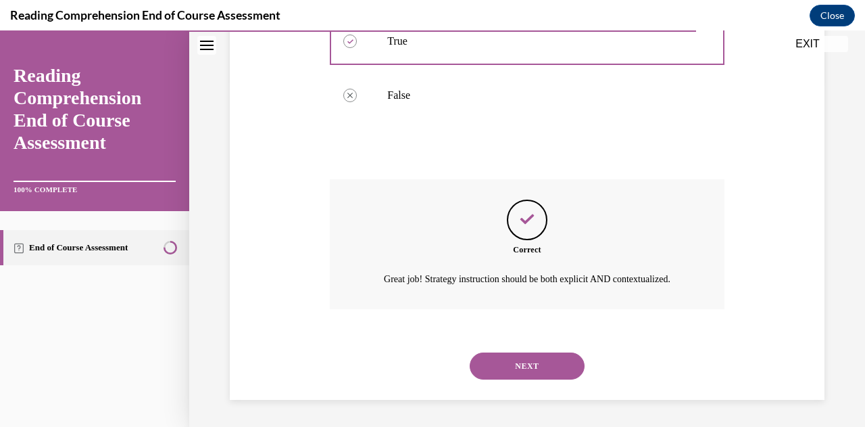
click at [514, 374] on button "NEXT" at bounding box center [527, 365] width 115 height 27
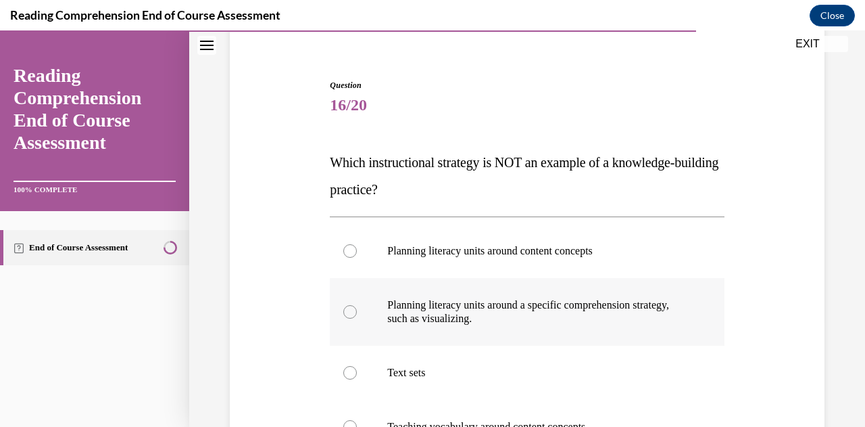
click at [523, 307] on p "Planning literacy units around a specific comprehension strategy, such as visua…" at bounding box center [538, 311] width 303 height 27
click at [357, 307] on input "Planning literacy units around a specific comprehension strategy, such as visua…" at bounding box center [350, 312] width 14 height 14
radio input "true"
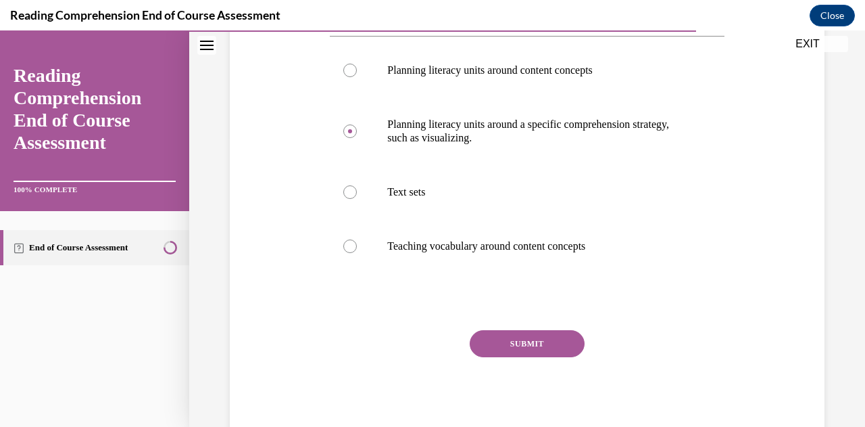
click at [531, 348] on button "SUBMIT" at bounding box center [527, 343] width 115 height 27
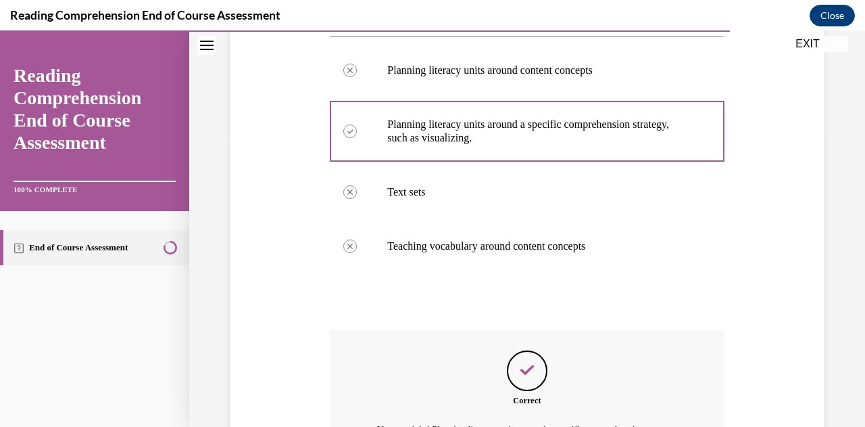
scroll to position [455, 0]
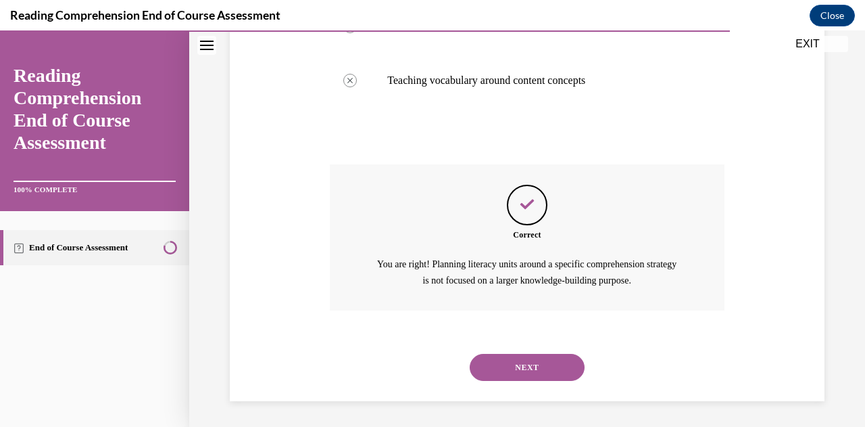
click at [526, 368] on button "NEXT" at bounding box center [527, 367] width 115 height 27
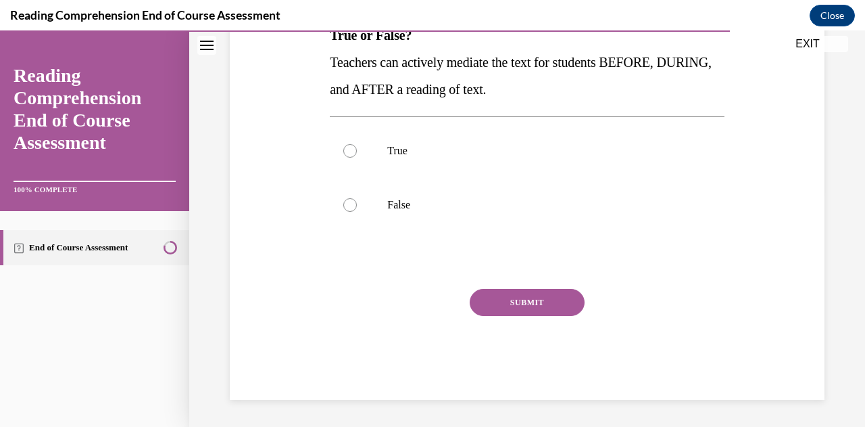
scroll to position [41, 0]
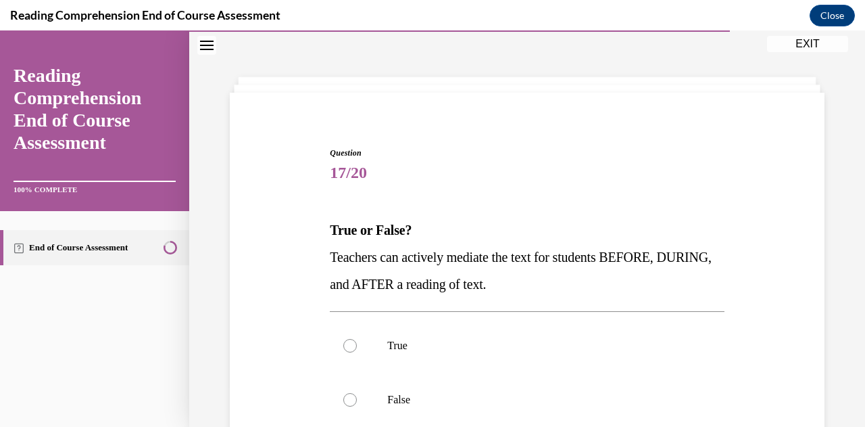
click at [526, 368] on label "True" at bounding box center [527, 345] width 394 height 54
click at [357, 352] on input "True" at bounding box center [350, 346] width 14 height 14
radio input "true"
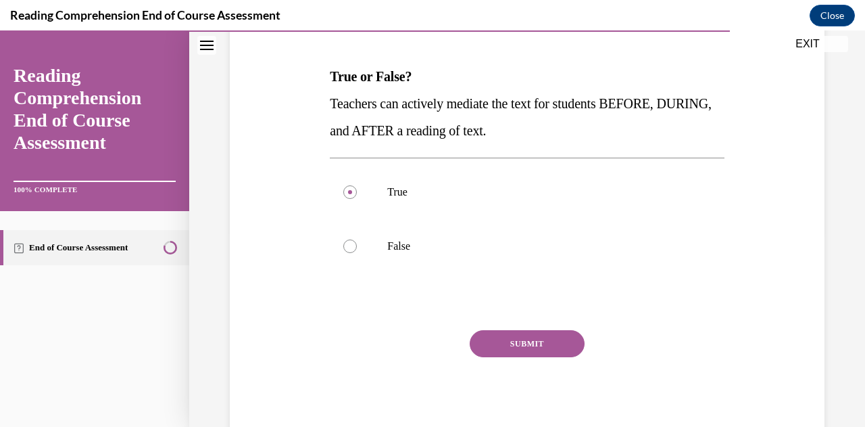
click at [523, 353] on button "SUBMIT" at bounding box center [527, 343] width 115 height 27
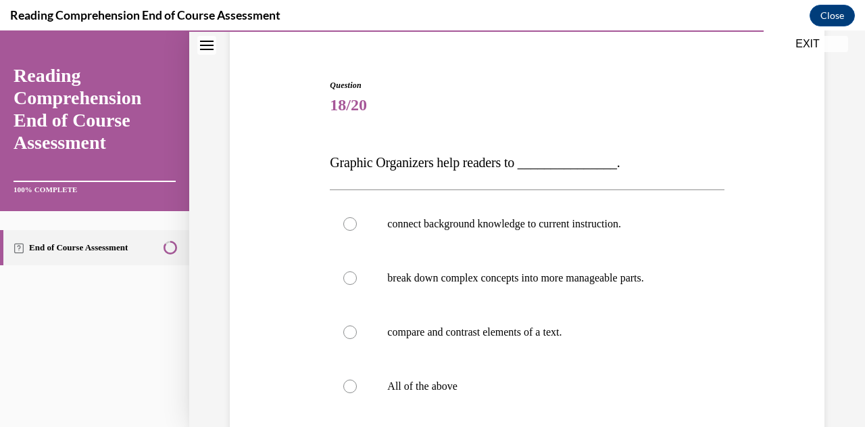
scroll to position [176, 0]
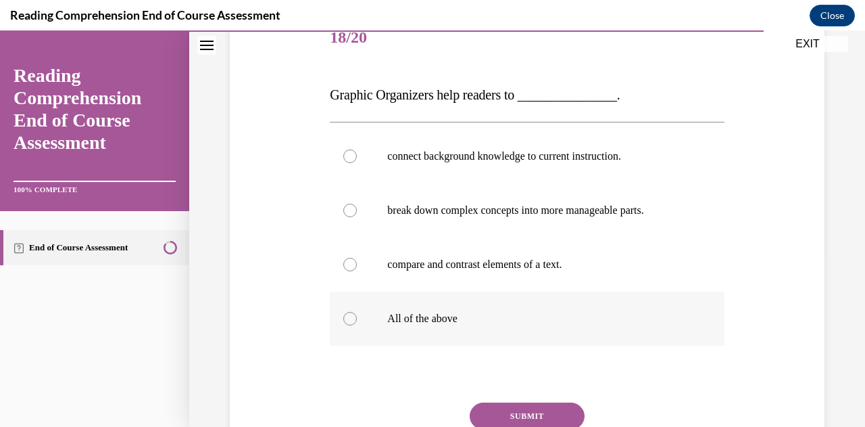
click at [529, 333] on label "All of the above" at bounding box center [527, 318] width 394 height 54
click at [357, 325] on input "All of the above" at bounding box center [350, 319] width 14 height 14
radio input "true"
click at [519, 408] on button "SUBMIT" at bounding box center [527, 415] width 115 height 27
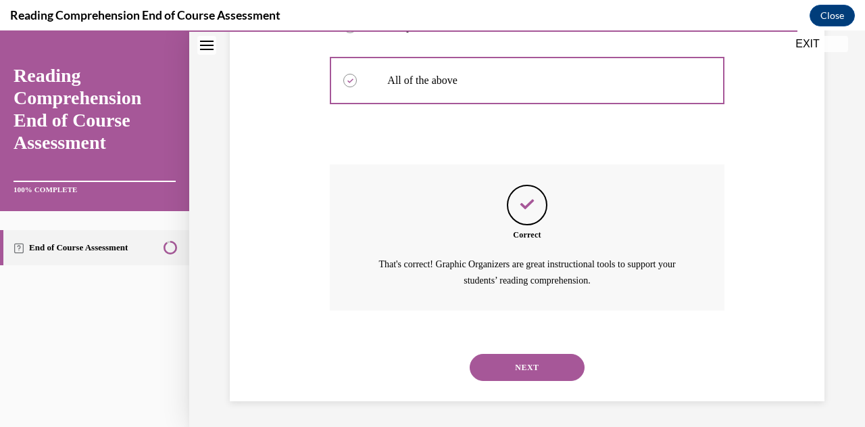
click at [529, 372] on button "NEXT" at bounding box center [527, 367] width 115 height 27
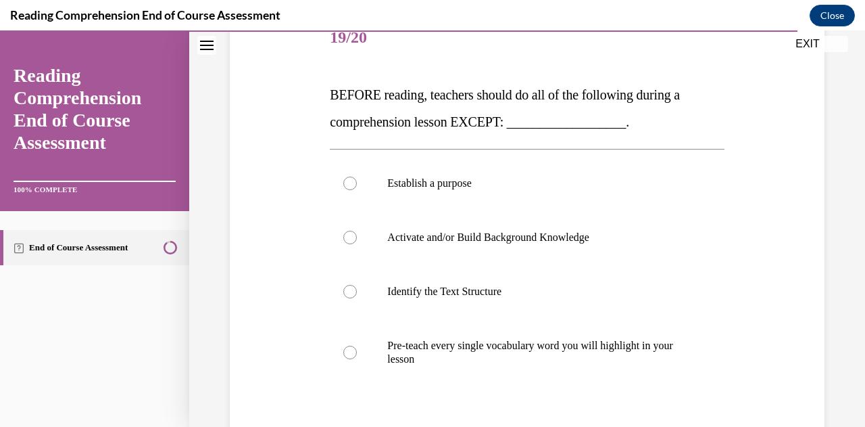
scroll to position [244, 0]
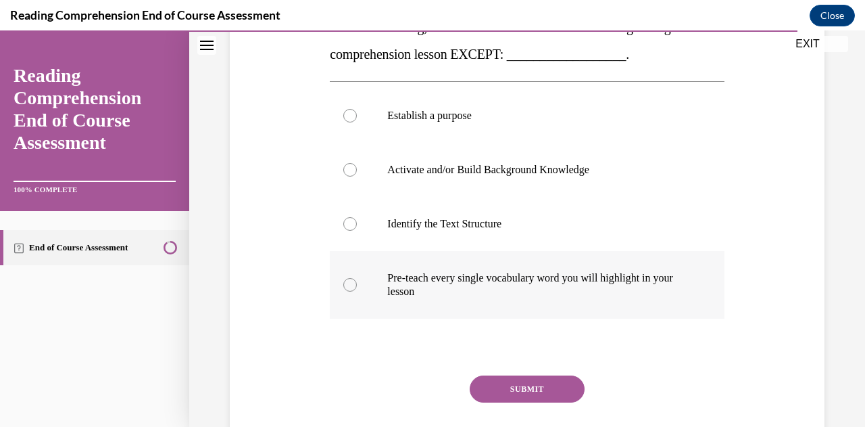
click at [550, 289] on p "Pre-teach every single vocabulary word you will highlight in your lesson" at bounding box center [538, 284] width 303 height 27
click at [357, 289] on input "Pre-teach every single vocabulary word you will highlight in your lesson" at bounding box center [350, 285] width 14 height 14
radio input "true"
click at [525, 381] on button "SUBMIT" at bounding box center [527, 388] width 115 height 27
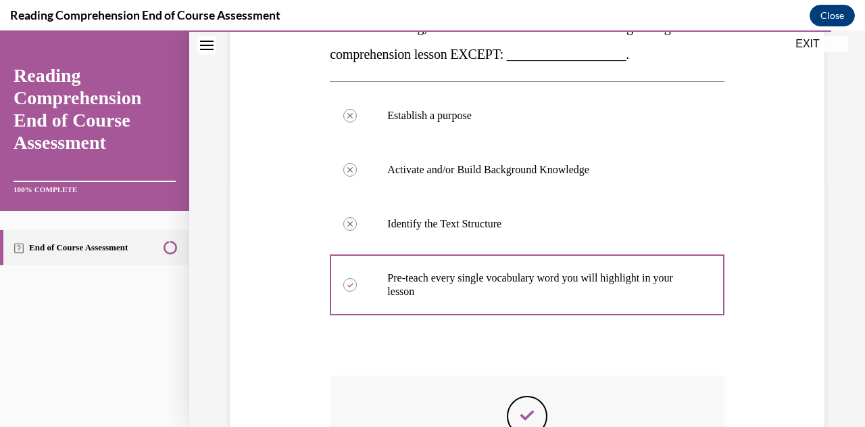
scroll to position [391, 0]
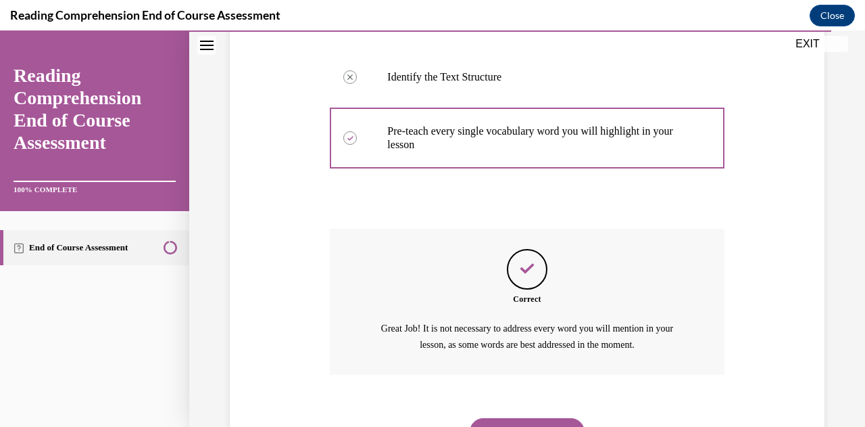
click at [517, 412] on div "NEXT" at bounding box center [527, 431] width 394 height 54
click at [517, 418] on button "NEXT" at bounding box center [527, 431] width 115 height 27
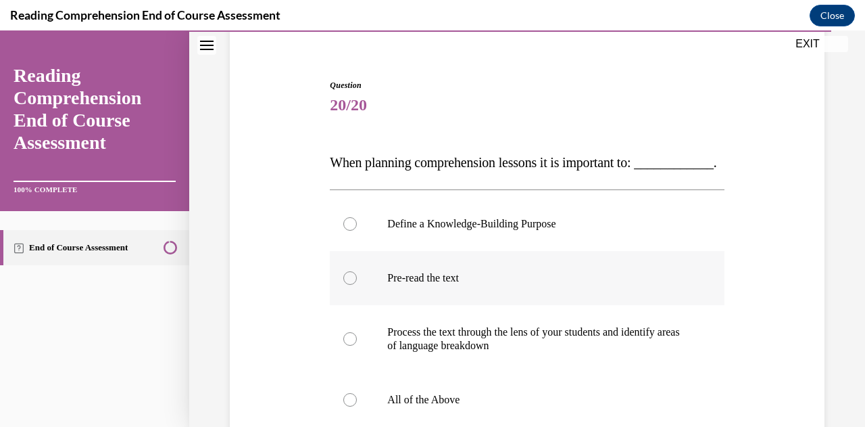
scroll to position [176, 0]
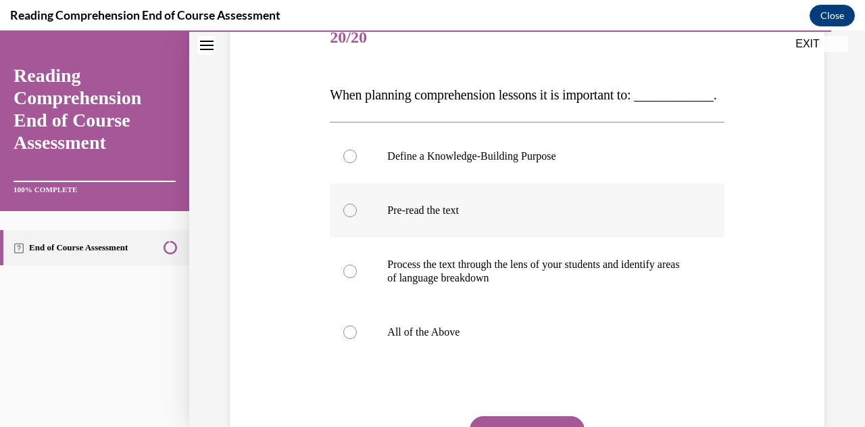
click at [521, 347] on label "All of the Above" at bounding box center [527, 332] width 394 height 54
click at [357, 339] on input "All of the Above" at bounding box center [350, 332] width 14 height 14
radio input "true"
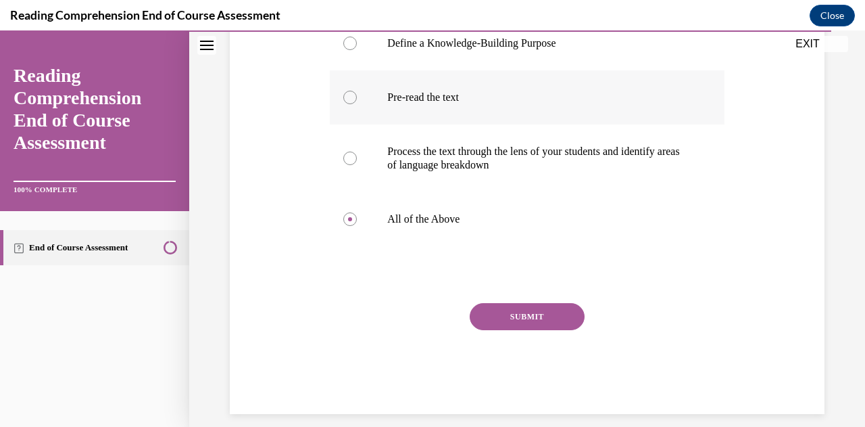
click at [521, 330] on button "SUBMIT" at bounding box center [527, 316] width 115 height 27
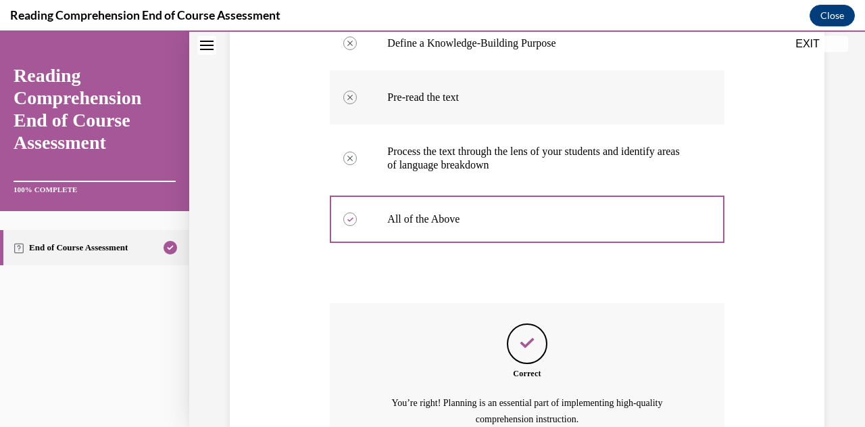
scroll to position [425, 0]
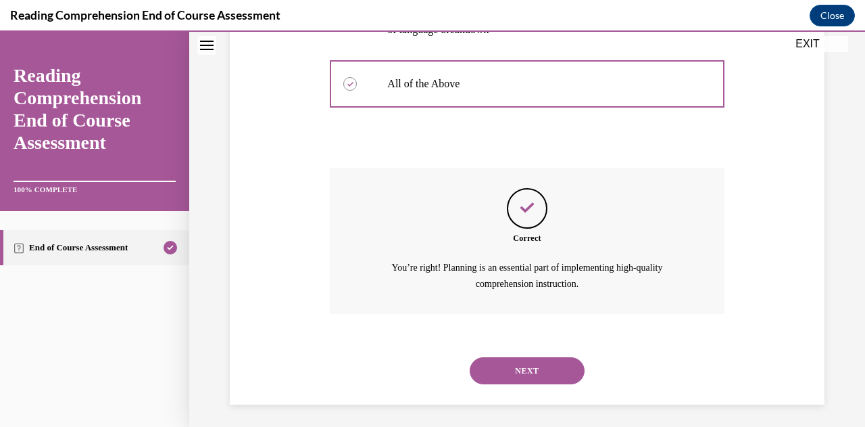
click at [526, 384] on button "NEXT" at bounding box center [527, 370] width 115 height 27
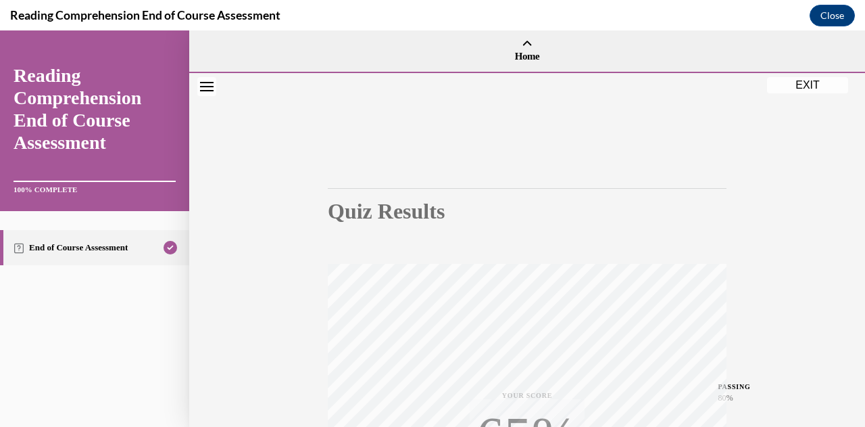
scroll to position [296, 0]
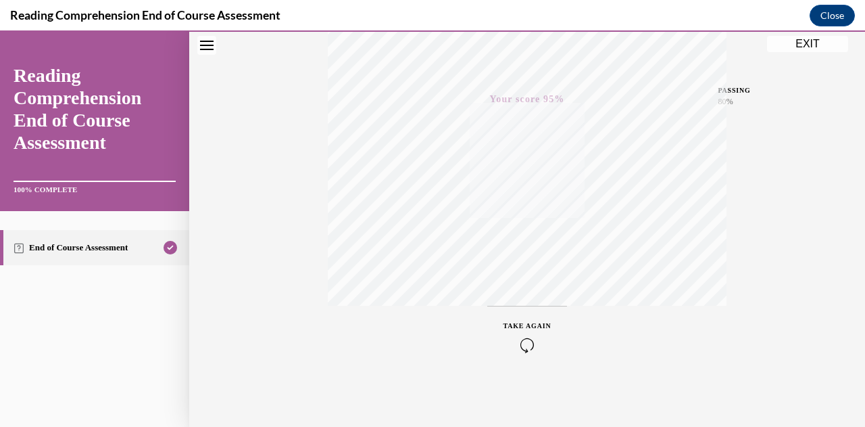
click at [810, 42] on button "EXIT" at bounding box center [807, 44] width 81 height 16
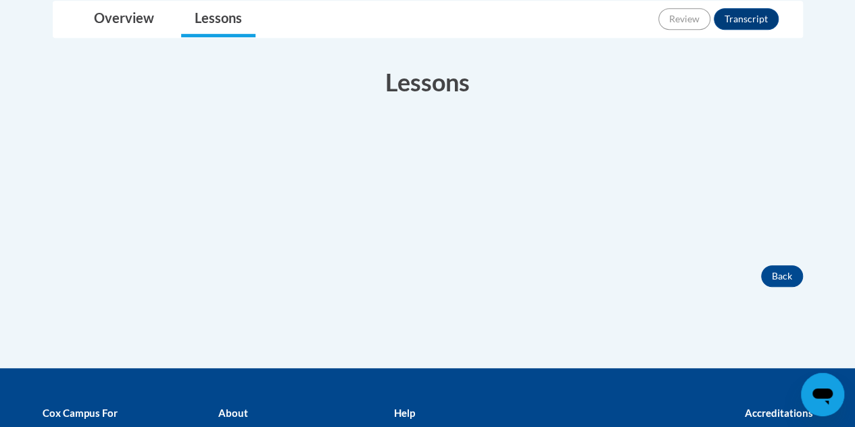
scroll to position [68, 0]
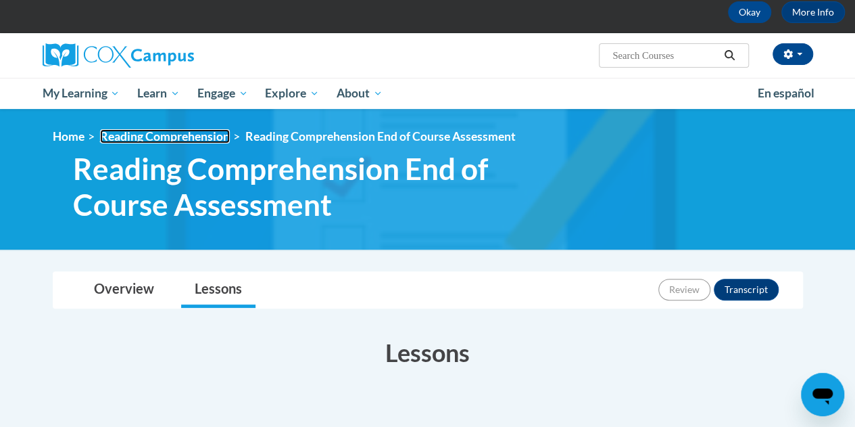
click at [148, 139] on link "Reading Comprehension" at bounding box center [165, 136] width 130 height 14
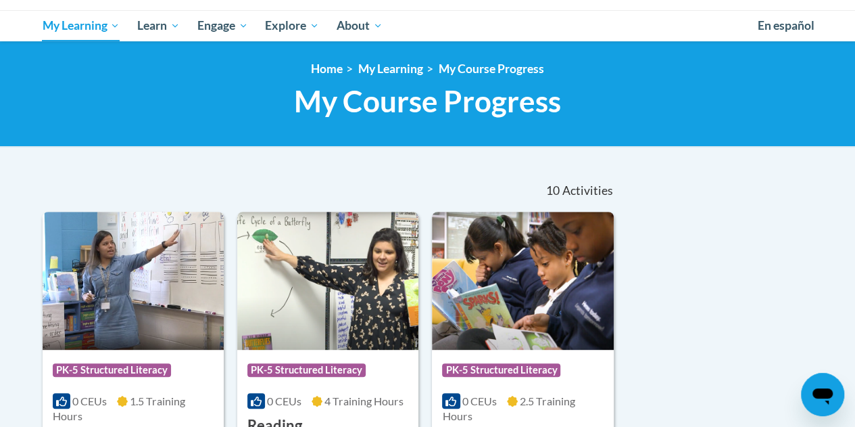
scroll to position [406, 0]
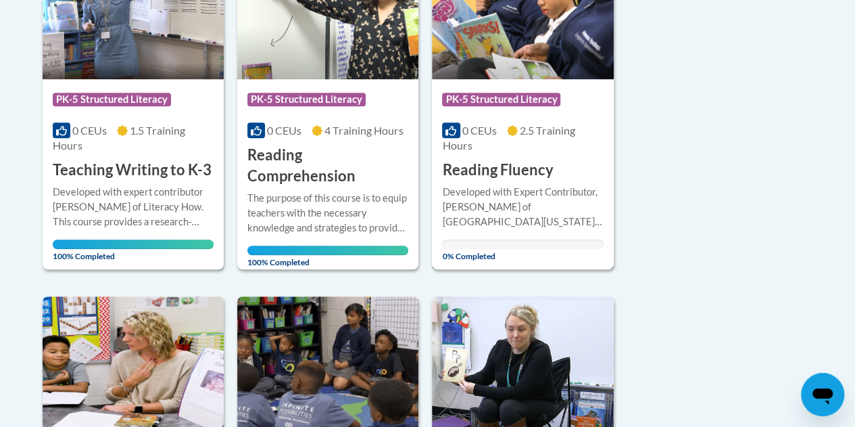
click at [519, 137] on div "0 CEUs 2.5 Training Hours" at bounding box center [522, 138] width 161 height 30
